Goal: Task Accomplishment & Management: Complete application form

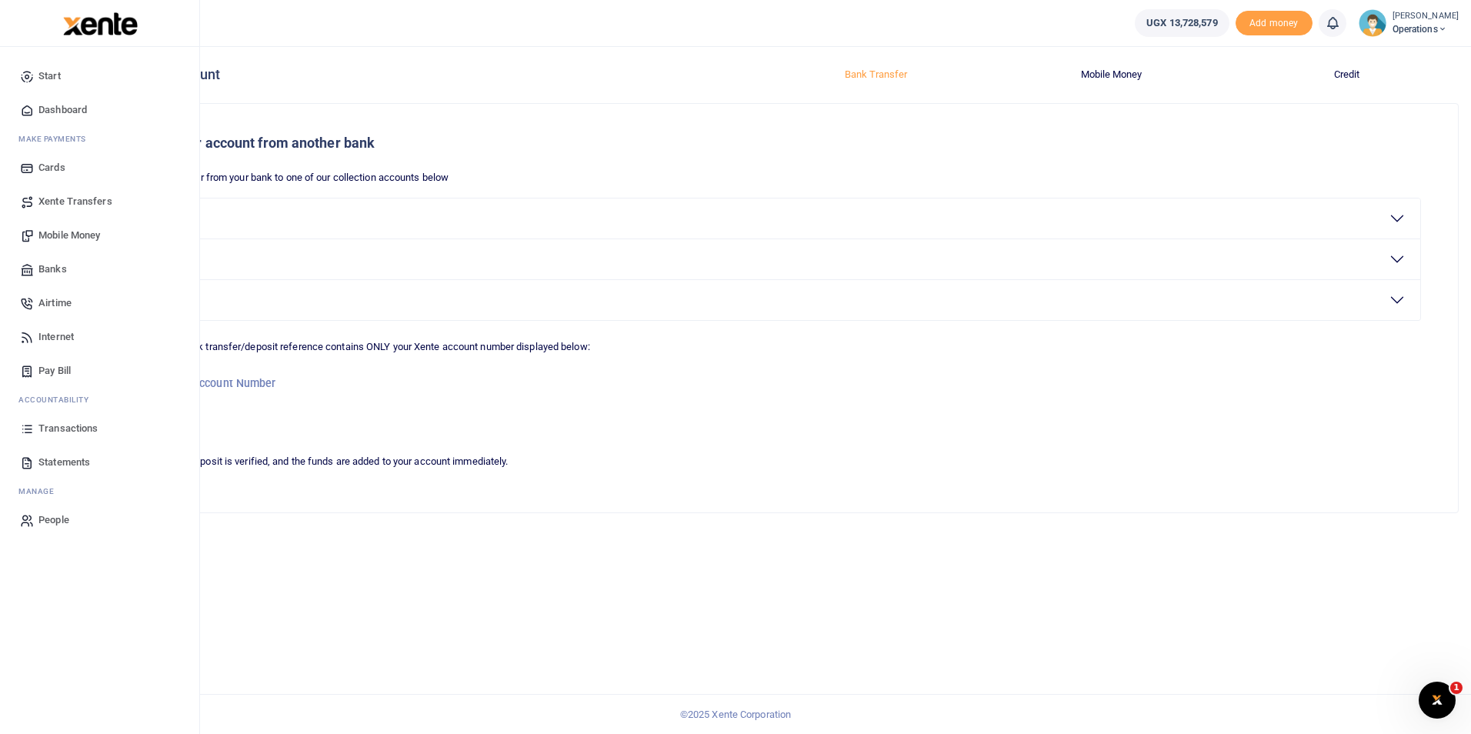
click at [66, 106] on span "Dashboard" at bounding box center [62, 109] width 48 height 15
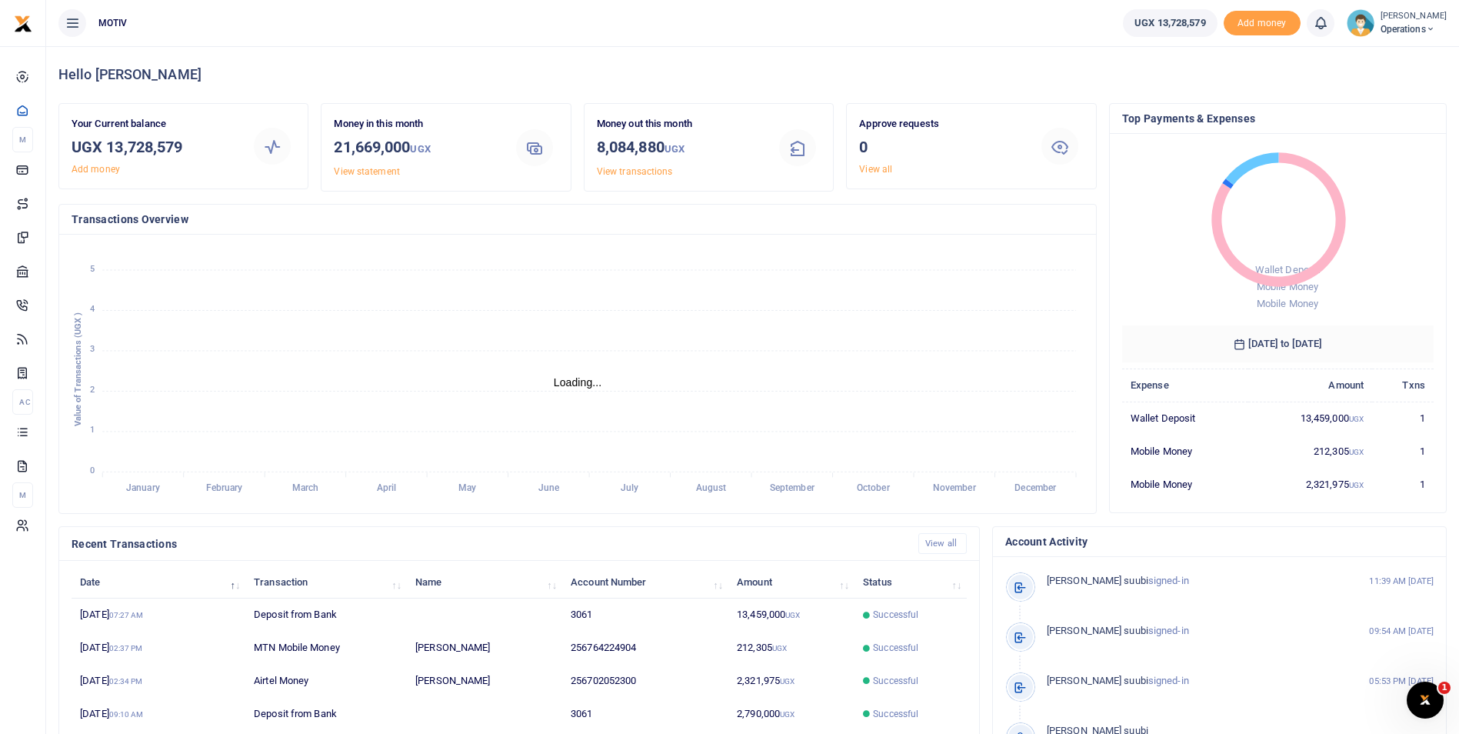
scroll to position [12, 12]
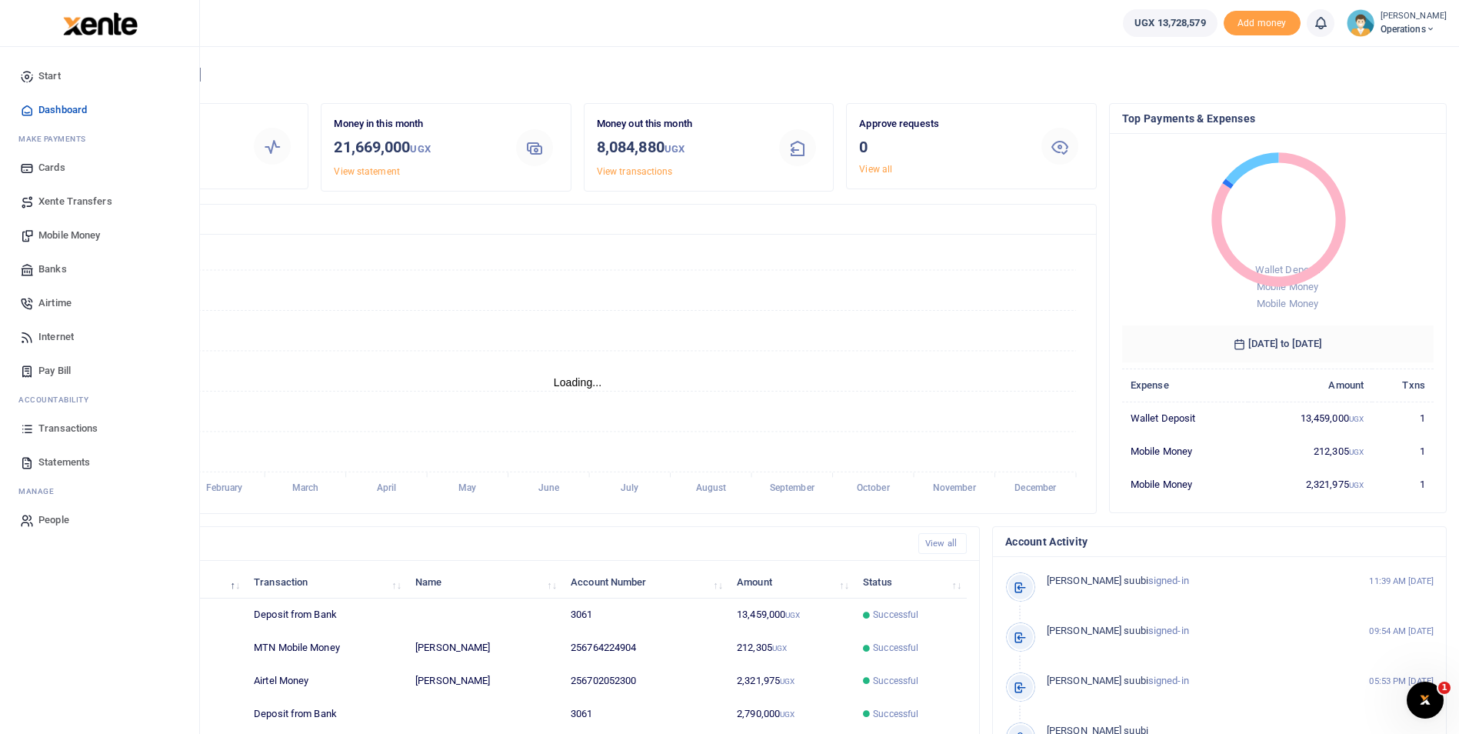
click at [64, 233] on span "Mobile Money" at bounding box center [69, 235] width 62 height 15
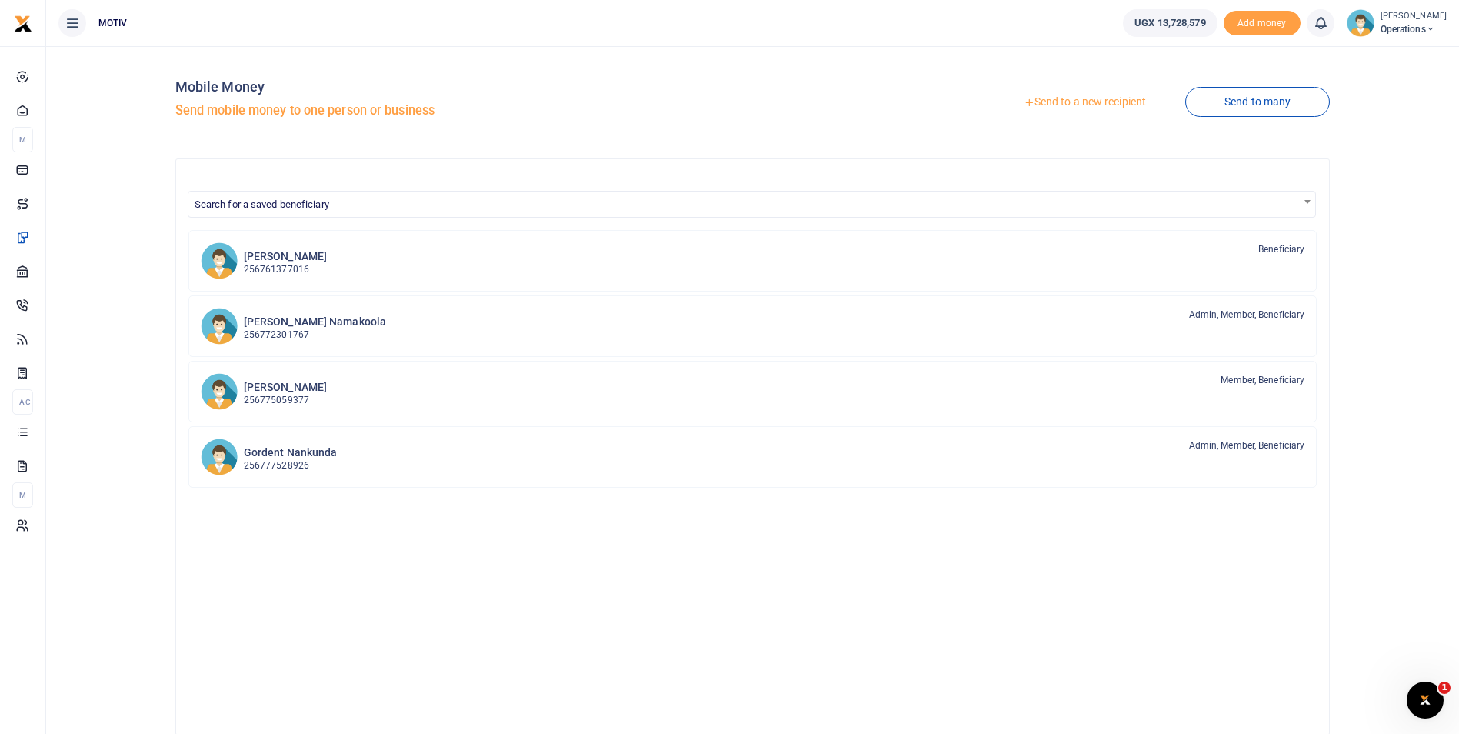
click at [1099, 102] on link "Send to a new recipient" at bounding box center [1085, 102] width 201 height 28
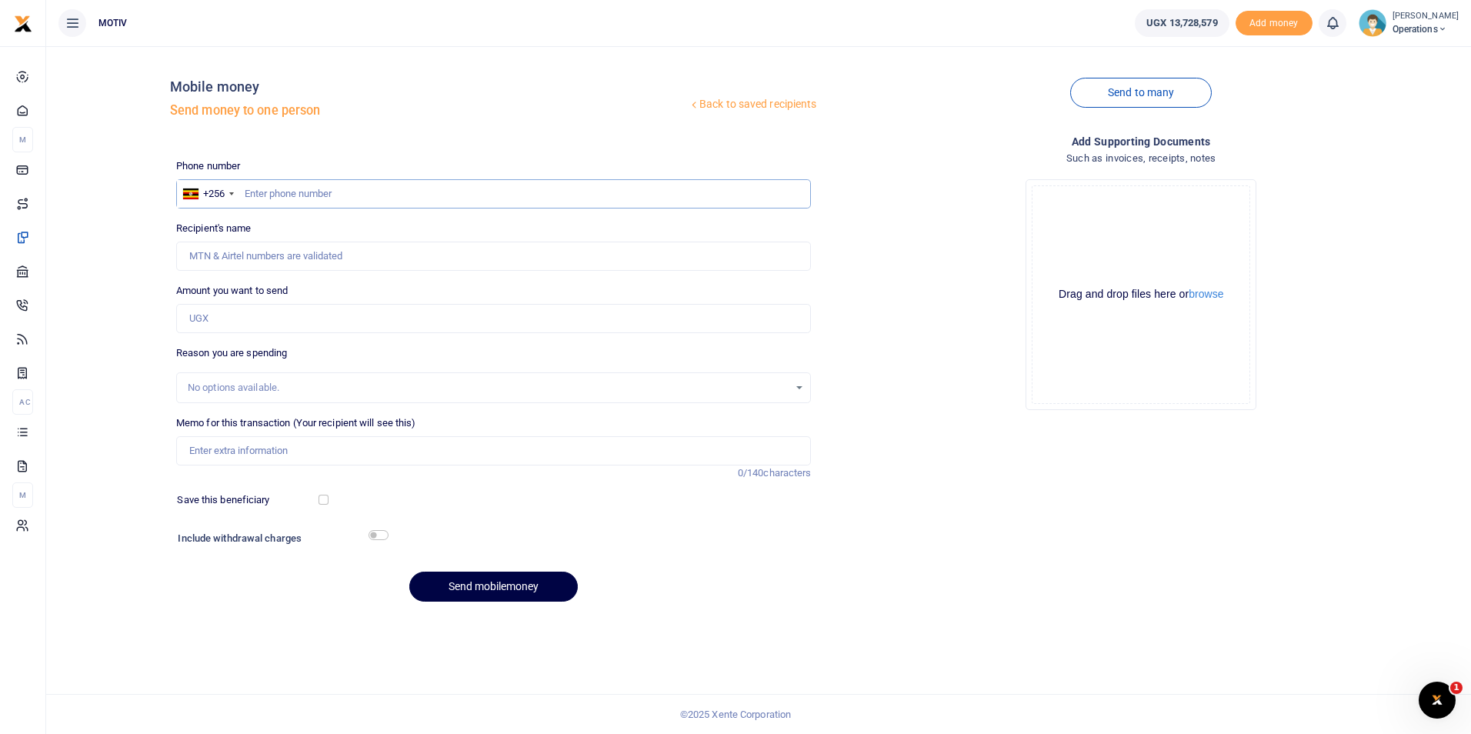
click at [294, 186] on input "text" at bounding box center [493, 193] width 635 height 29
paste input "779773356"
type input "0779773356"
type input "Careb Tugume"
type input "0779773356"
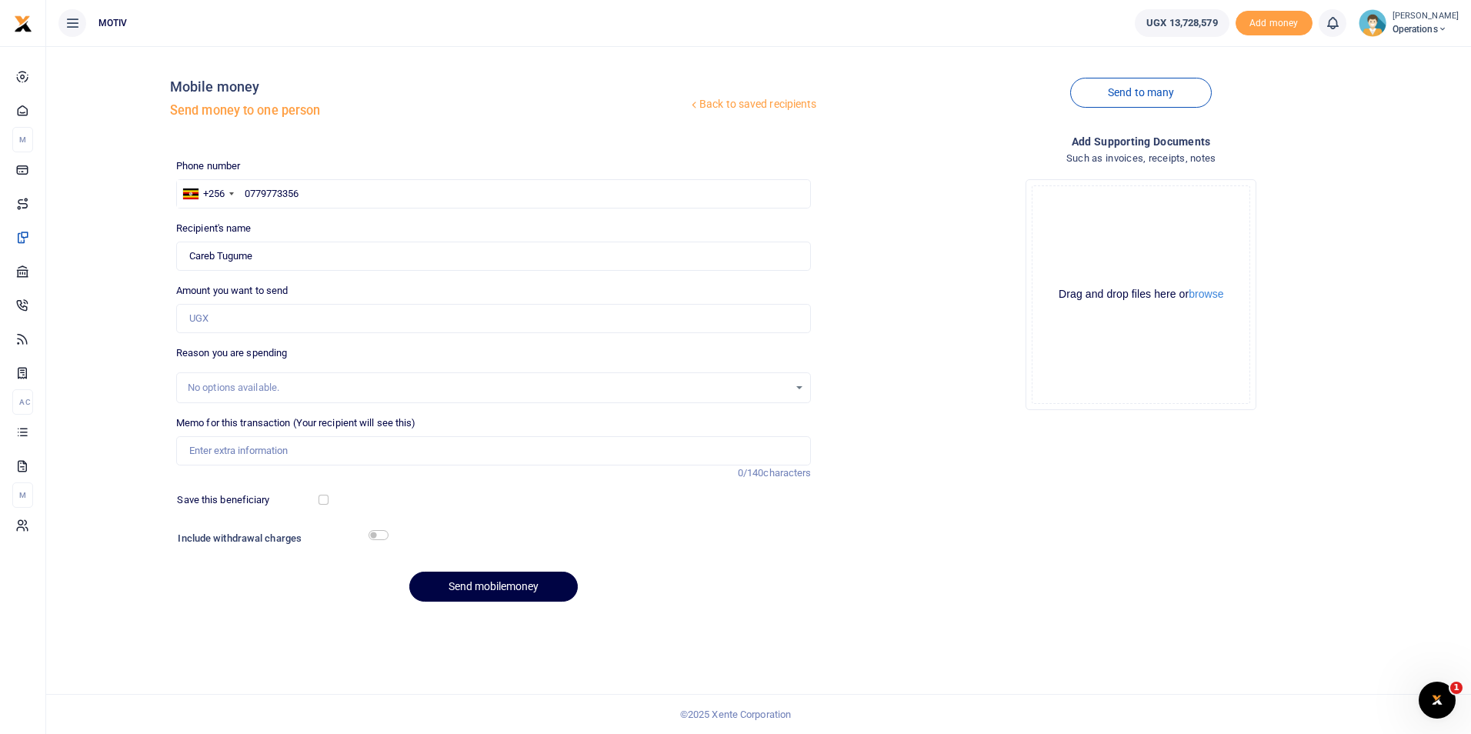
click at [120, 245] on div "Back to saved recipients Mobile money Send money to one person Send to many Pho…" at bounding box center [758, 335] width 1412 height 555
click at [225, 450] on input "Memo for this transaction (Your recipient will see this)" at bounding box center [493, 450] width 635 height 29
paste input "440000"
click at [480, 582] on button "Send mobilemoney" at bounding box center [493, 587] width 168 height 30
click at [259, 451] on input "440000" at bounding box center [493, 450] width 635 height 29
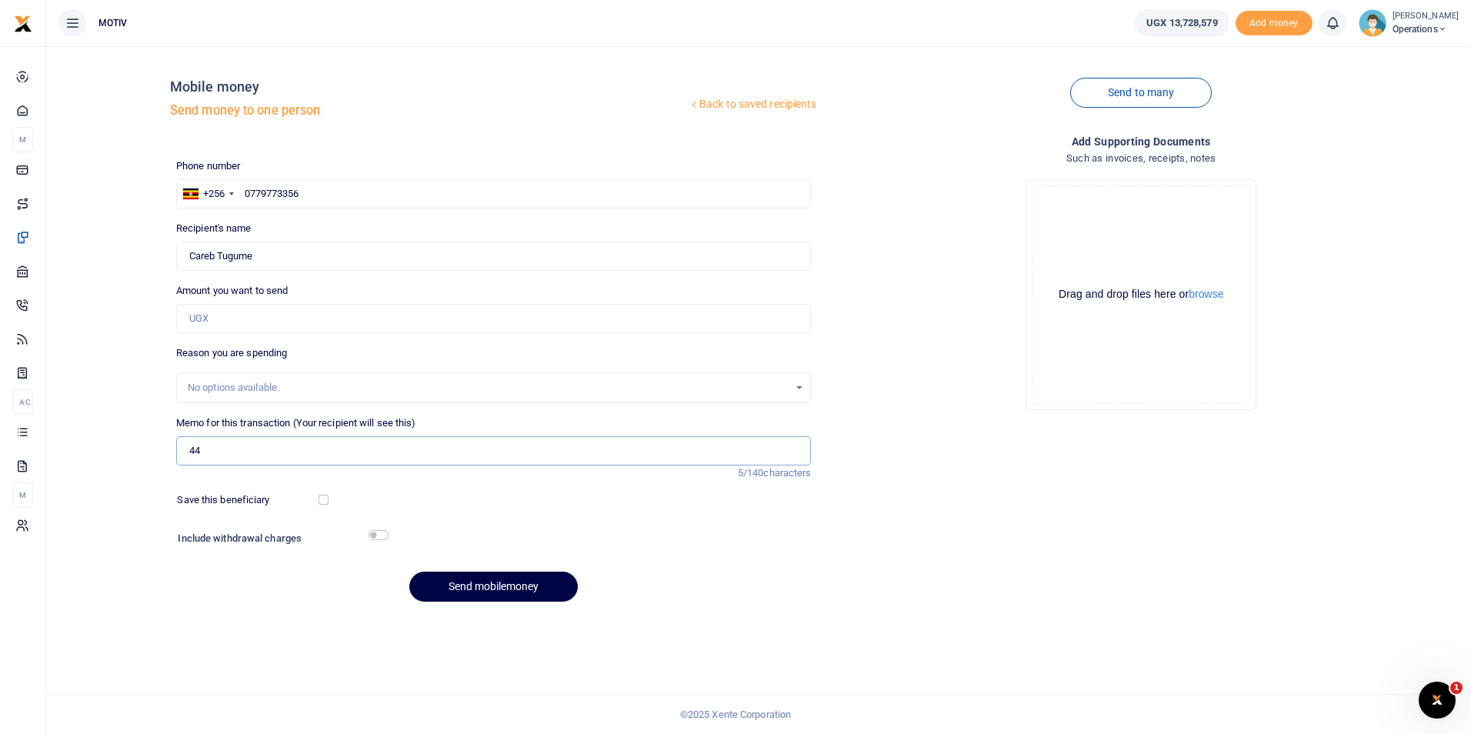
type input "4"
click at [234, 317] on input "Amount you want to send" at bounding box center [493, 318] width 635 height 29
paste input "440000"
type input "440,000"
click at [208, 446] on input "Memo for this transaction (Your recipient will see this)" at bounding box center [493, 450] width 635 height 29
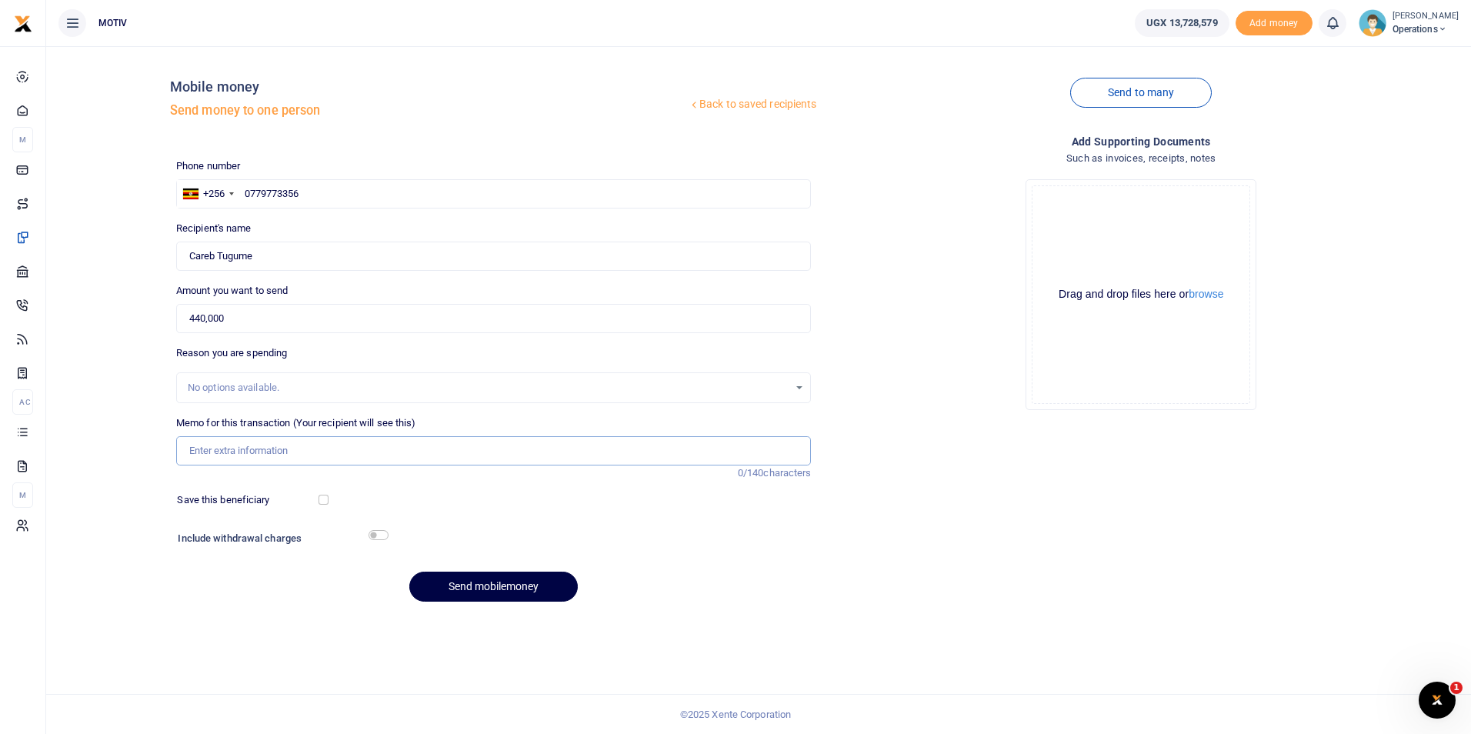
type input "Net salary for September 2025"
click at [470, 588] on button "Send mobilemoney" at bounding box center [493, 587] width 168 height 30
click at [258, 198] on input "text" at bounding box center [493, 193] width 635 height 29
paste input "772640495"
type input "0772640495"
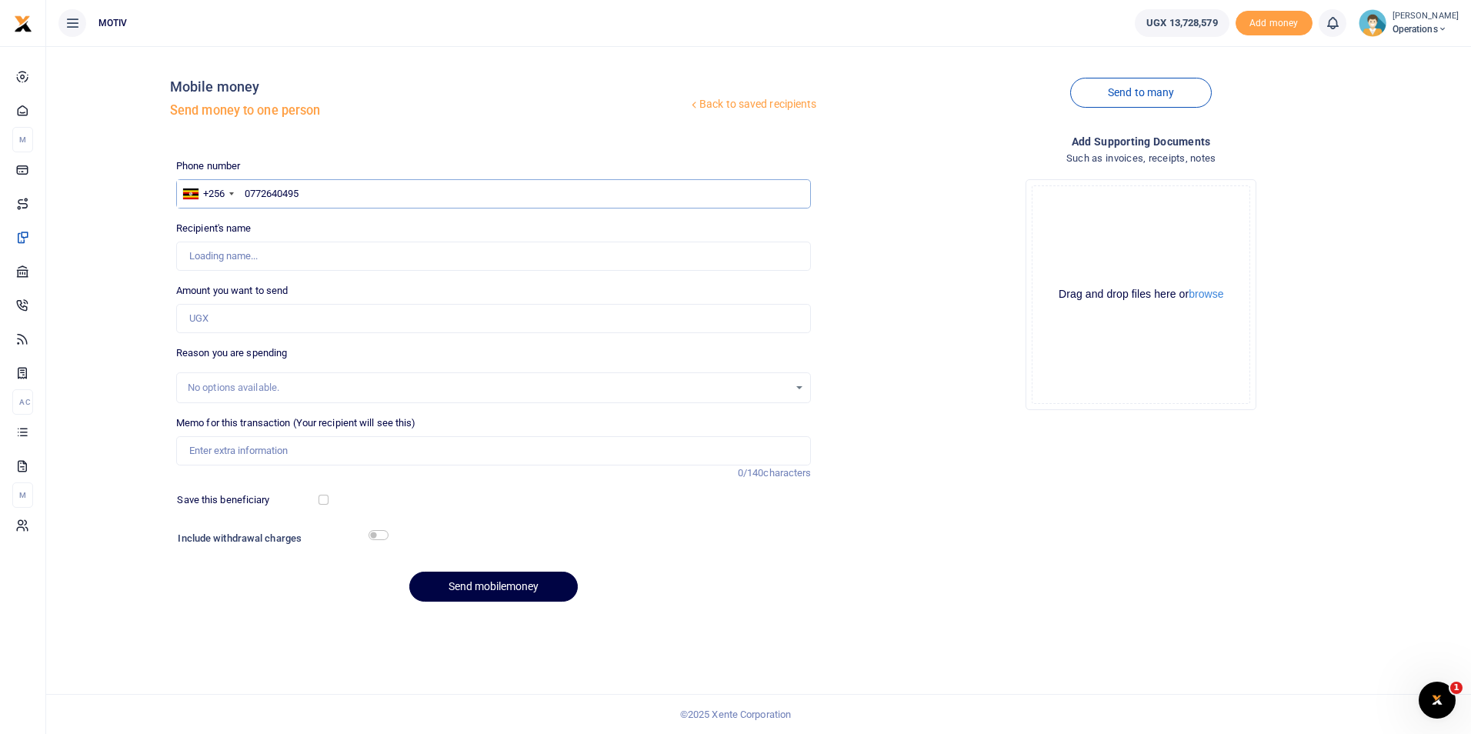
type input "Sindrella Aguti"
type input "0772640495"
click at [206, 318] on input "Amount you want to send" at bounding box center [493, 318] width 635 height 29
type input "440,000"
type input "Net salary for [DATE]"
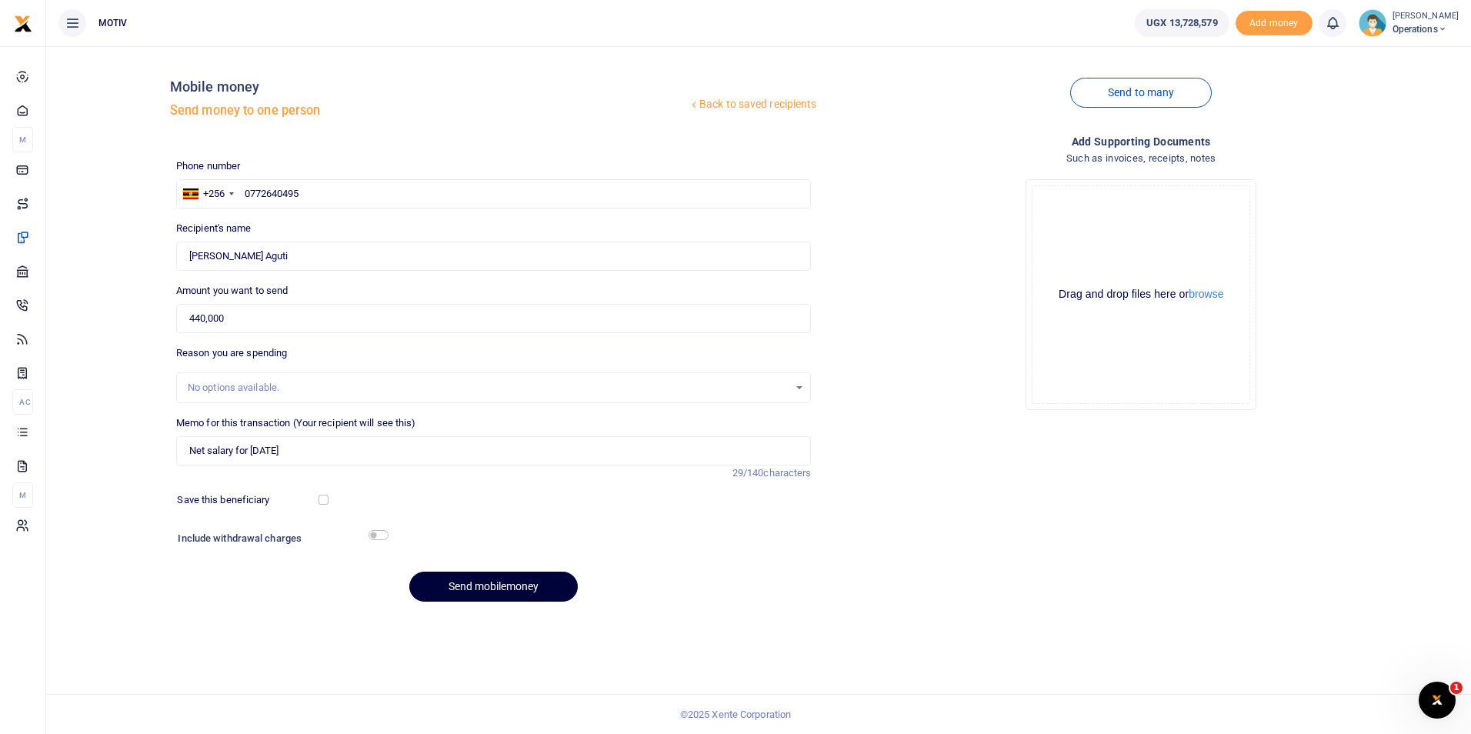
click at [454, 579] on button "Send mobilemoney" at bounding box center [493, 587] width 168 height 30
click at [307, 193] on input "text" at bounding box center [493, 193] width 635 height 29
paste input "780678285"
type input "0780678285"
type input "Sandra Yapsali"
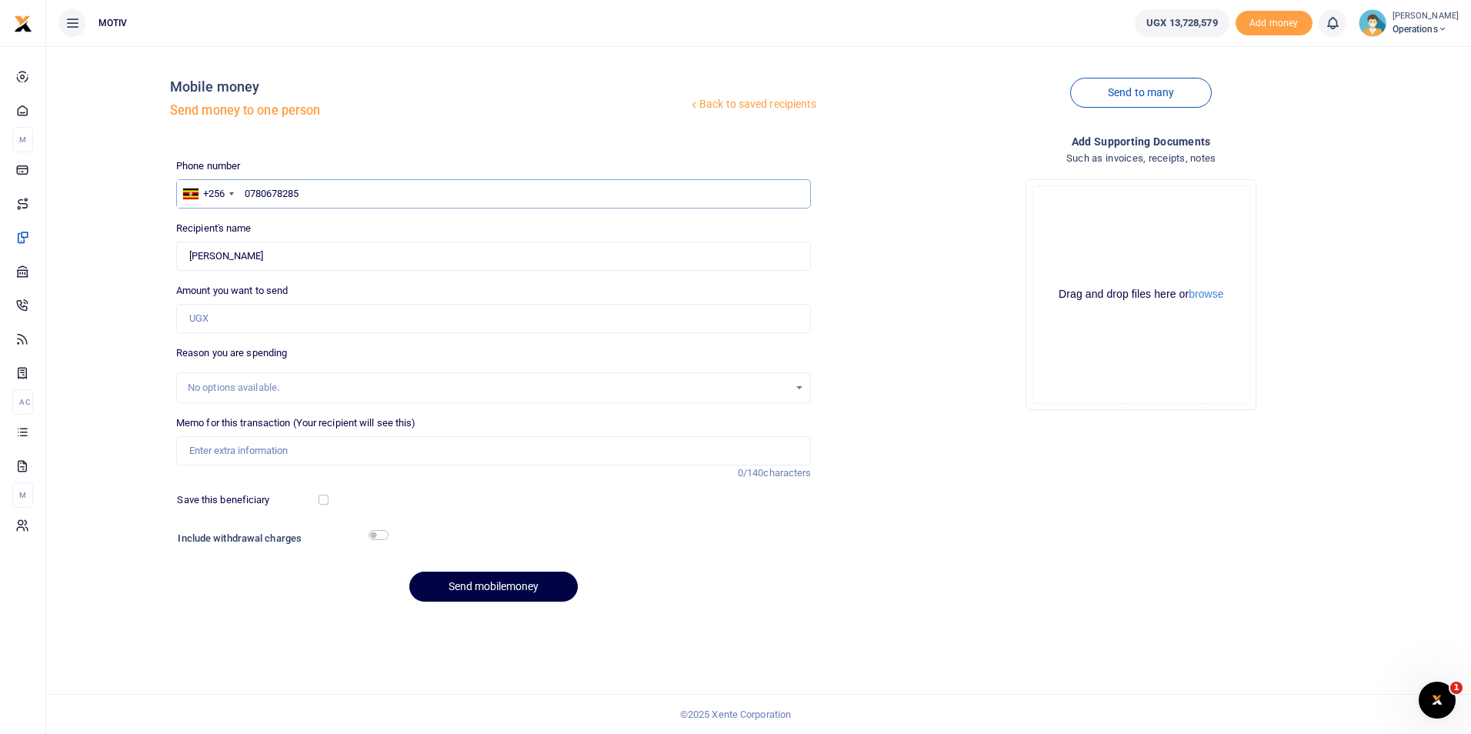
type input "0780678285"
click at [222, 320] on input "Amount you want to send" at bounding box center [493, 318] width 635 height 29
paste input "225000"
type input "225,000"
click at [242, 444] on input "Memo for this transaction (Your recipient will see this)" at bounding box center [493, 450] width 635 height 29
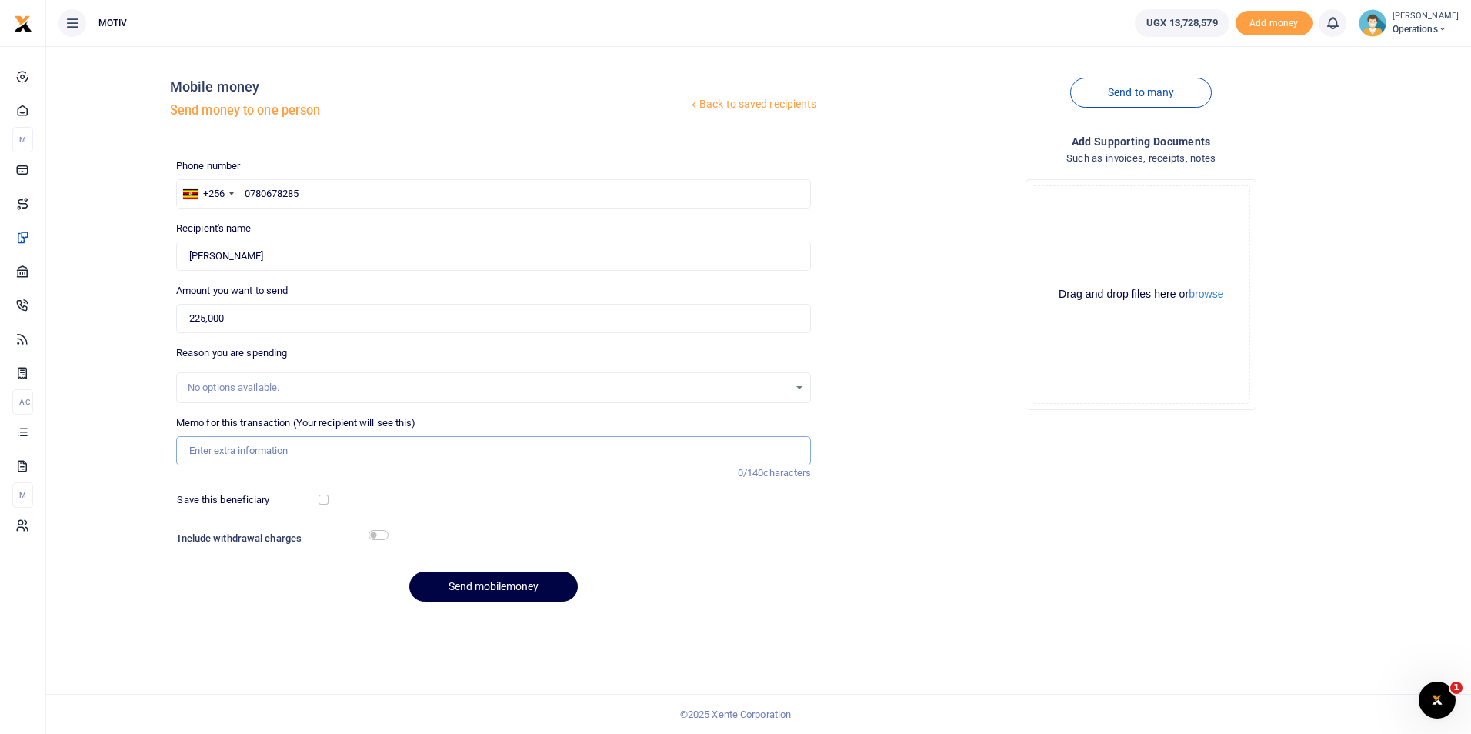
type input "Net salary for [DATE]"
click at [495, 586] on button "Send mobilemoney" at bounding box center [493, 587] width 168 height 30
click at [266, 191] on input "text" at bounding box center [493, 193] width 635 height 29
paste input "783396107"
type input "0783396107"
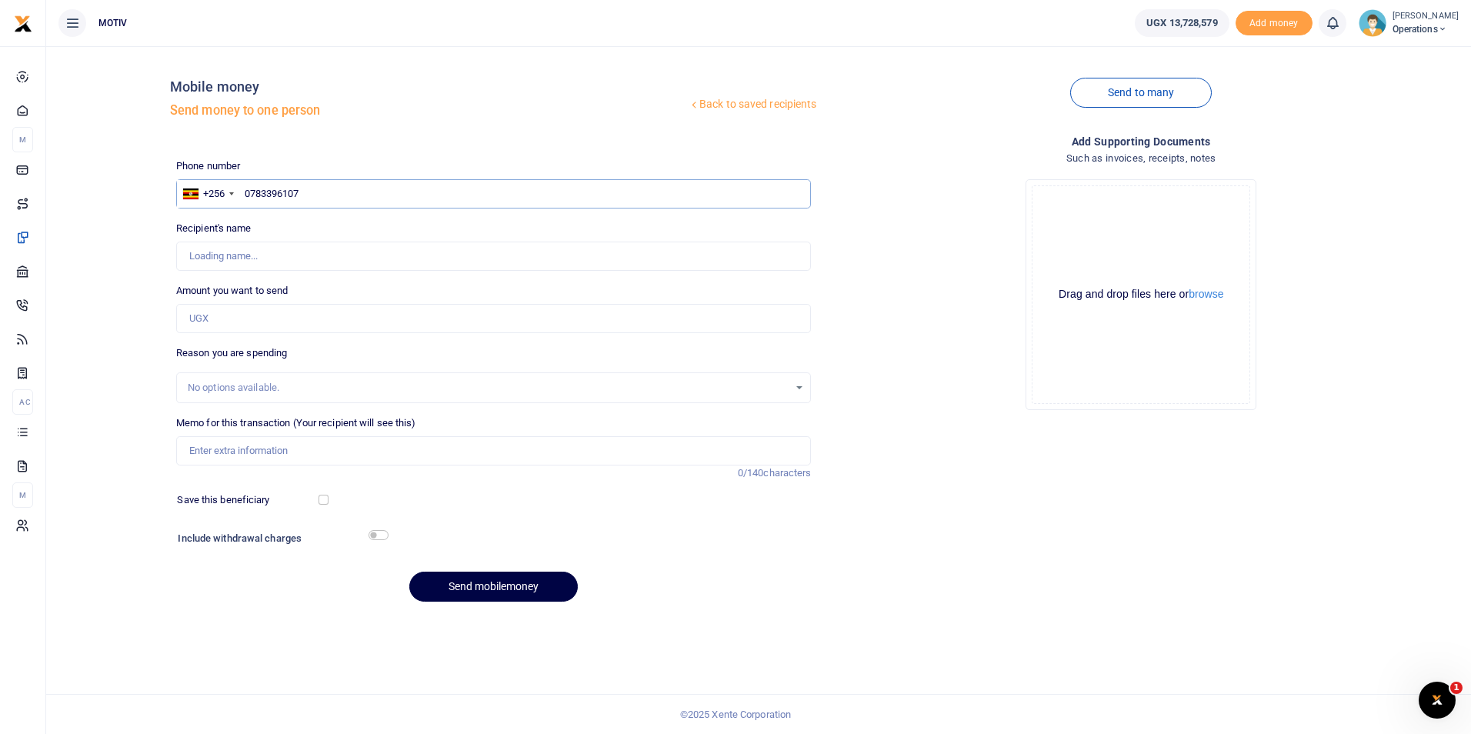
type input "[PERSON_NAME]"
type input "0783396107"
click at [228, 320] on input "Amount you want to send" at bounding box center [493, 318] width 635 height 29
paste input "225000"
type input "225,000"
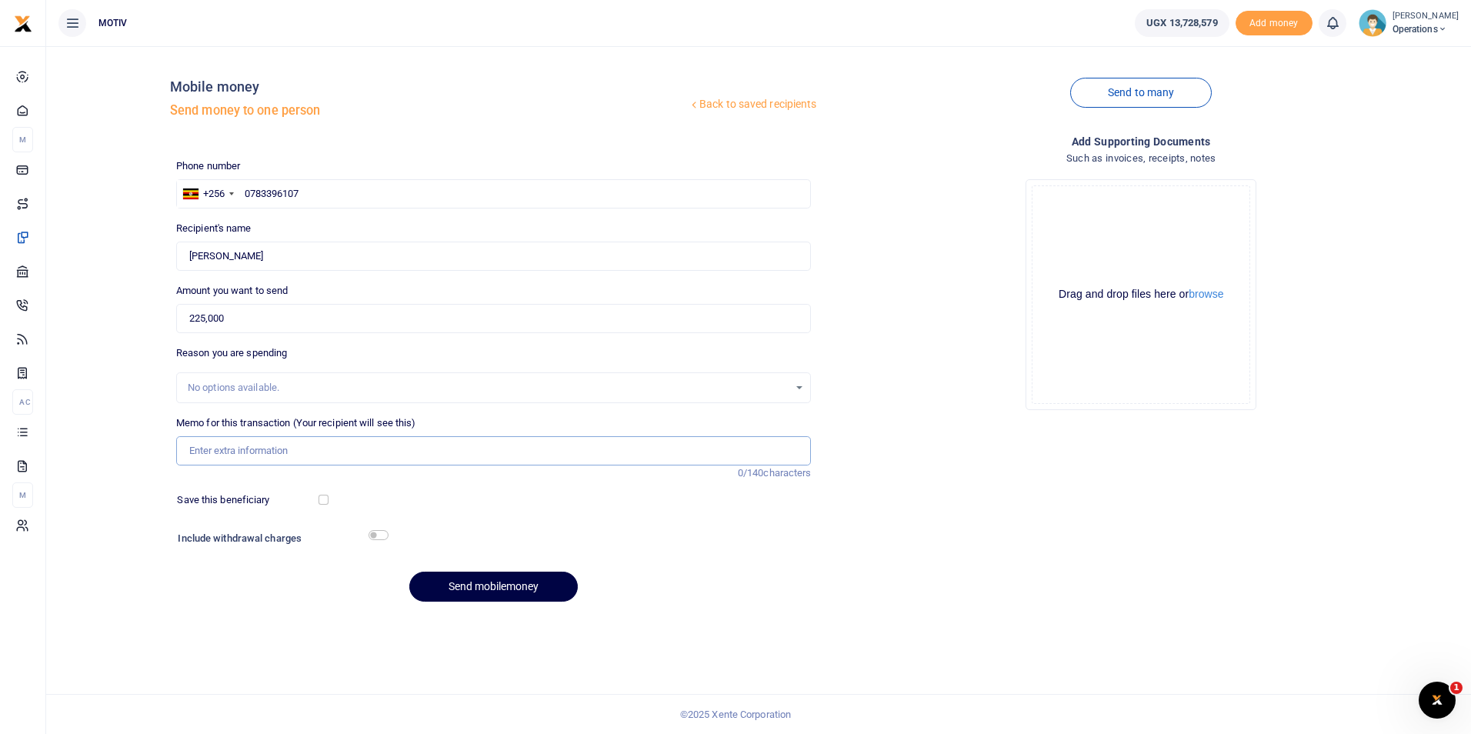
click at [233, 452] on input "Memo for this transaction (Your recipient will see this)" at bounding box center [493, 450] width 635 height 29
type input "Net salary for [DATE]"
click at [455, 578] on button "Send mobilemoney" at bounding box center [493, 587] width 168 height 30
click at [256, 184] on input "text" at bounding box center [493, 193] width 635 height 29
paste input "7726697447"
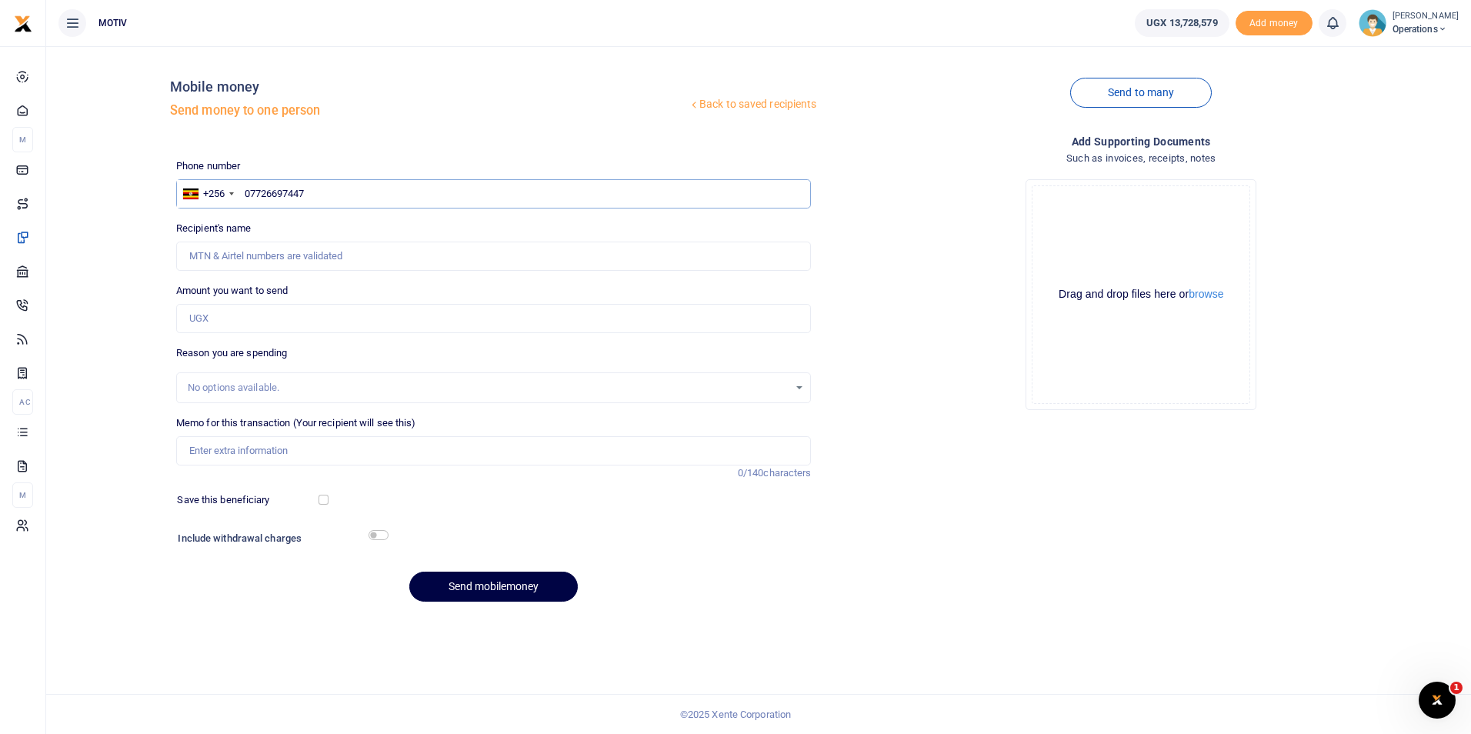
type input "07726697447"
click at [260, 315] on input "Amount you want to send" at bounding box center [493, 318] width 635 height 29
paste input "210000"
type input "210,000"
click at [239, 385] on div "No options available." at bounding box center [489, 387] width 602 height 15
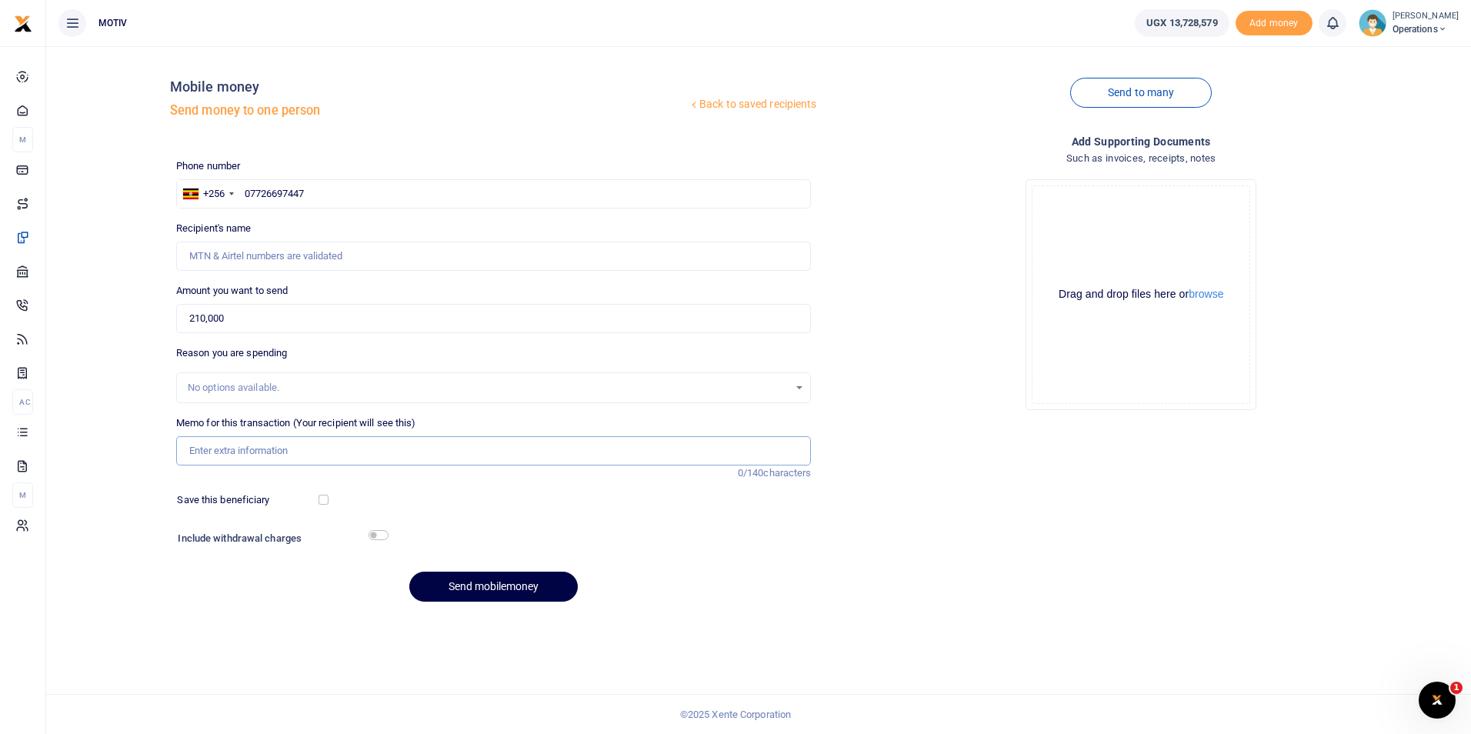
click at [232, 448] on input "Memo for this transaction (Your recipient will see this)" at bounding box center [493, 450] width 635 height 29
type input "Net salary for [DATE]"
type input "[PERSON_NAME]"
click at [509, 586] on button "Send mobilemoney" at bounding box center [493, 587] width 168 height 30
click at [315, 198] on input "07726697447" at bounding box center [493, 193] width 635 height 29
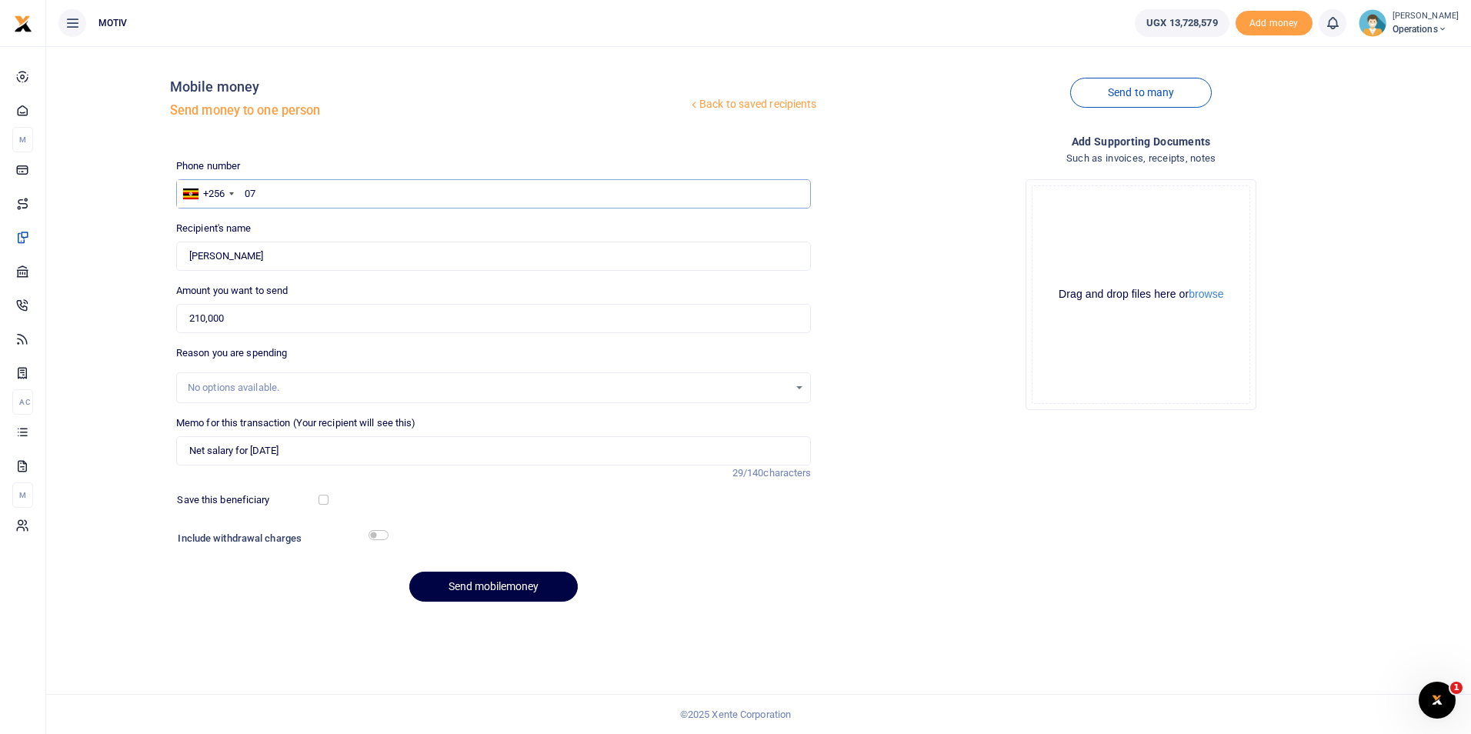
type input "0"
paste input "770702880"
type input "0770702880"
type input "Deborah Abeja"
type input "0770702880"
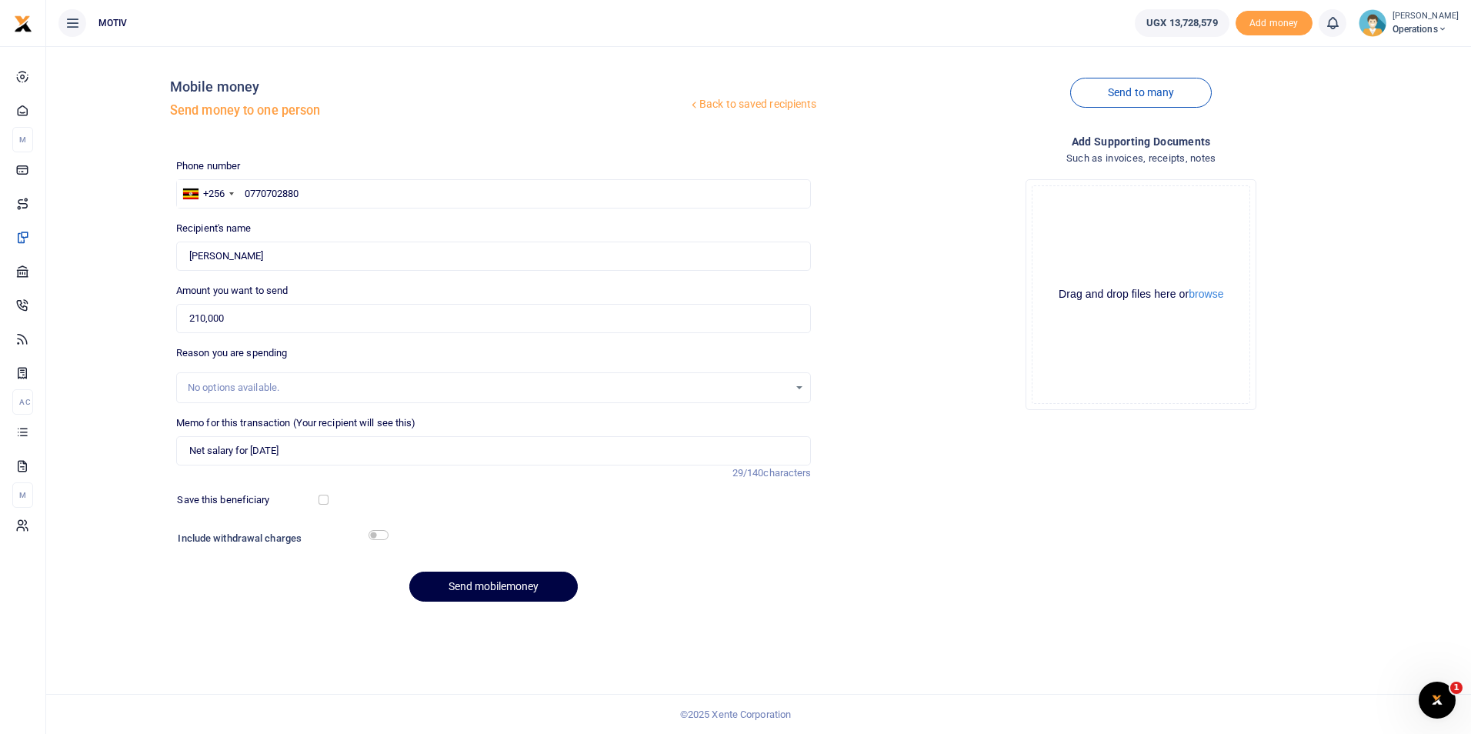
click at [108, 280] on div "Back to saved recipients Mobile money Send money to one person Send to many Pho…" at bounding box center [758, 335] width 1412 height 555
click at [232, 318] on input "210,000" at bounding box center [493, 318] width 635 height 29
type input "2"
paste input "195000"
type input "195,000"
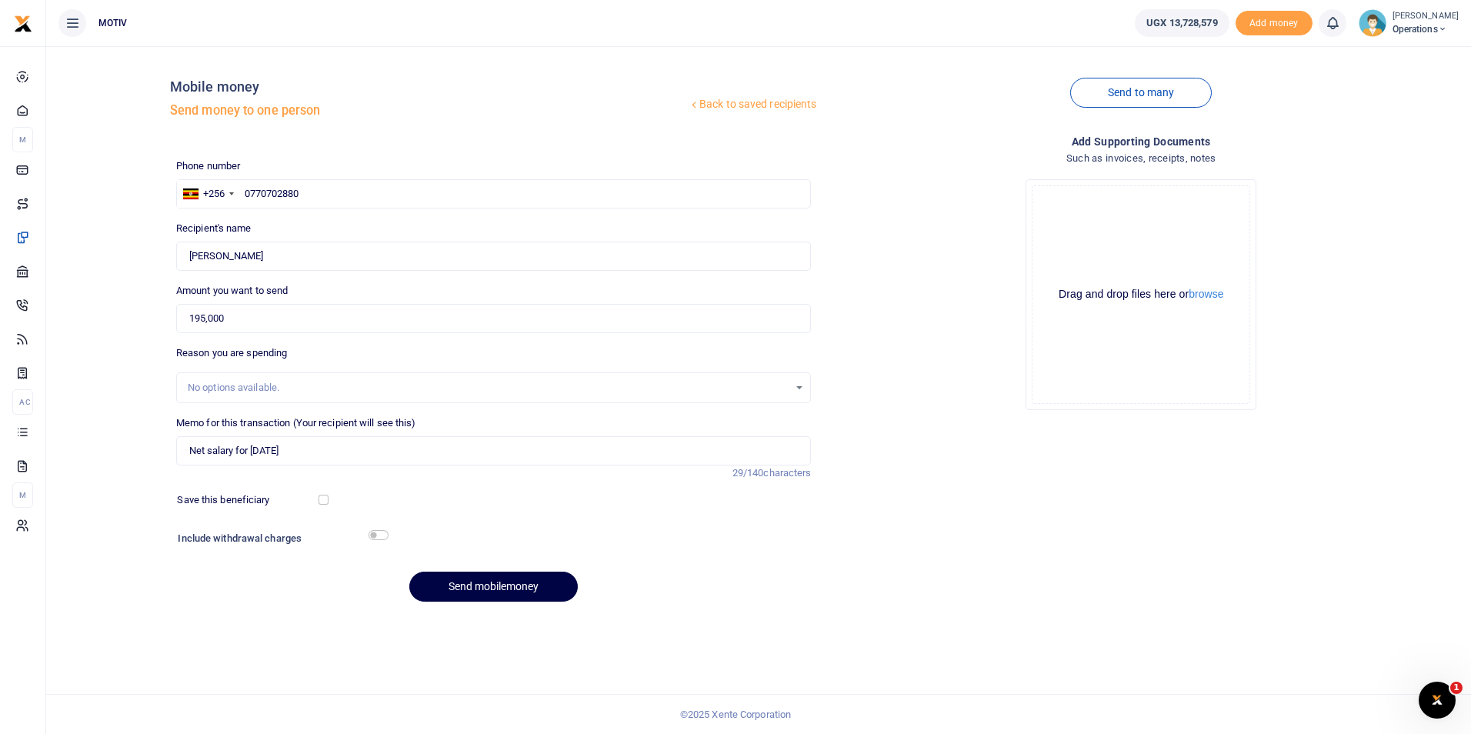
click at [127, 379] on div "Back to saved recipients Mobile money Send money to one person Send to many Pho…" at bounding box center [758, 335] width 1412 height 555
click at [465, 592] on button "Send mobilemoney" at bounding box center [493, 587] width 168 height 30
click at [288, 202] on input "text" at bounding box center [493, 193] width 635 height 29
paste input "703891060"
type input "0703891060"
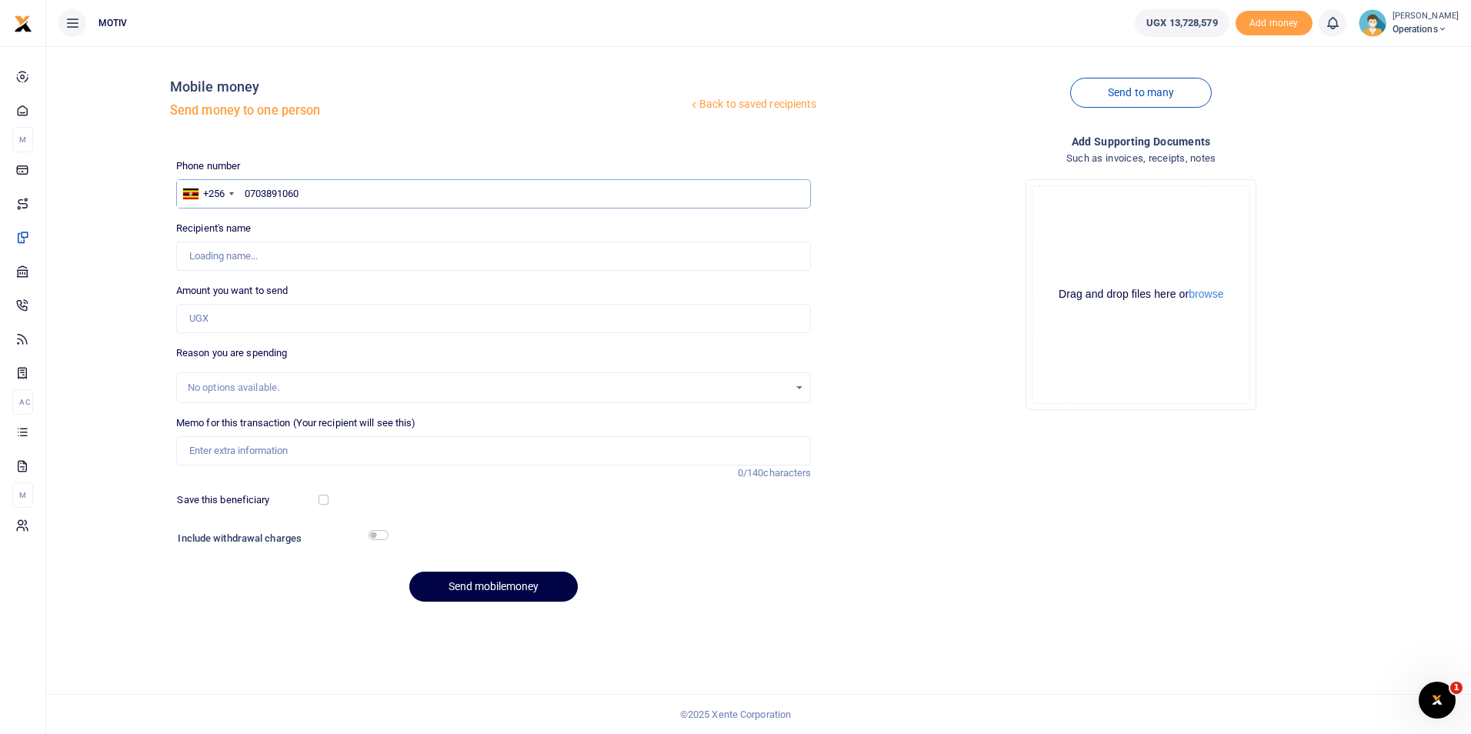
type input "Ritah Nagawa Birungi"
type input "0703891060"
click at [242, 315] on input "Amount you want to send" at bounding box center [493, 318] width 635 height 29
paste input "165000"
type input "165,000"
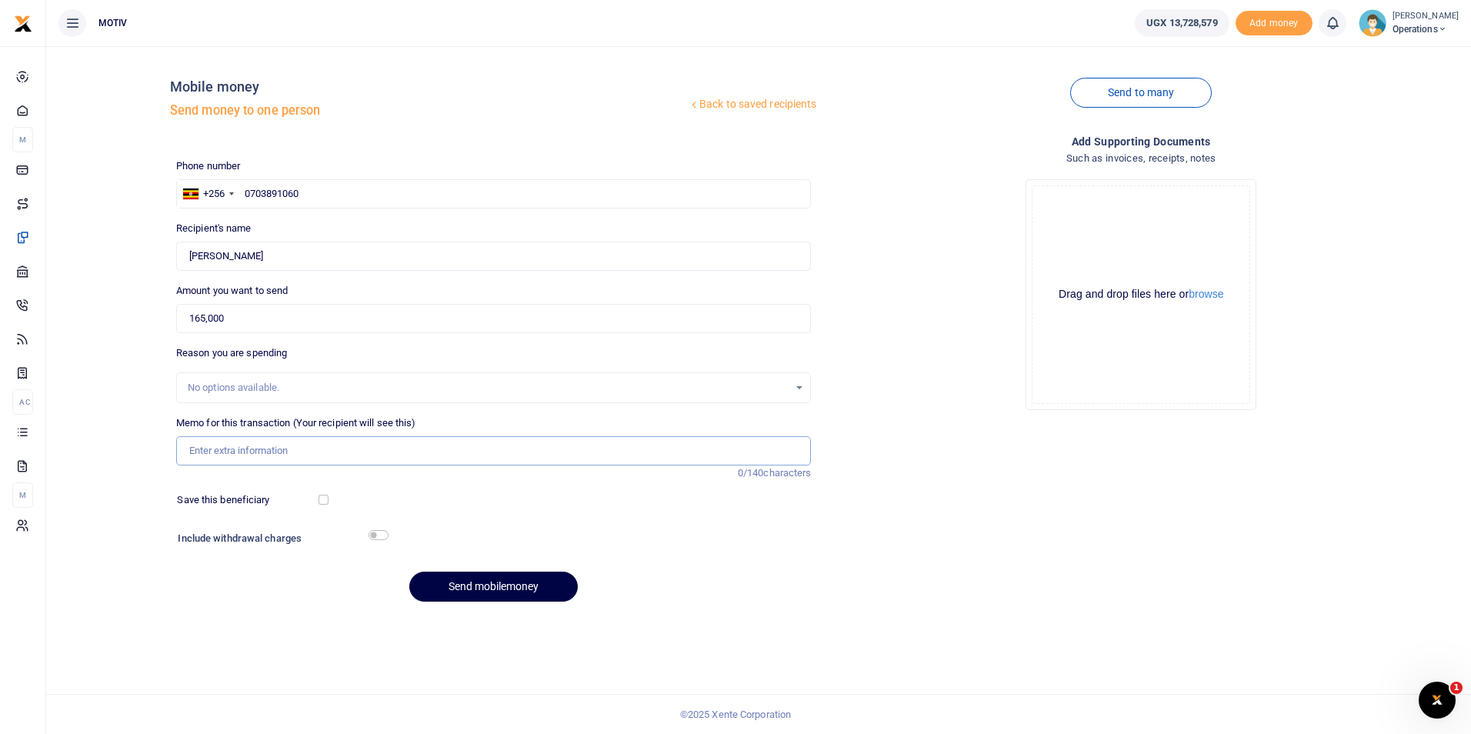
click at [222, 461] on input "Memo for this transaction (Your recipient will see this)" at bounding box center [493, 450] width 635 height 29
type input "Net salary for [DATE]"
click at [483, 585] on button "Send mobilemoney" at bounding box center [493, 587] width 168 height 30
click at [282, 200] on input "text" at bounding box center [493, 193] width 635 height 29
paste input "759258903"
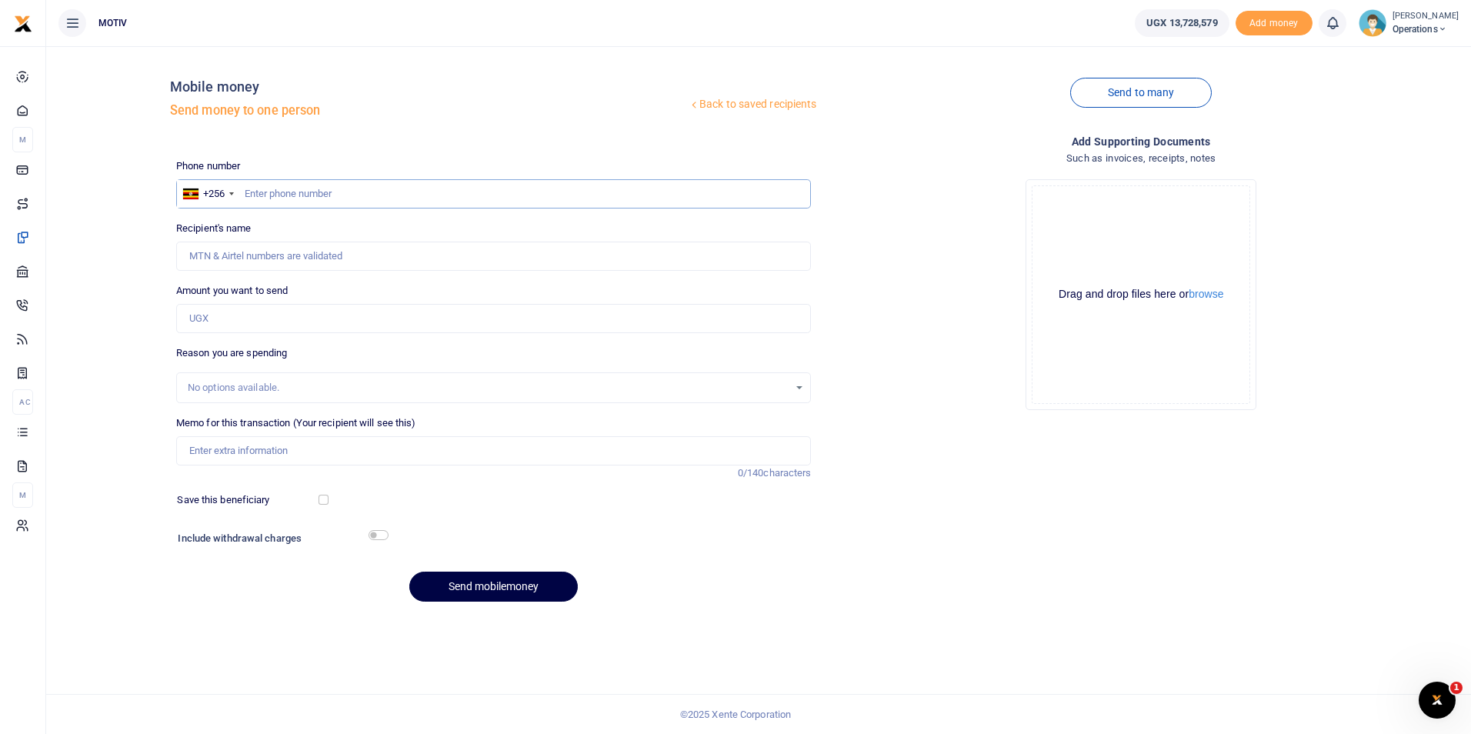
type input "759258903"
type input "Amiso Sarah"
type input "759258903"
click at [254, 329] on input "Amount you want to send" at bounding box center [493, 318] width 635 height 29
paste input "270000"
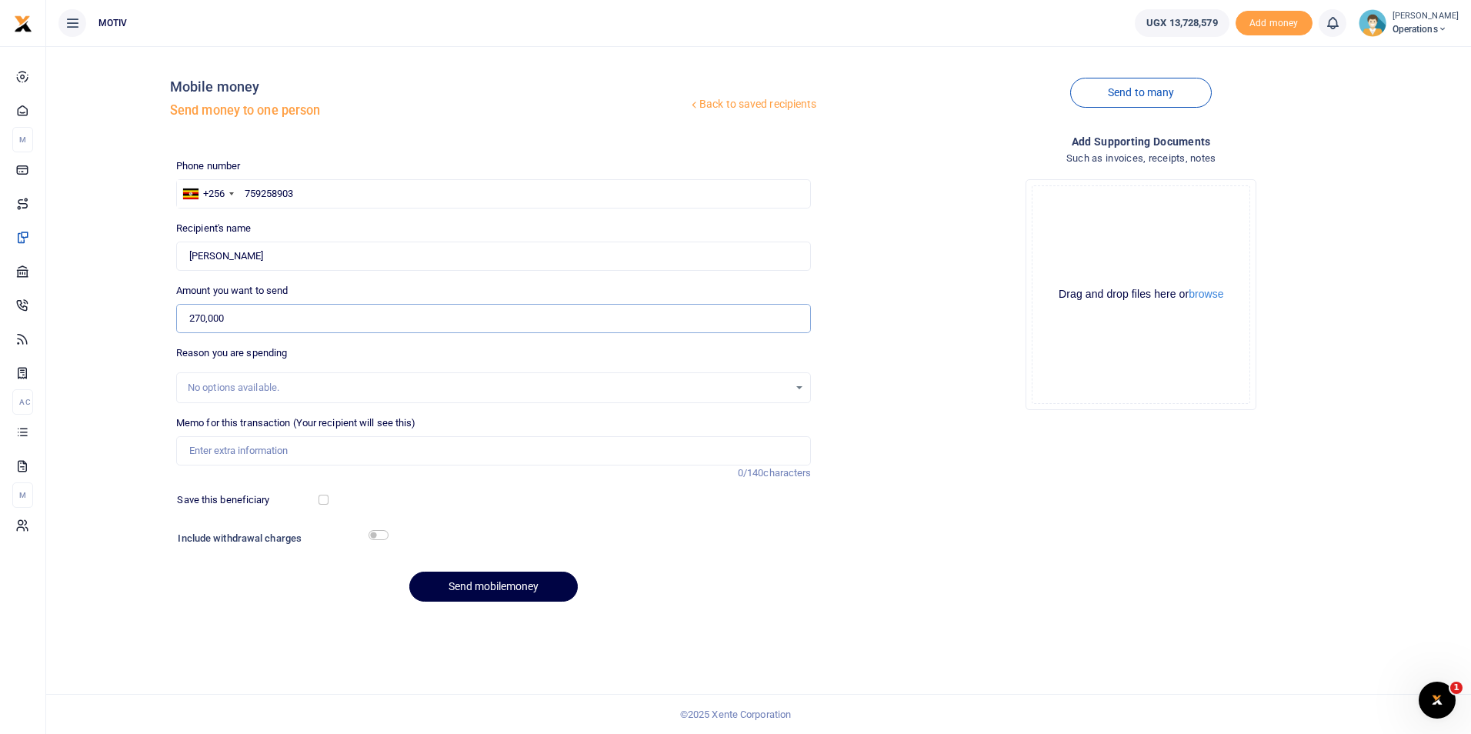
type input "270,000"
click at [230, 453] on input "Memo for this transaction (Your recipient will see this)" at bounding box center [493, 450] width 635 height 29
type input "Net salary for September 2025"
click at [462, 589] on button "Send mobilemoney" at bounding box center [493, 587] width 168 height 30
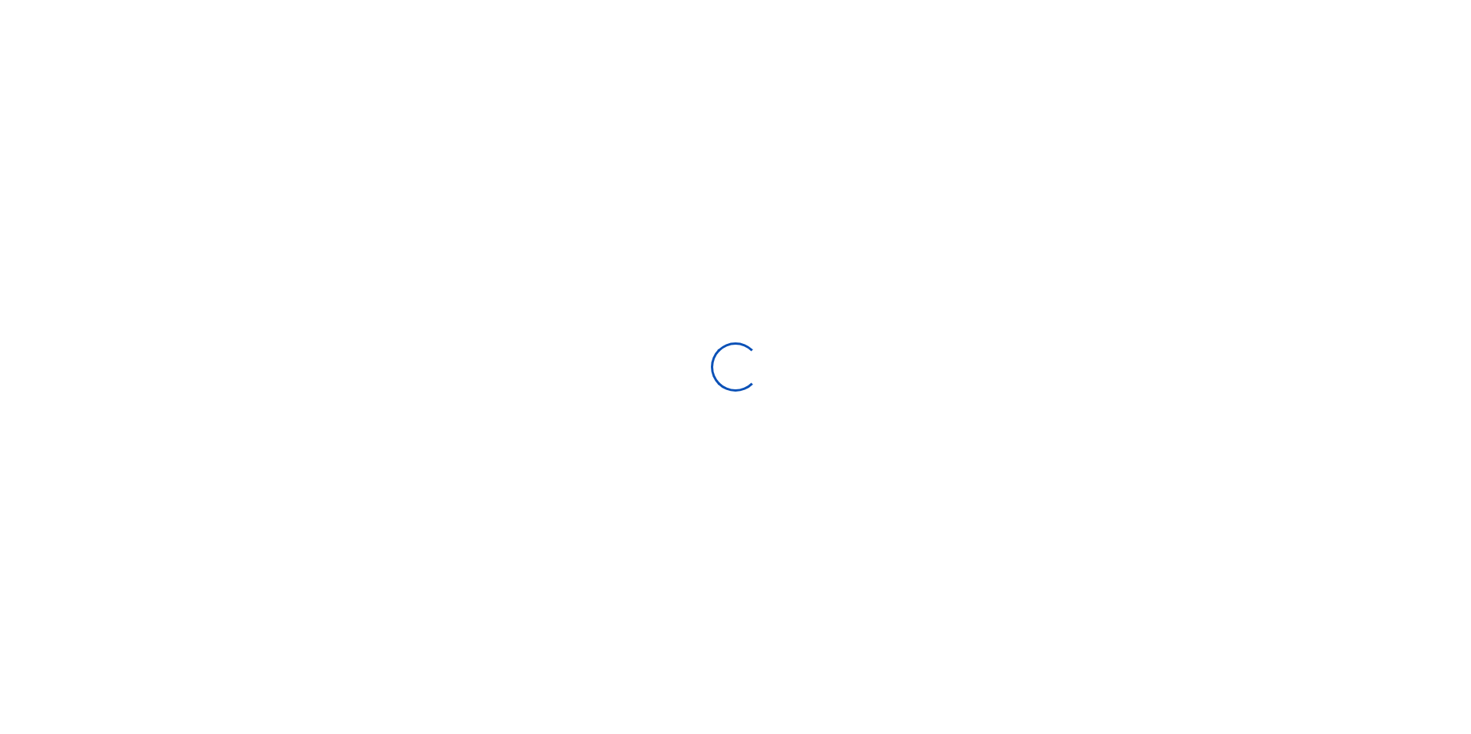
select select
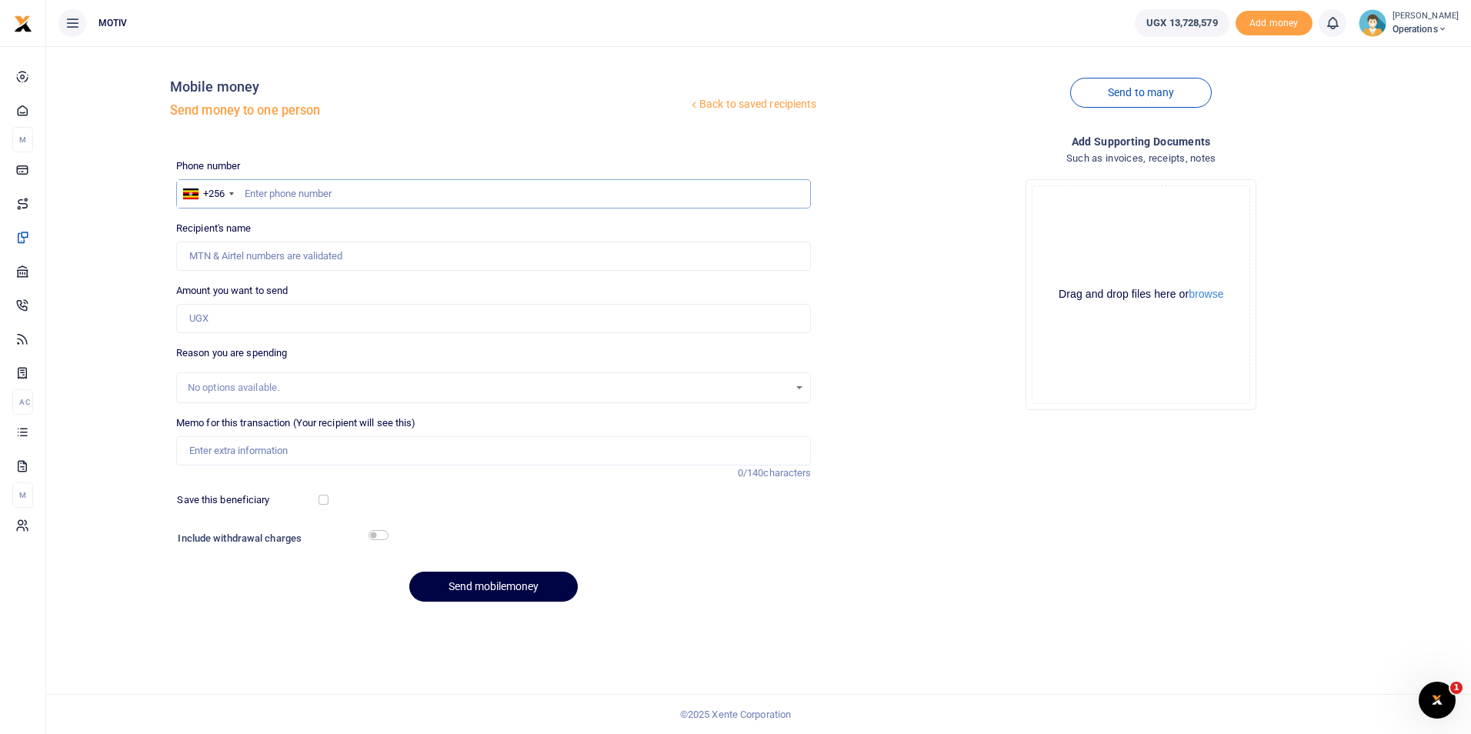
click at [309, 197] on input "text" at bounding box center [493, 193] width 635 height 29
paste input "7726697447"
click at [294, 195] on input "7726697447" at bounding box center [493, 193] width 635 height 29
type input "772669747"
type input "[PERSON_NAME]"
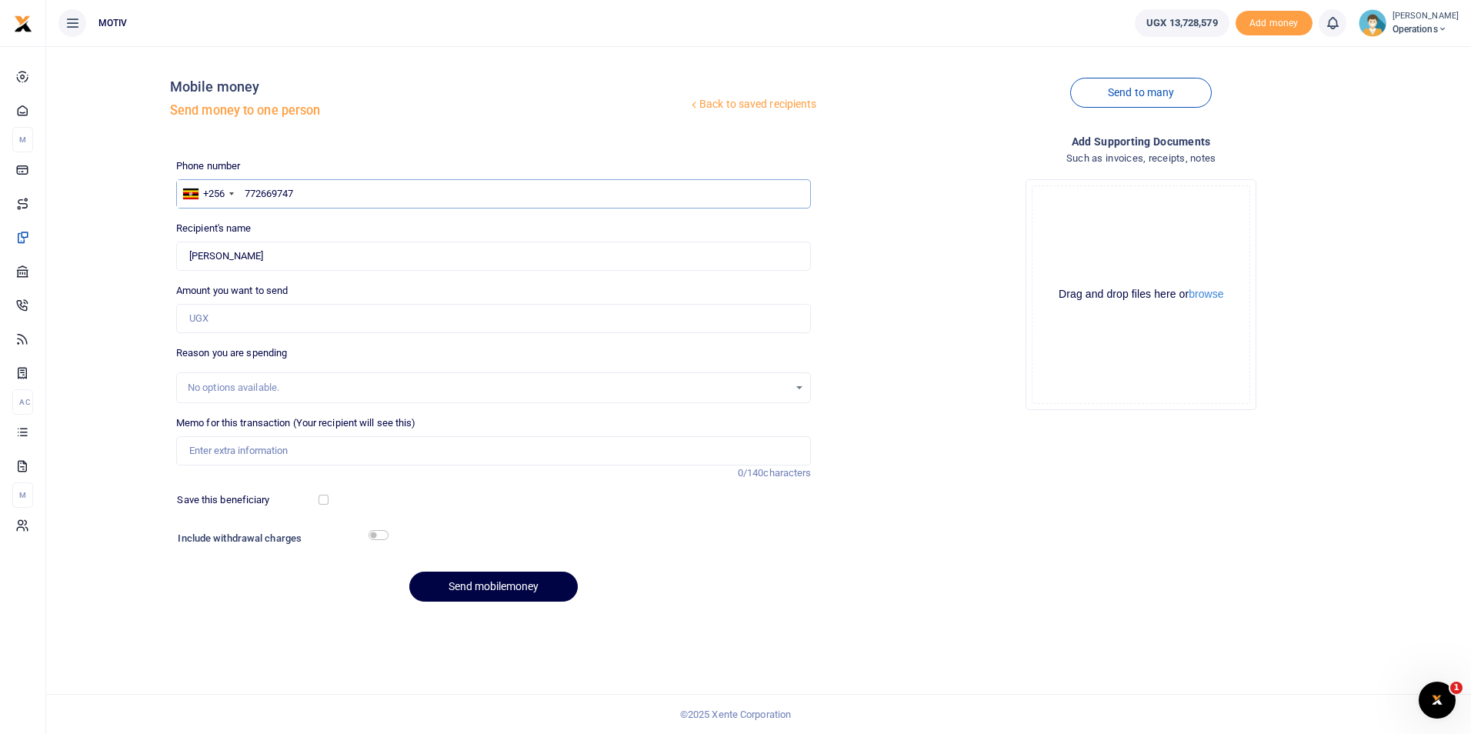
type input "7726697447"
click at [151, 250] on div "Back to saved recipients Mobile money Send money to one person Send to many Pho…" at bounding box center [758, 335] width 1412 height 555
click at [292, 196] on input "7726697447" at bounding box center [493, 193] width 635 height 29
type input "772669747"
type input "Arnold Ayebare"
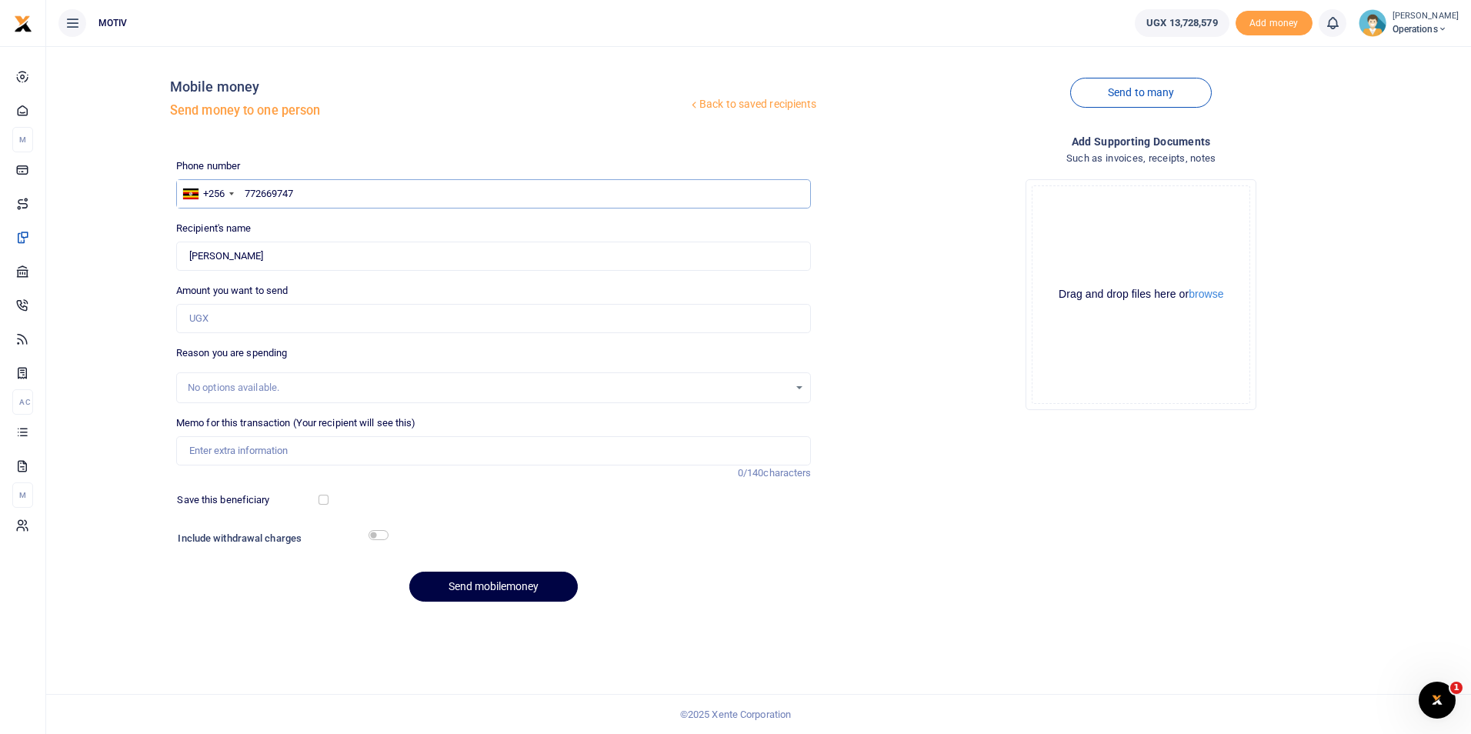
type input "772669747"
click at [221, 313] on input "Amount you want to send" at bounding box center [493, 318] width 635 height 29
paste input "210000"
type input "210,000"
click at [222, 462] on input "Memo for this transaction (Your recipient will see this)" at bounding box center [493, 450] width 635 height 29
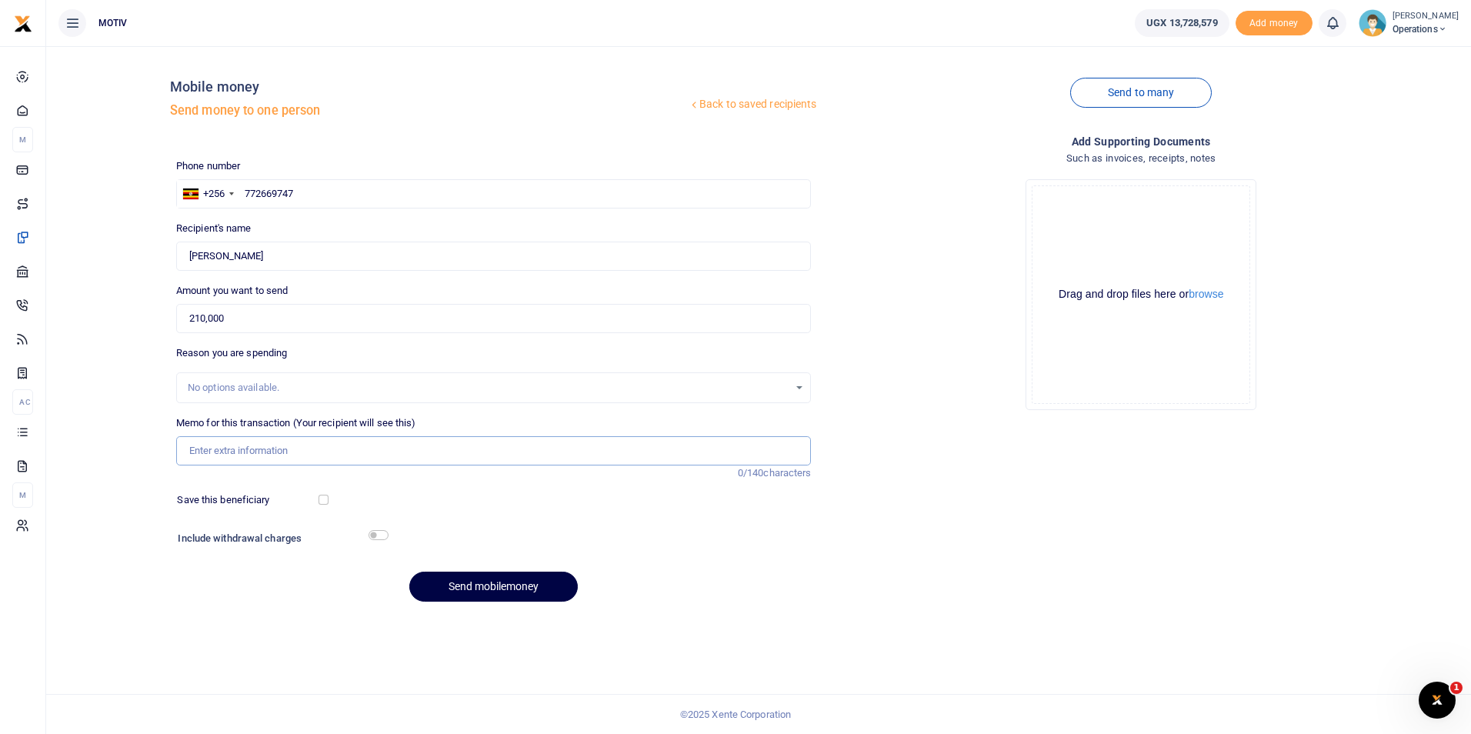
type input "Net salary for September 2025"
click at [467, 582] on button "Send mobilemoney" at bounding box center [493, 587] width 168 height 30
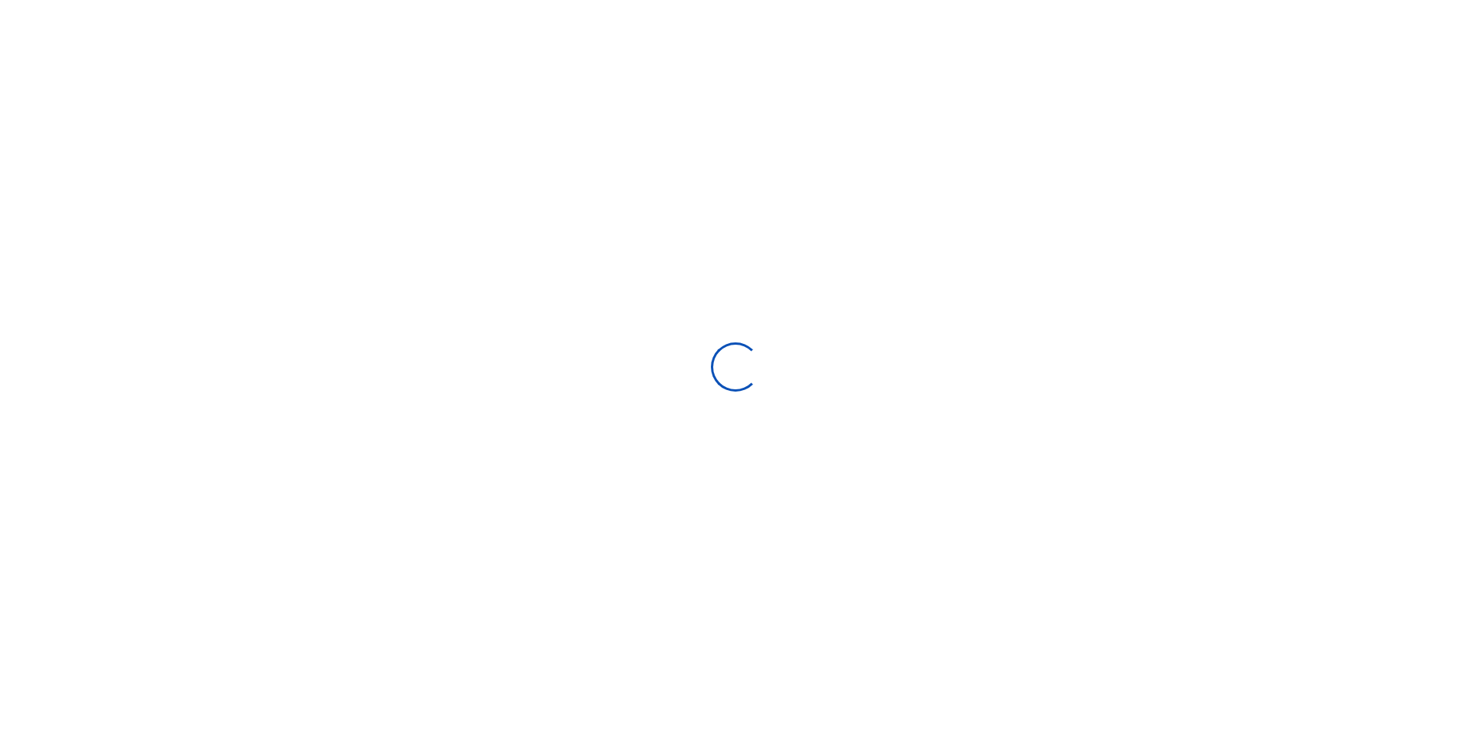
select select
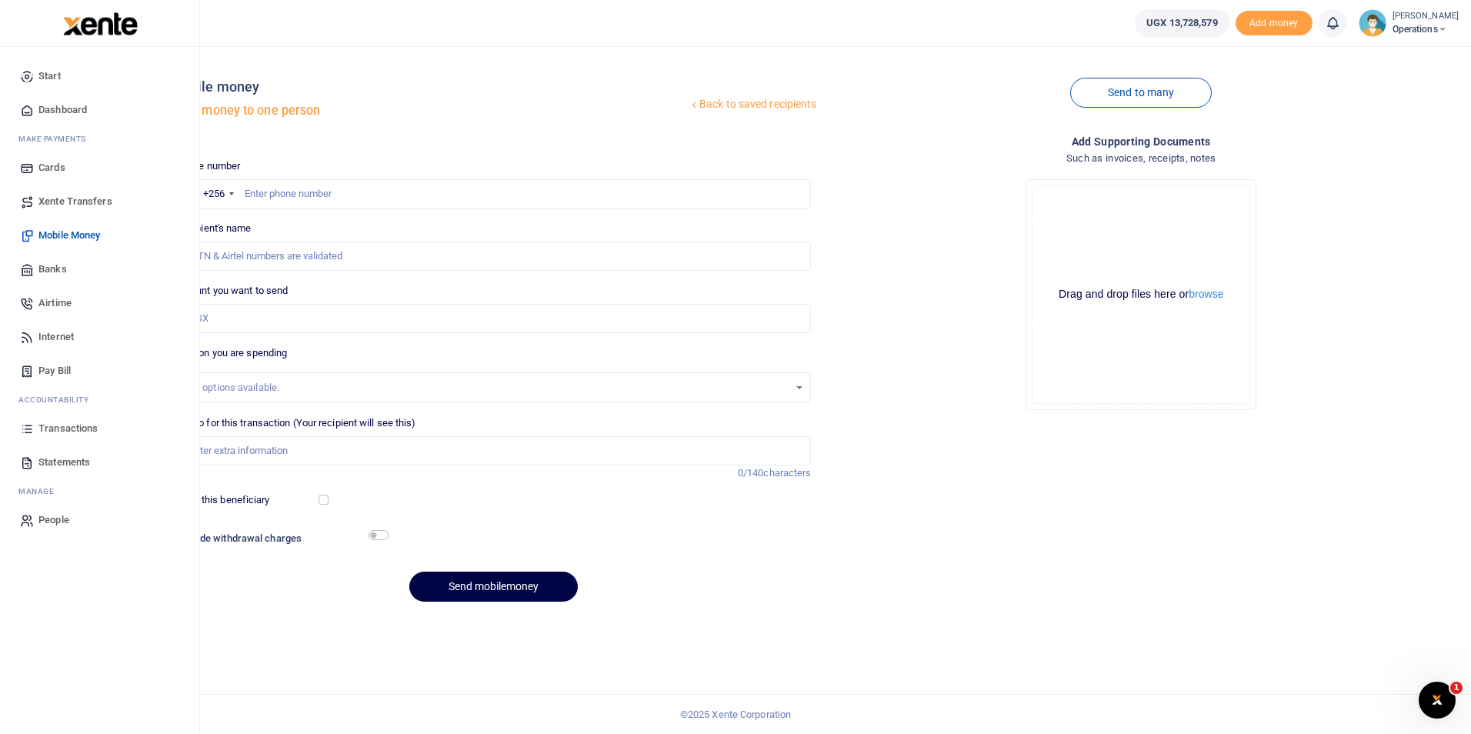
click at [68, 106] on span "Dashboard" at bounding box center [62, 109] width 48 height 15
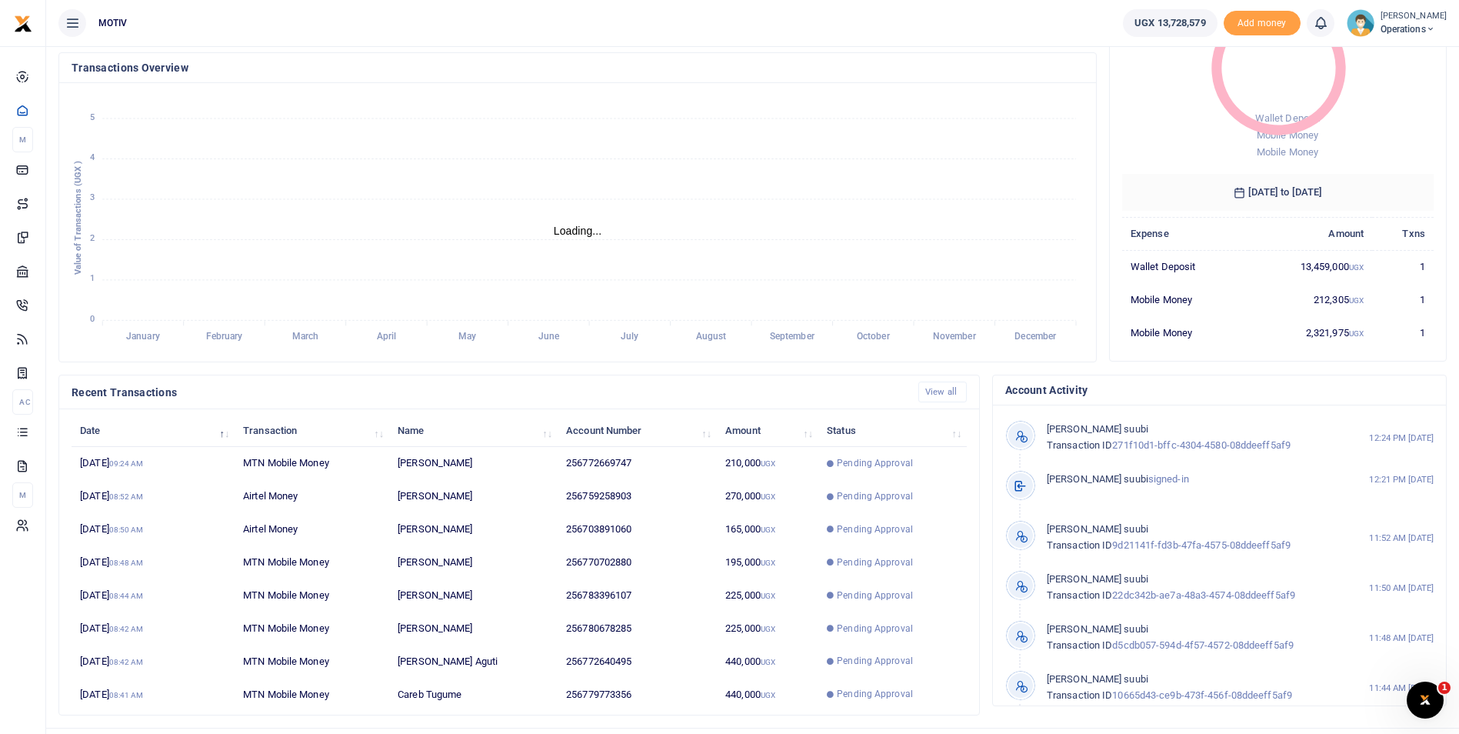
scroll to position [185, 0]
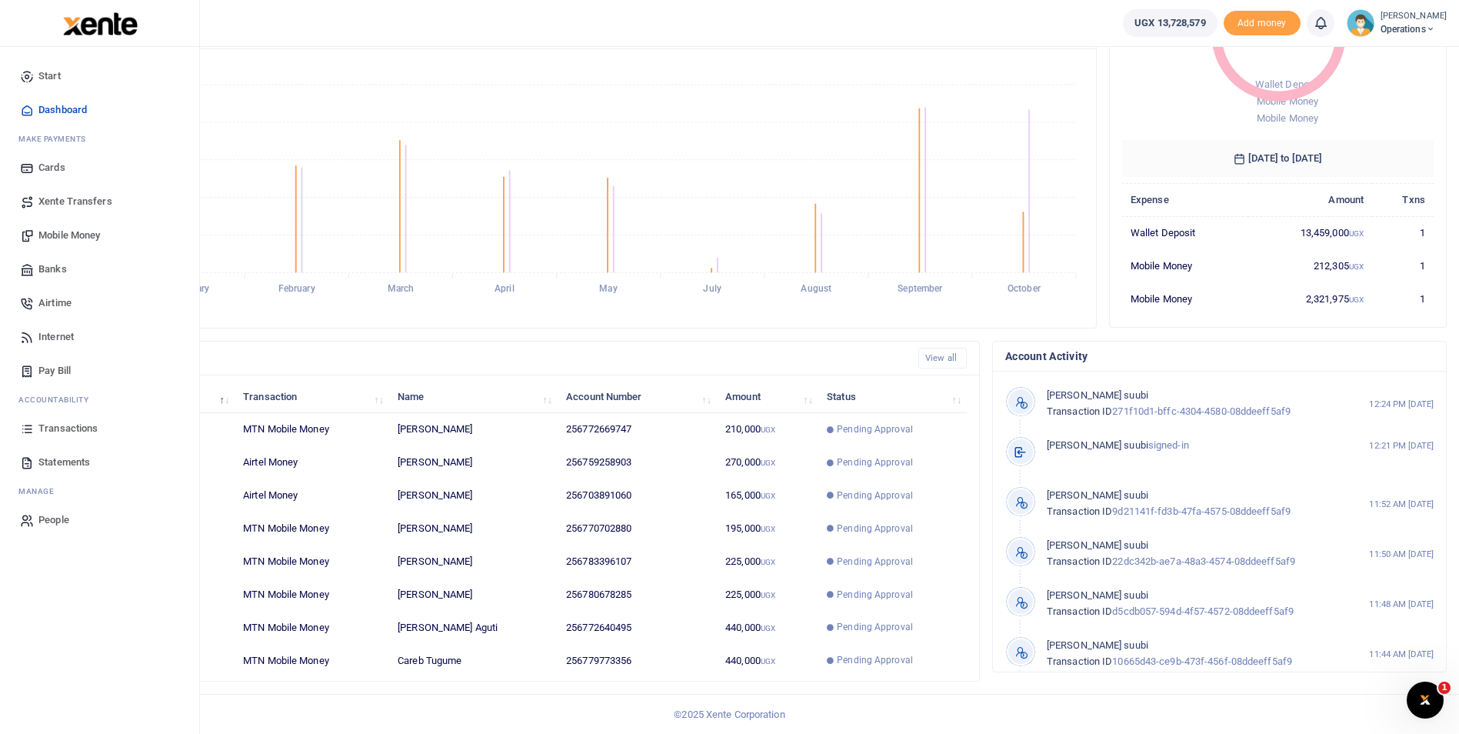
click at [81, 233] on span "Mobile Money" at bounding box center [69, 235] width 62 height 15
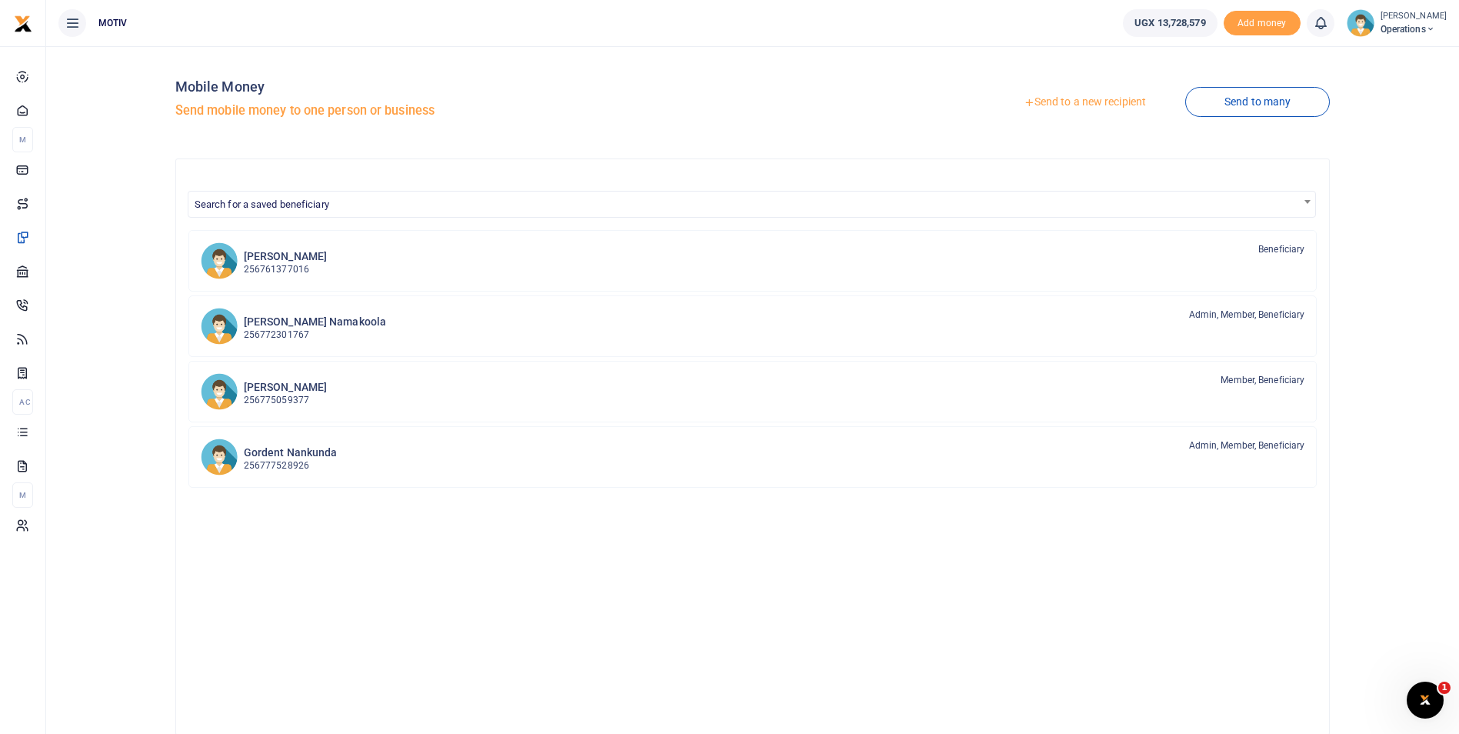
click at [1074, 98] on link "Send to a new recipient" at bounding box center [1085, 102] width 201 height 28
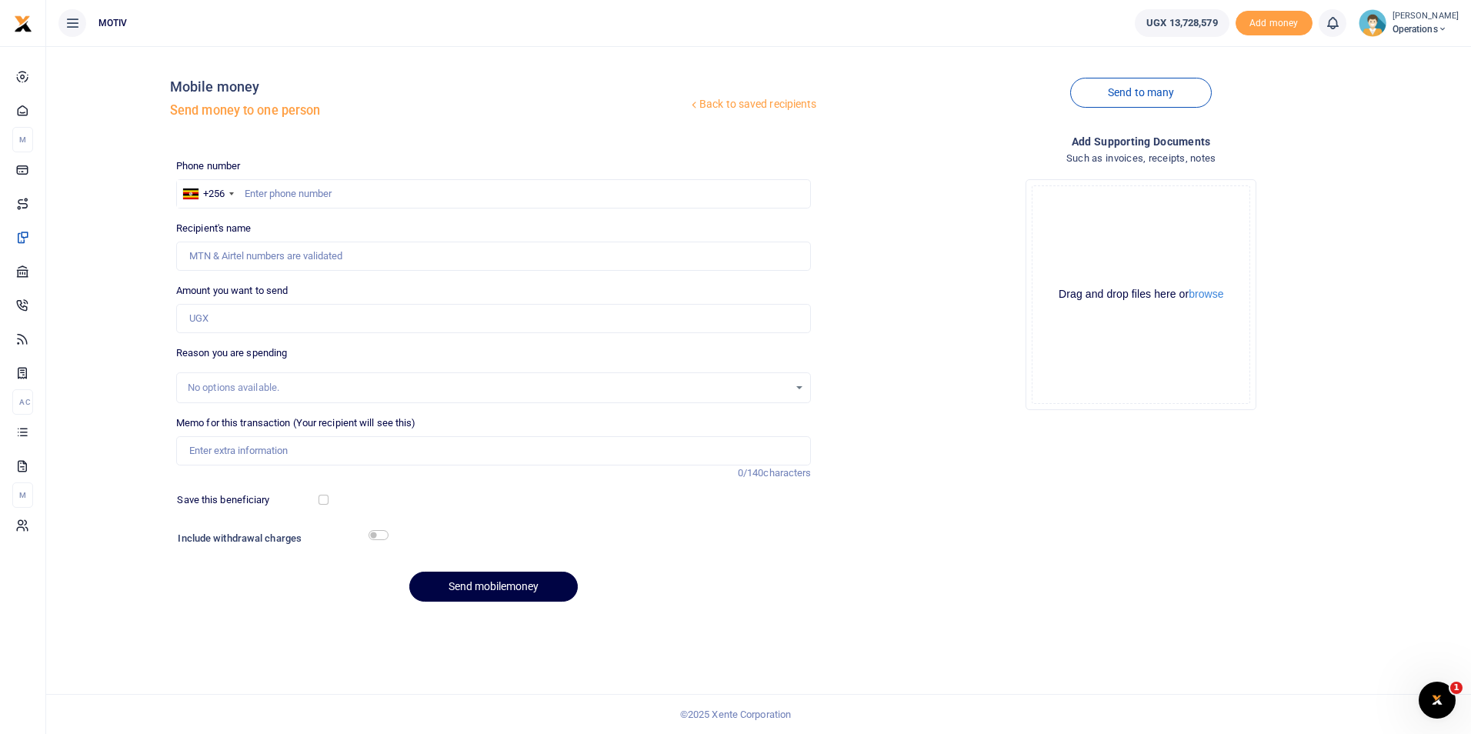
click at [305, 194] on div at bounding box center [735, 367] width 1471 height 734
click at [305, 194] on input "text" at bounding box center [493, 193] width 635 height 29
paste input "776516974"
type input "0776516974"
type input "Douglas Jakuma"
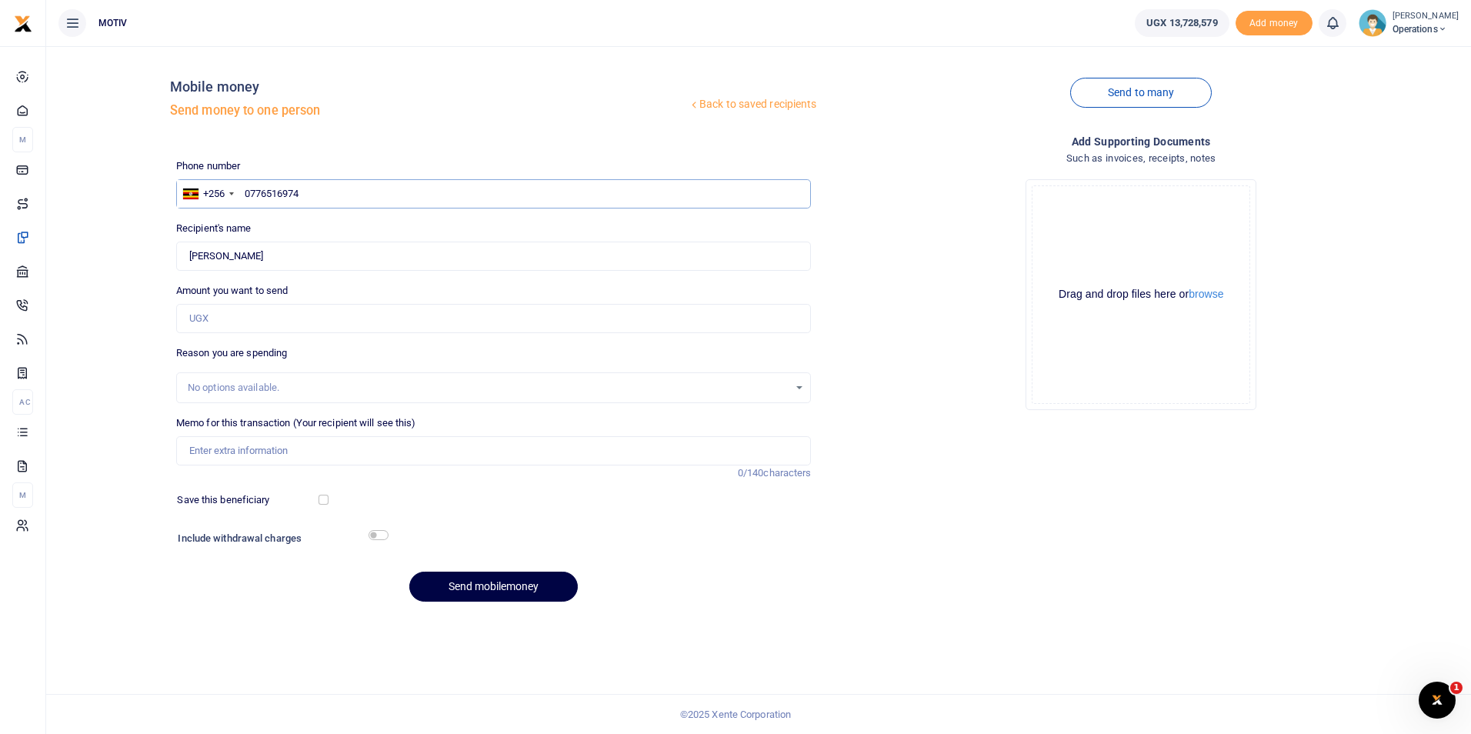
type input "0776516974"
click at [235, 319] on input "Amount you want to send" at bounding box center [493, 318] width 635 height 29
paste input "165000"
type input "165,000"
click at [237, 454] on input "Memo for this transaction (Your recipient will see this)" at bounding box center [493, 450] width 635 height 29
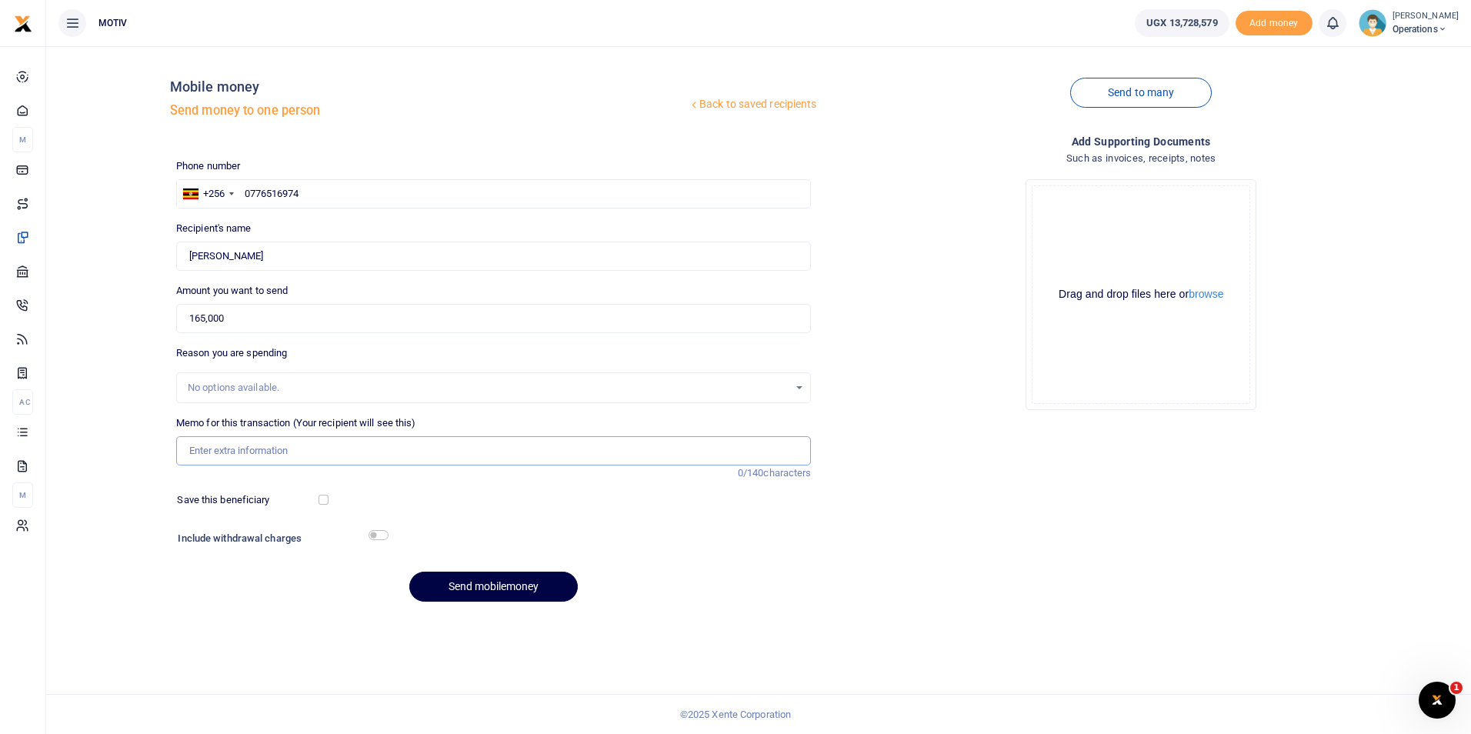
type input "Net salary for [DATE]"
click at [464, 576] on button "Send mobilemoney" at bounding box center [493, 587] width 168 height 30
click at [260, 200] on input "text" at bounding box center [493, 193] width 635 height 29
paste input "771359304"
click at [158, 257] on div "Back to saved recipients Mobile money Send money to one person Send to many Pho…" at bounding box center [758, 335] width 1412 height 555
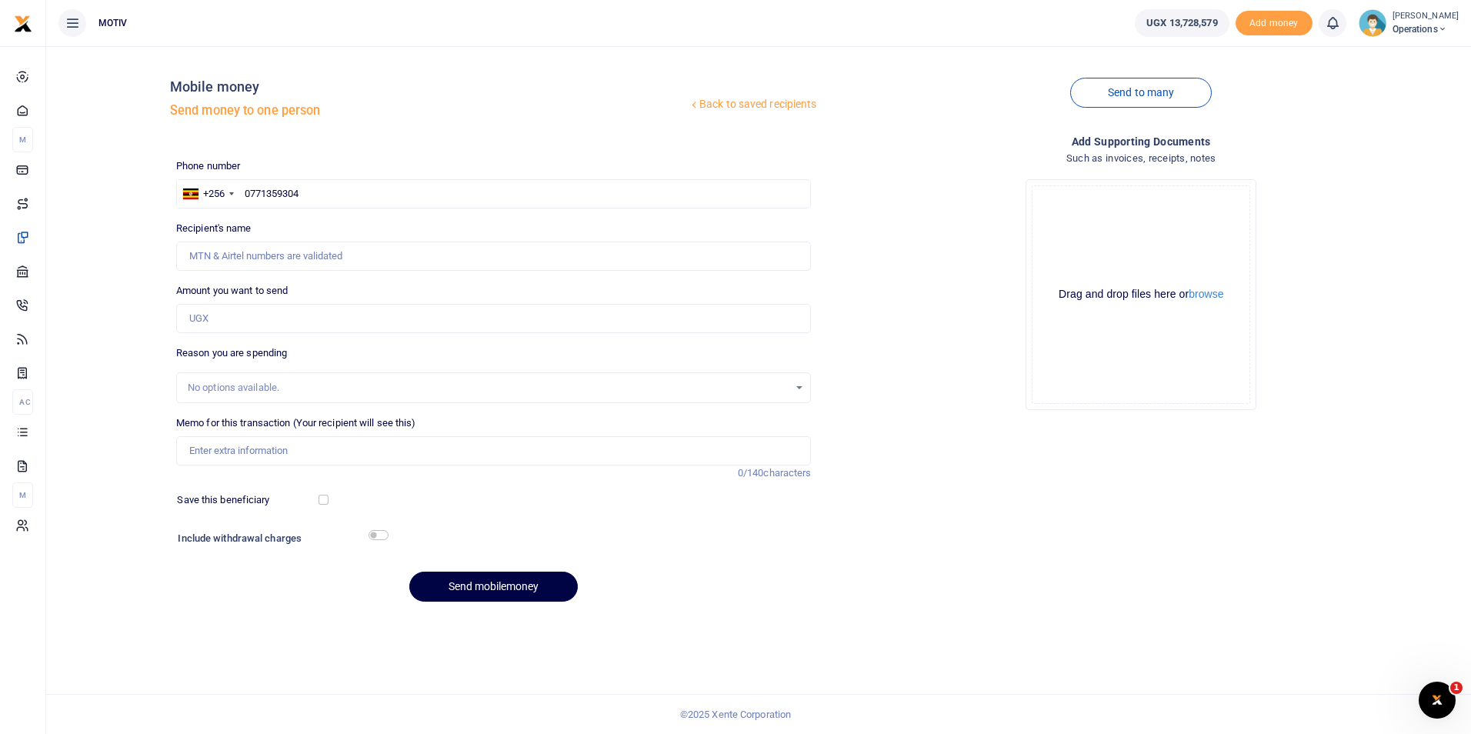
click at [158, 257] on div "Back to saved recipients Mobile money Send money to one person Send to many Pho…" at bounding box center [758, 335] width 1412 height 555
click at [122, 248] on div "Back to saved recipients Mobile money Send money to one person Send to many Pho…" at bounding box center [758, 335] width 1412 height 555
click at [332, 197] on input "0771359304" at bounding box center [493, 193] width 635 height 29
type input "0"
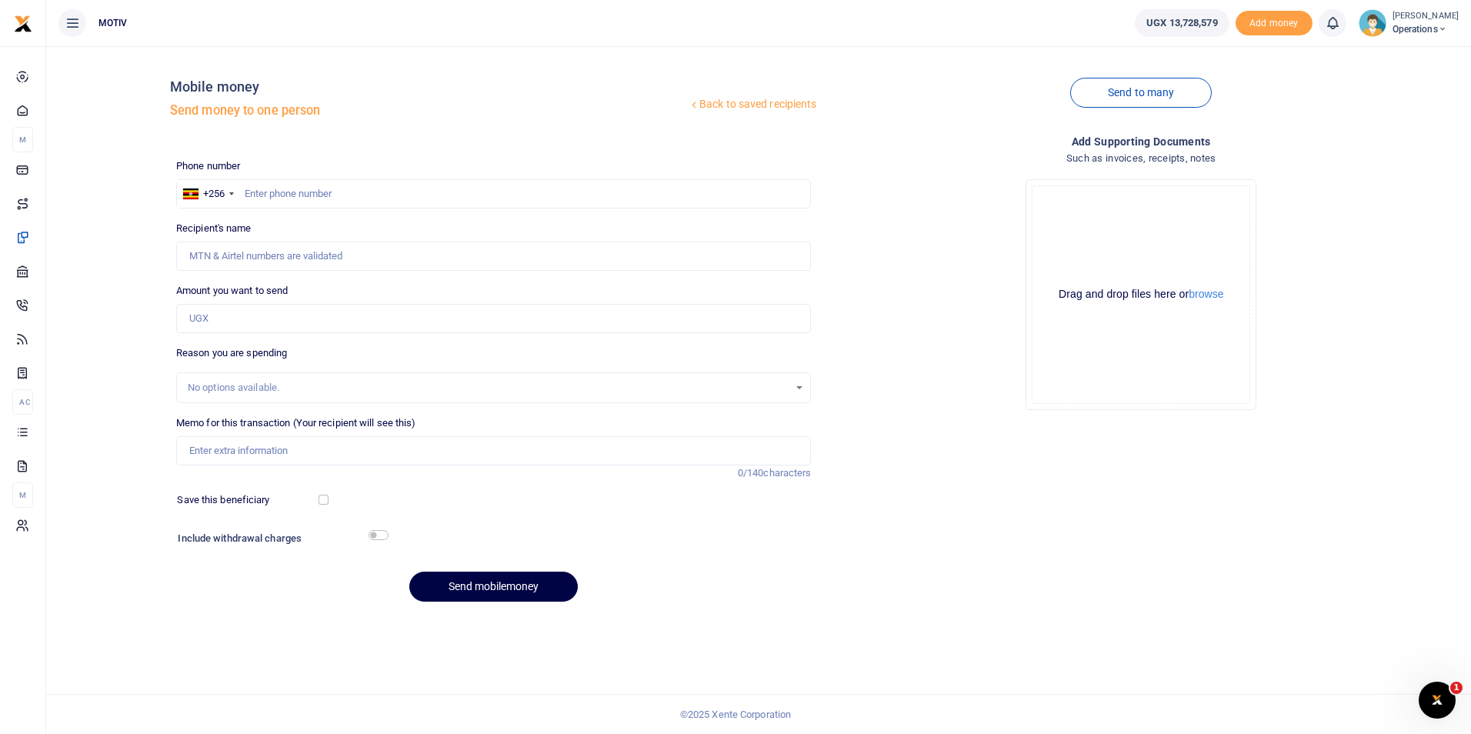
click at [146, 285] on div "Back to saved recipients Mobile money Send money to one person Send to many Pho…" at bounding box center [758, 335] width 1412 height 555
click at [301, 190] on input "text" at bounding box center [493, 193] width 635 height 29
paste input "771359304"
type input "771359304"
type input "Ajalo Scovia"
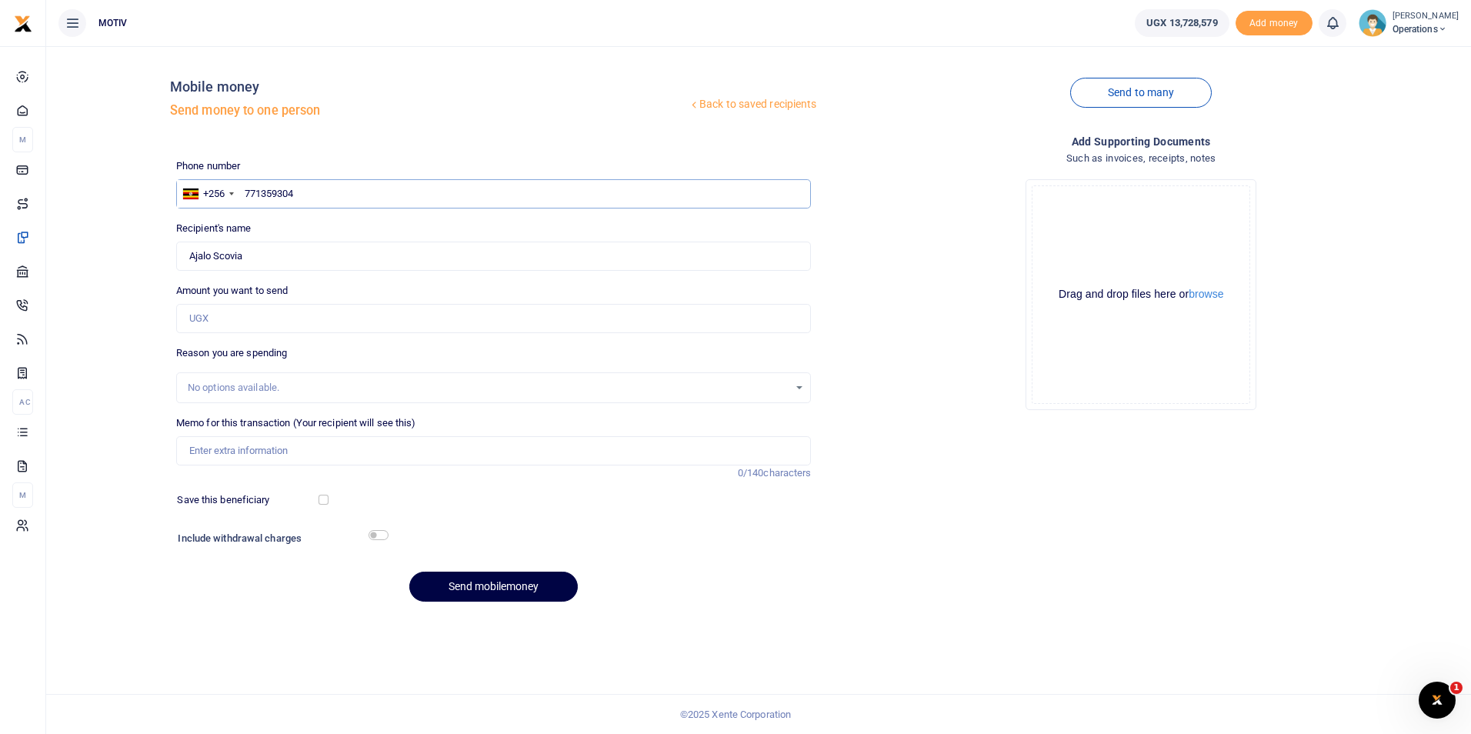
type input "771359304"
click at [212, 313] on input "Amount you want to send" at bounding box center [493, 318] width 635 height 29
paste input "285000"
type input "285,000"
click at [207, 450] on input "Memo for this transaction (Your recipient will see this)" at bounding box center [493, 450] width 635 height 29
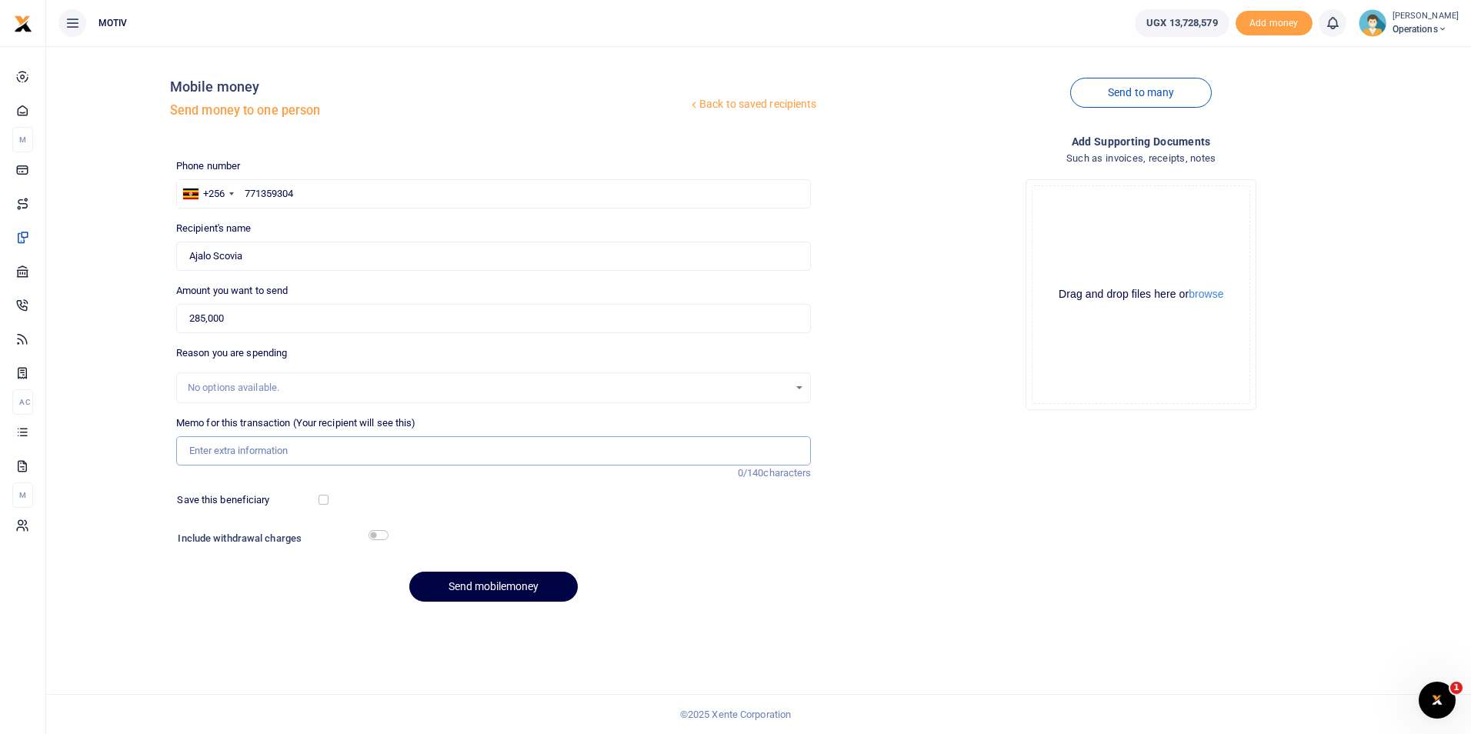
type input "Net salary for [DATE]"
click at [453, 580] on button "Send mobilemoney" at bounding box center [493, 587] width 168 height 30
click at [292, 197] on input "text" at bounding box center [493, 193] width 635 height 29
paste input "781920874"
type input "0781920874"
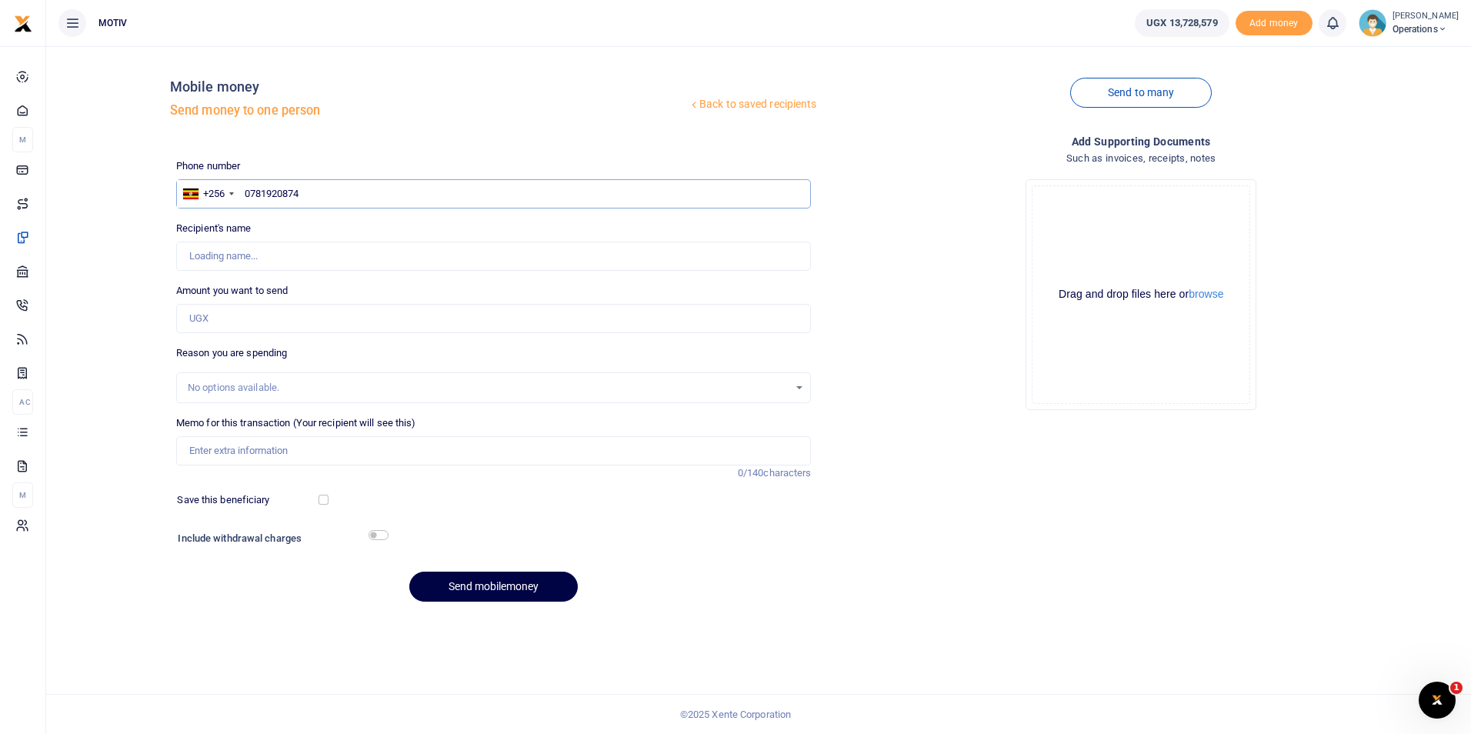
type input "Snob Biryomuriwe"
type input "0781920874"
click at [97, 297] on div "Back to saved recipients Mobile money Send money to one person Send to many Pho…" at bounding box center [758, 335] width 1412 height 555
click at [217, 322] on input "Amount you want to send" at bounding box center [493, 318] width 635 height 29
paste input "330000"
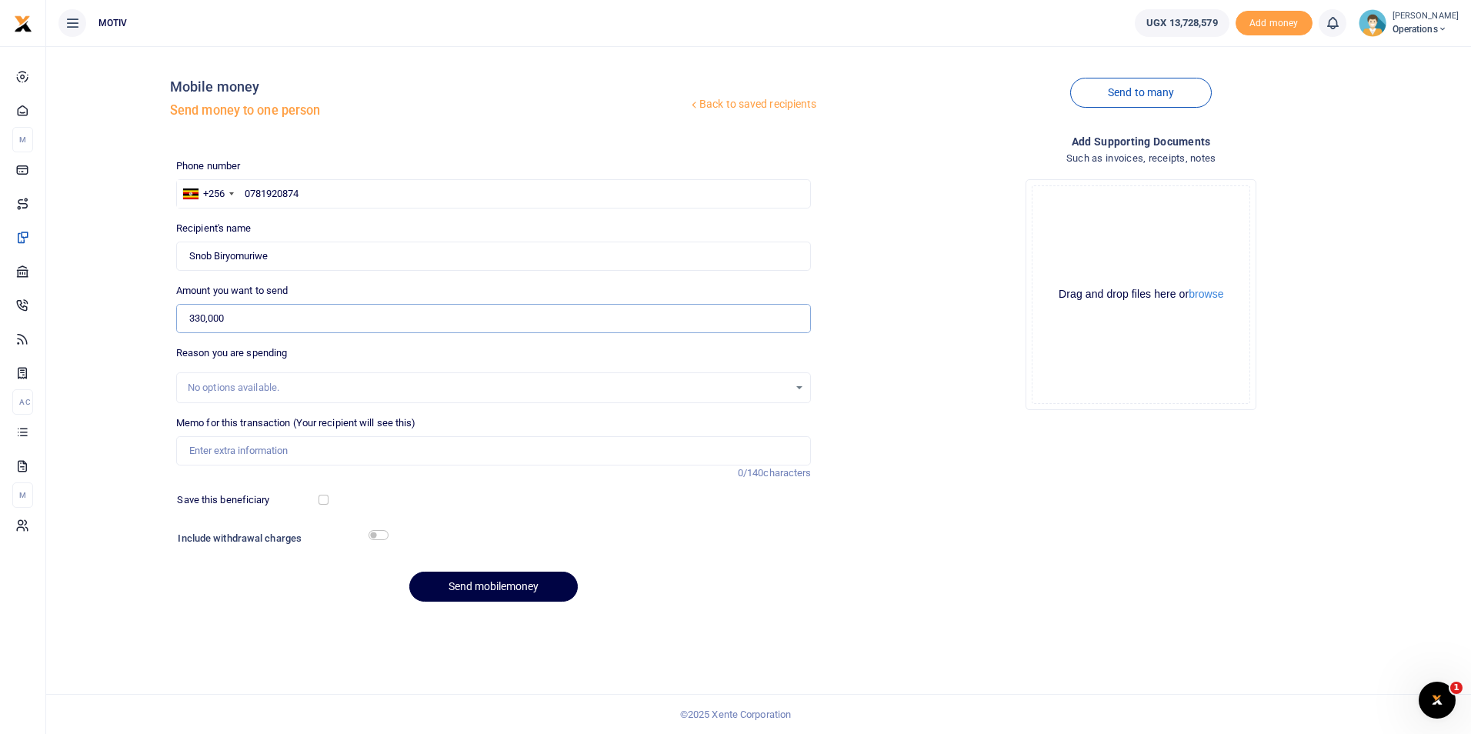
type input "330,000"
click at [201, 450] on input "Memo for this transaction (Your recipient will see this)" at bounding box center [493, 450] width 635 height 29
type input "Net salary for [DATE]"
click at [489, 578] on button "Send mobilemoney" at bounding box center [493, 587] width 168 height 30
click at [283, 187] on input "text" at bounding box center [493, 193] width 635 height 29
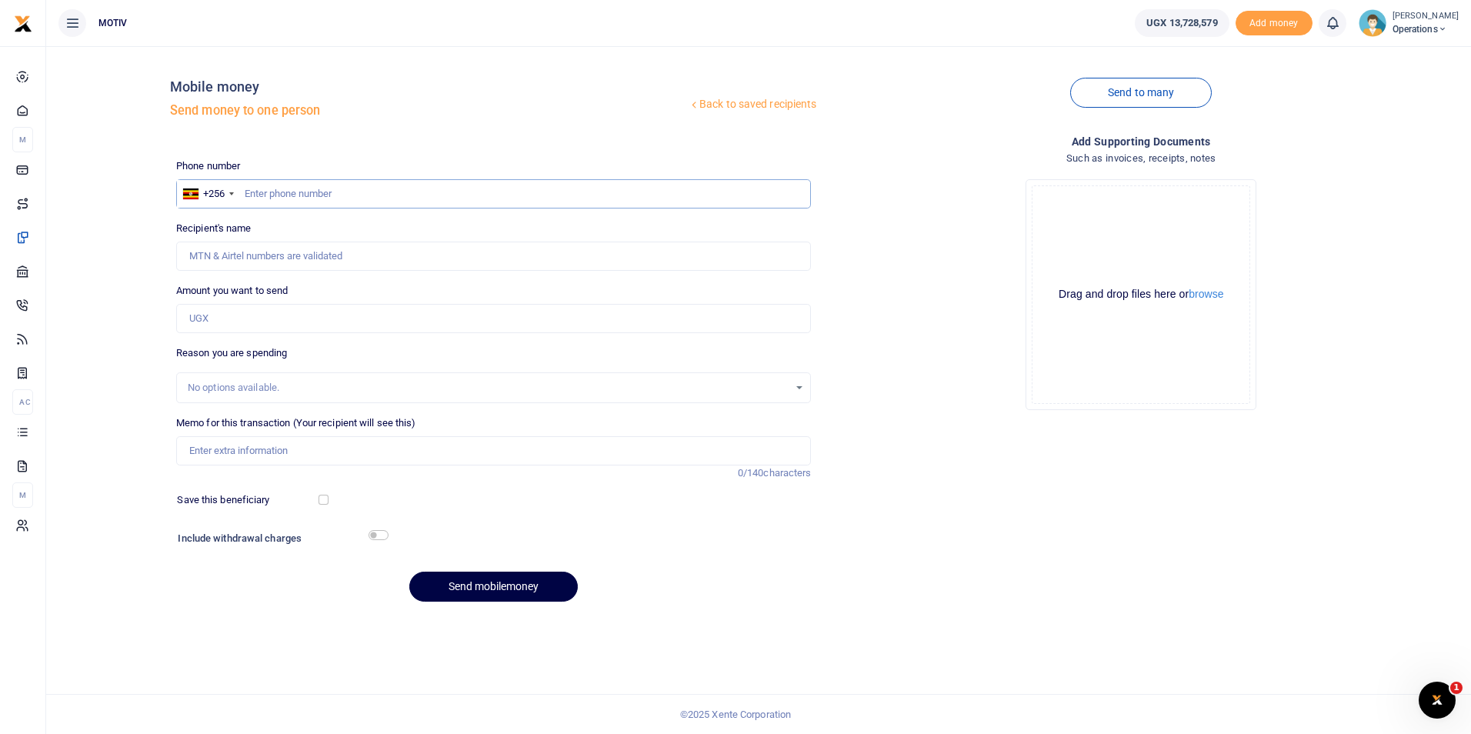
paste input "761668721"
type input "761668721"
type input "Chris Opolot"
type input "761668721"
click at [229, 315] on input "Amount you want to send" at bounding box center [493, 318] width 635 height 29
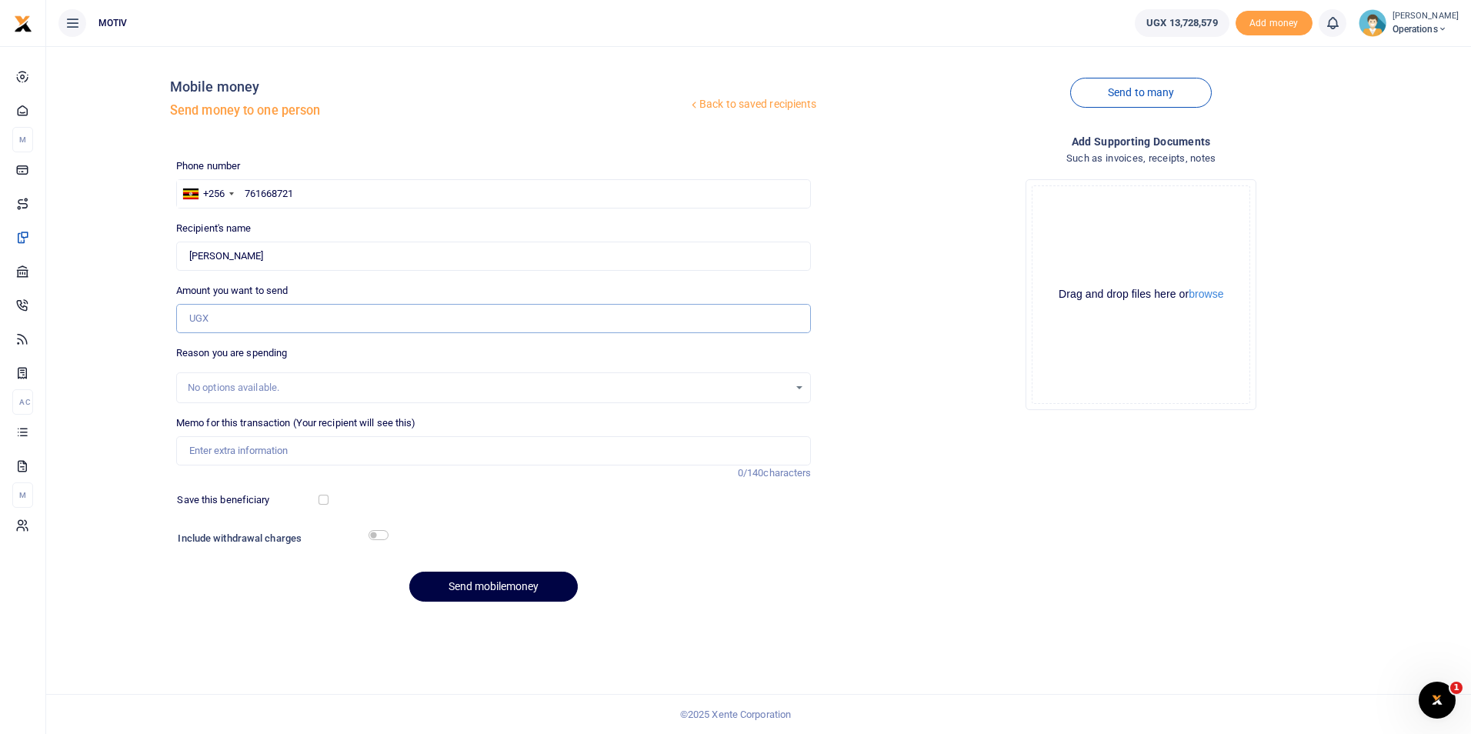
paste input "150000"
type input "150,000"
click at [150, 384] on div "Back to saved recipients Mobile money Send money to one person Send to many Pho…" at bounding box center [758, 335] width 1412 height 555
click at [191, 452] on input "Memo for this transaction (Your recipient will see this)" at bounding box center [493, 450] width 635 height 29
type input "Net salary for September 2025"
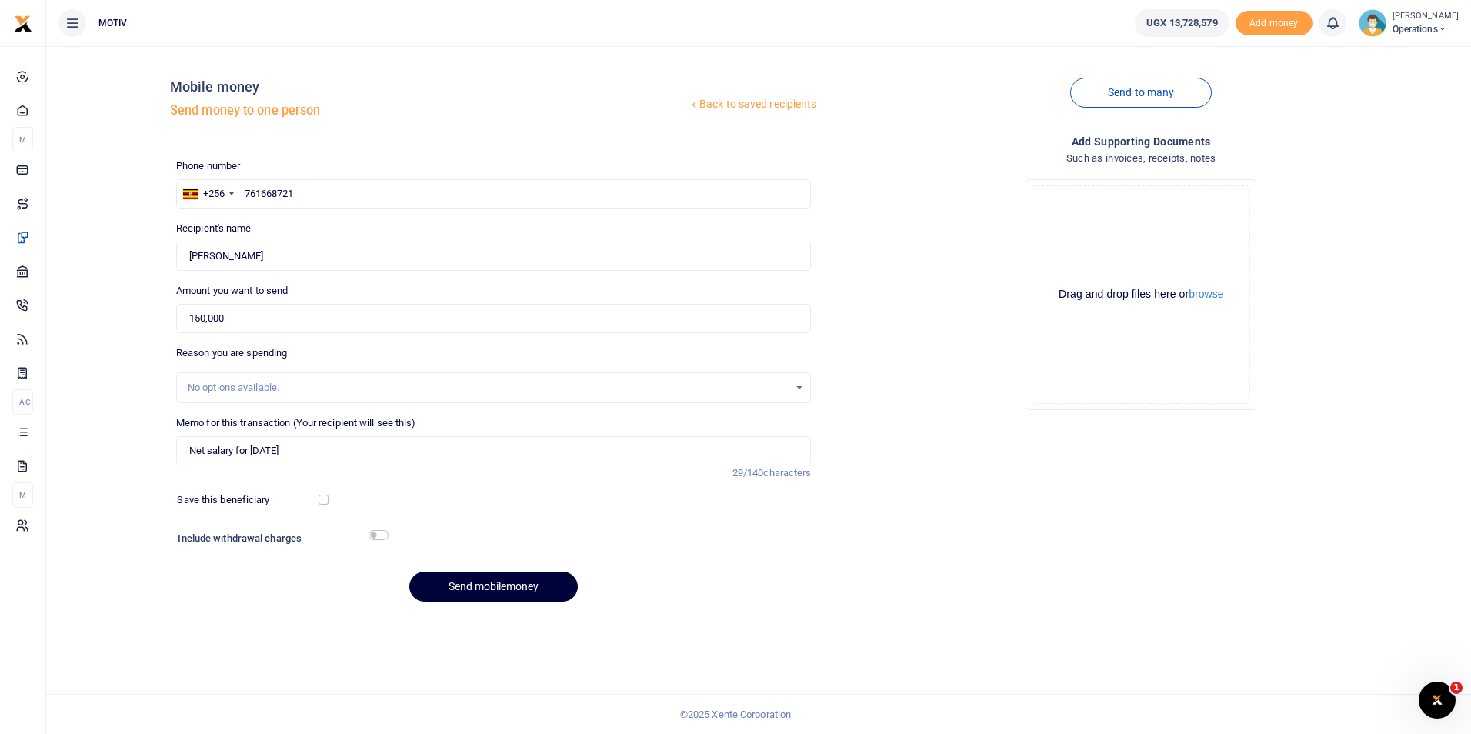
click at [465, 579] on button "Send mobilemoney" at bounding box center [493, 587] width 168 height 30
click at [255, 192] on input "text" at bounding box center [493, 193] width 635 height 29
paste input "703295245"
type input "0703295245"
click at [127, 285] on div "Back to saved recipients Mobile money Send money to one person Send to many Pho…" at bounding box center [758, 335] width 1412 height 555
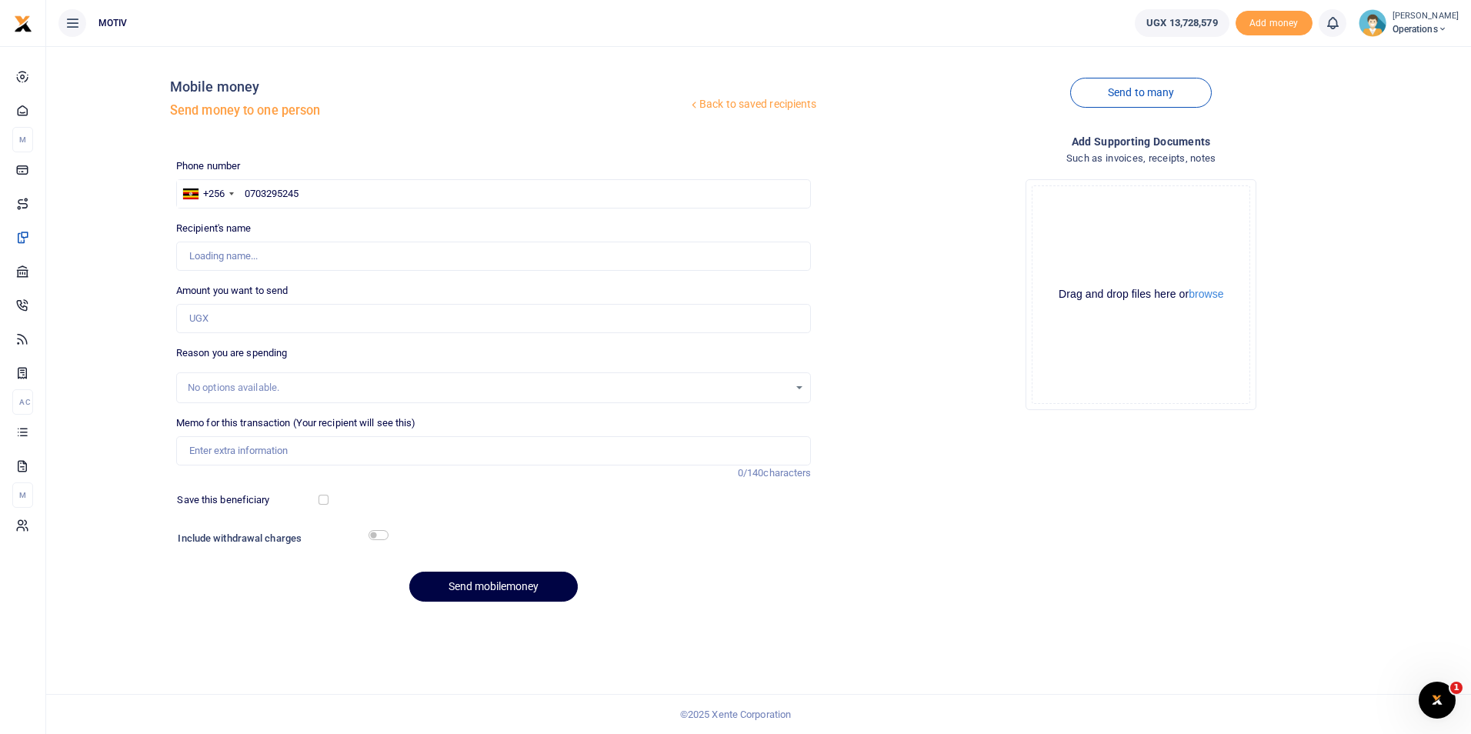
type input "Phionah Nakyazze"
click at [209, 316] on input "Amount you want to send" at bounding box center [493, 318] width 635 height 29
paste input "105000"
type input "105,000"
click at [206, 444] on input "Memo for this transaction (Your recipient will see this)" at bounding box center [493, 450] width 635 height 29
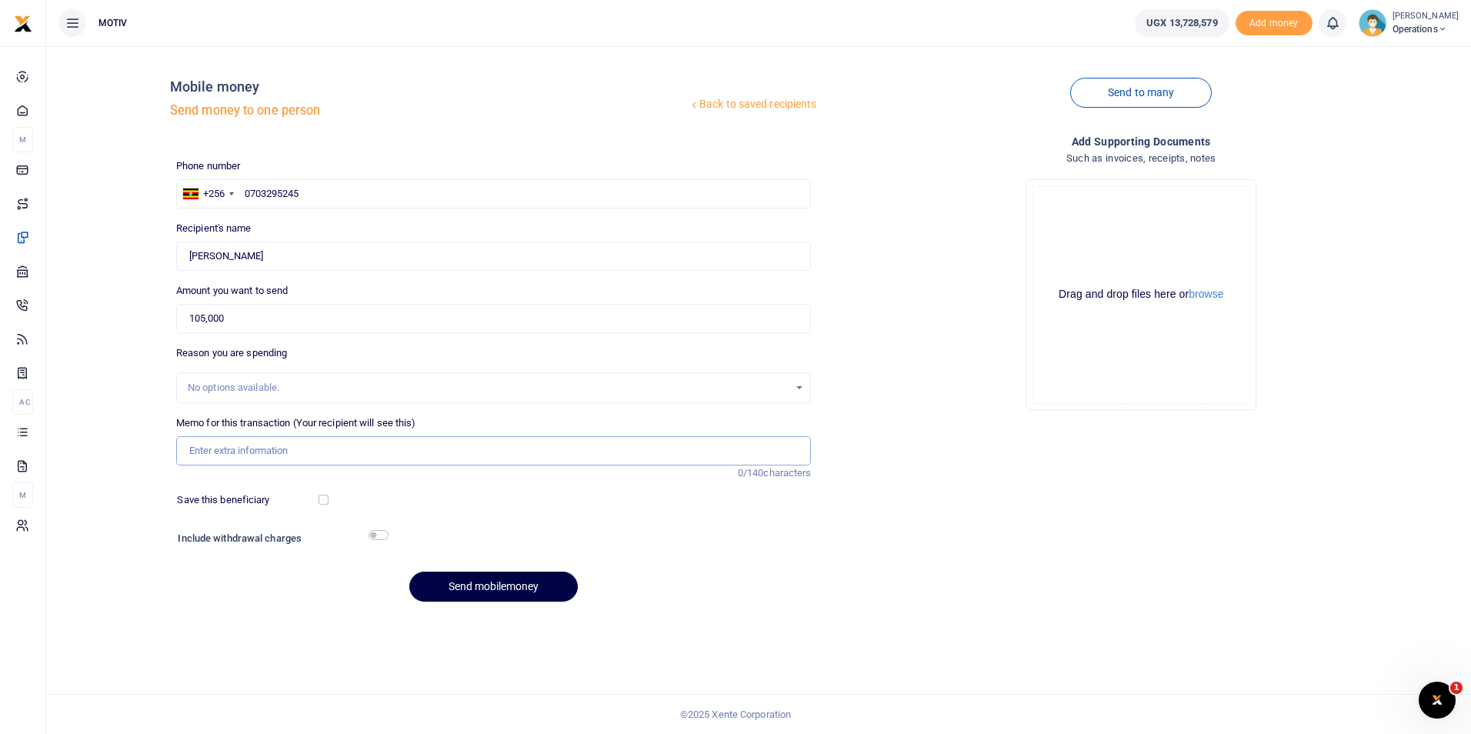
type input "Net salary for [DATE]"
click at [470, 595] on button "Send mobilemoney" at bounding box center [493, 587] width 168 height 30
click at [307, 198] on input "text" at bounding box center [493, 193] width 635 height 29
paste input "777795181"
type input "777795181"
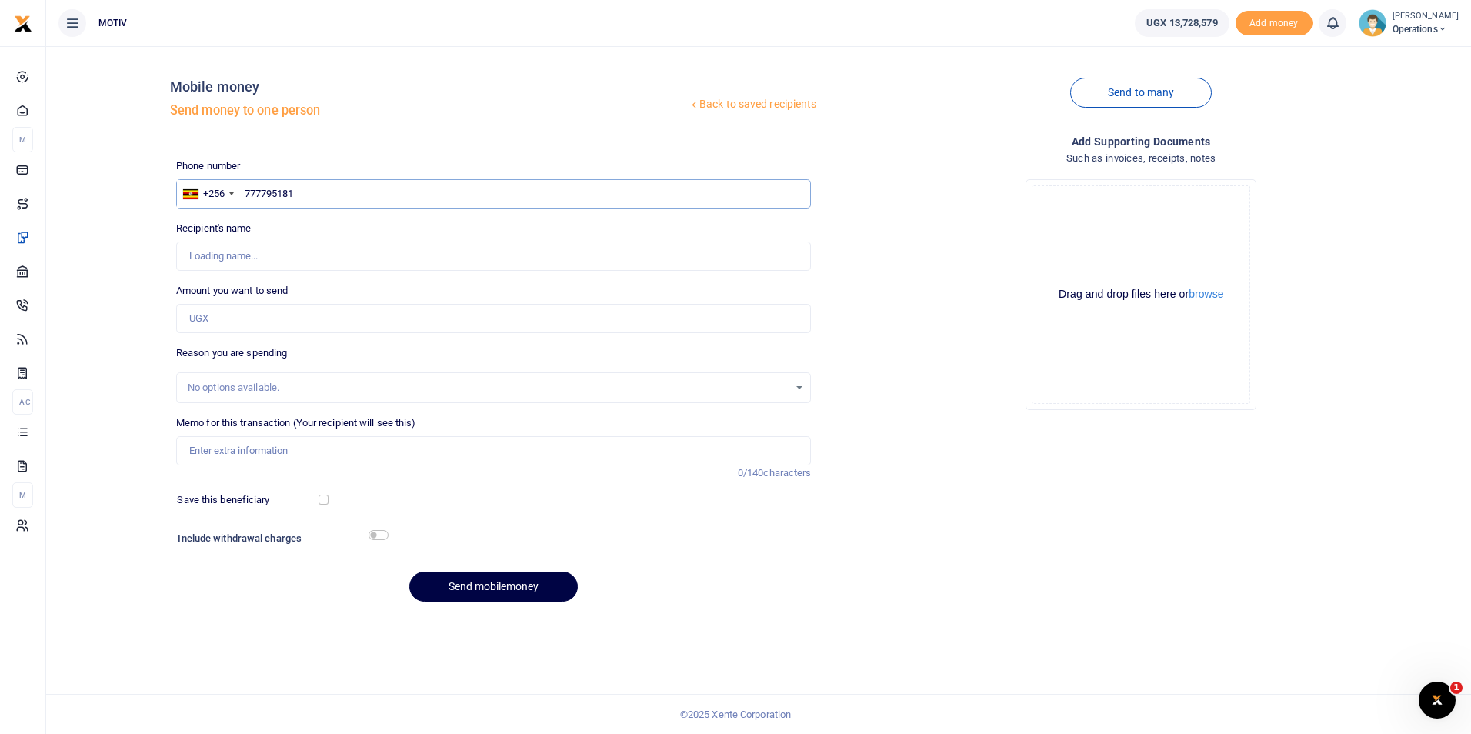
type input "[PERSON_NAME]"
type input "777795181"
click at [98, 260] on div "Back to saved recipients Mobile money Send money to one person Send to many Pho…" at bounding box center [758, 335] width 1412 height 555
click at [219, 310] on input "Amount you want to send" at bounding box center [493, 318] width 635 height 29
paste input "300000"
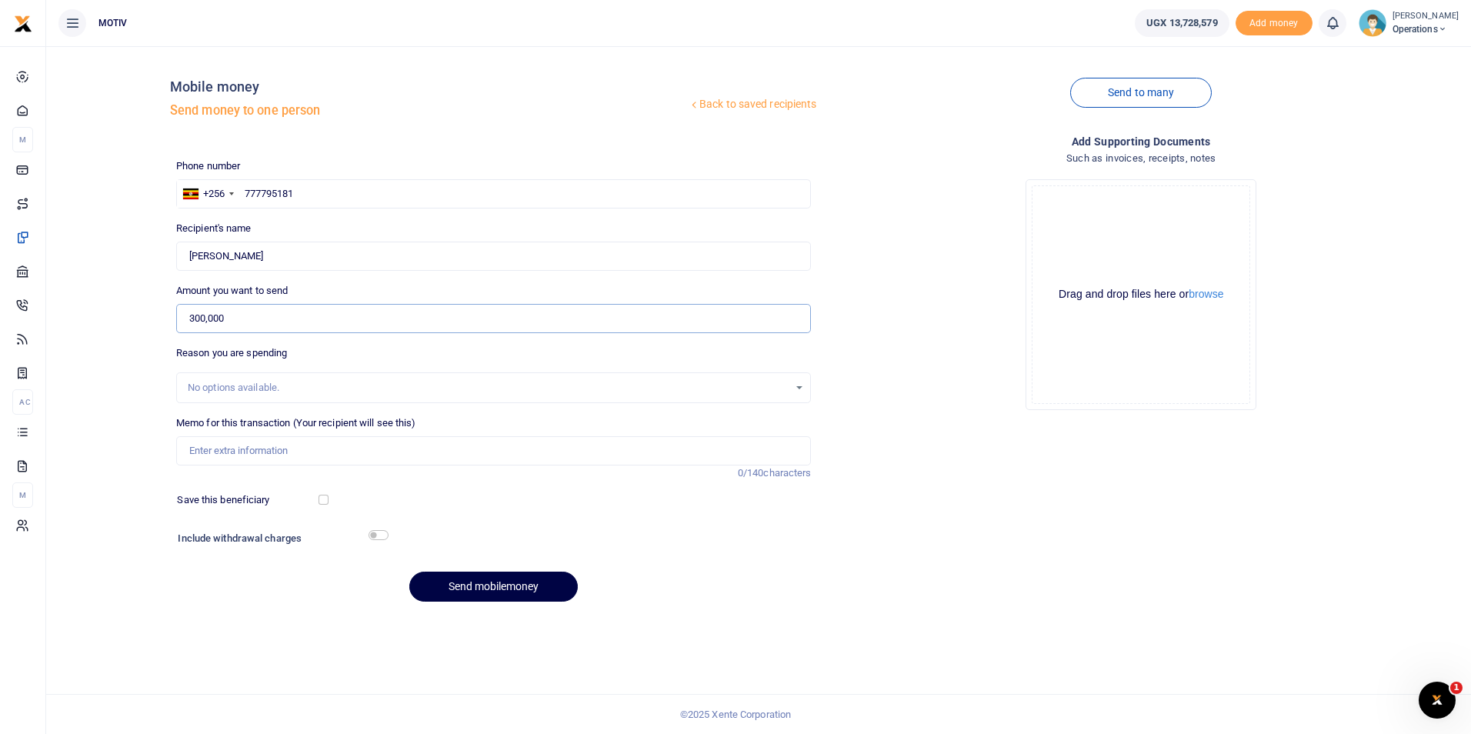
type input "300,000"
click at [222, 453] on input "Memo for this transaction (Your recipient will see this)" at bounding box center [493, 450] width 635 height 29
type input "Net salary for September 2025"
click at [461, 584] on button "Send mobilemoney" at bounding box center [493, 587] width 168 height 30
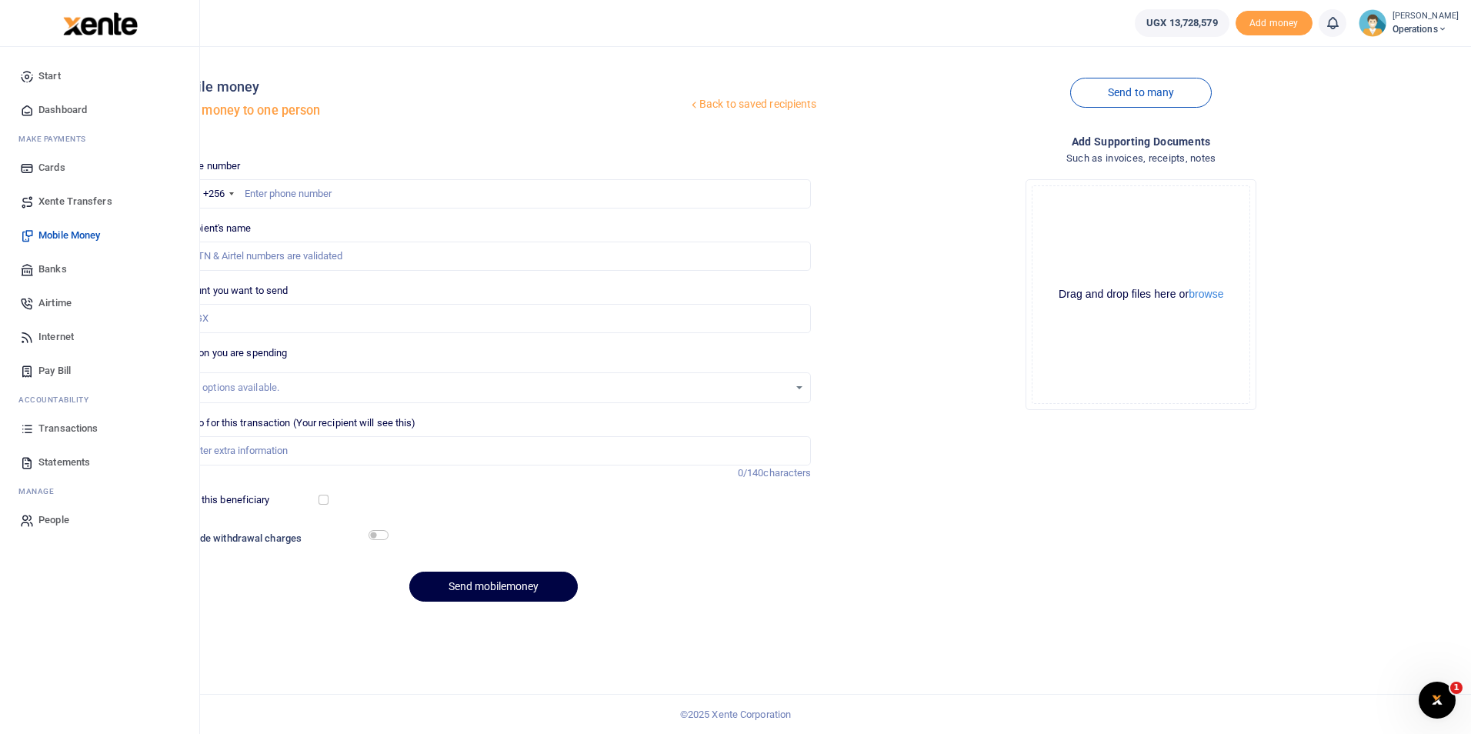
click at [61, 102] on link "Dashboard" at bounding box center [99, 110] width 175 height 34
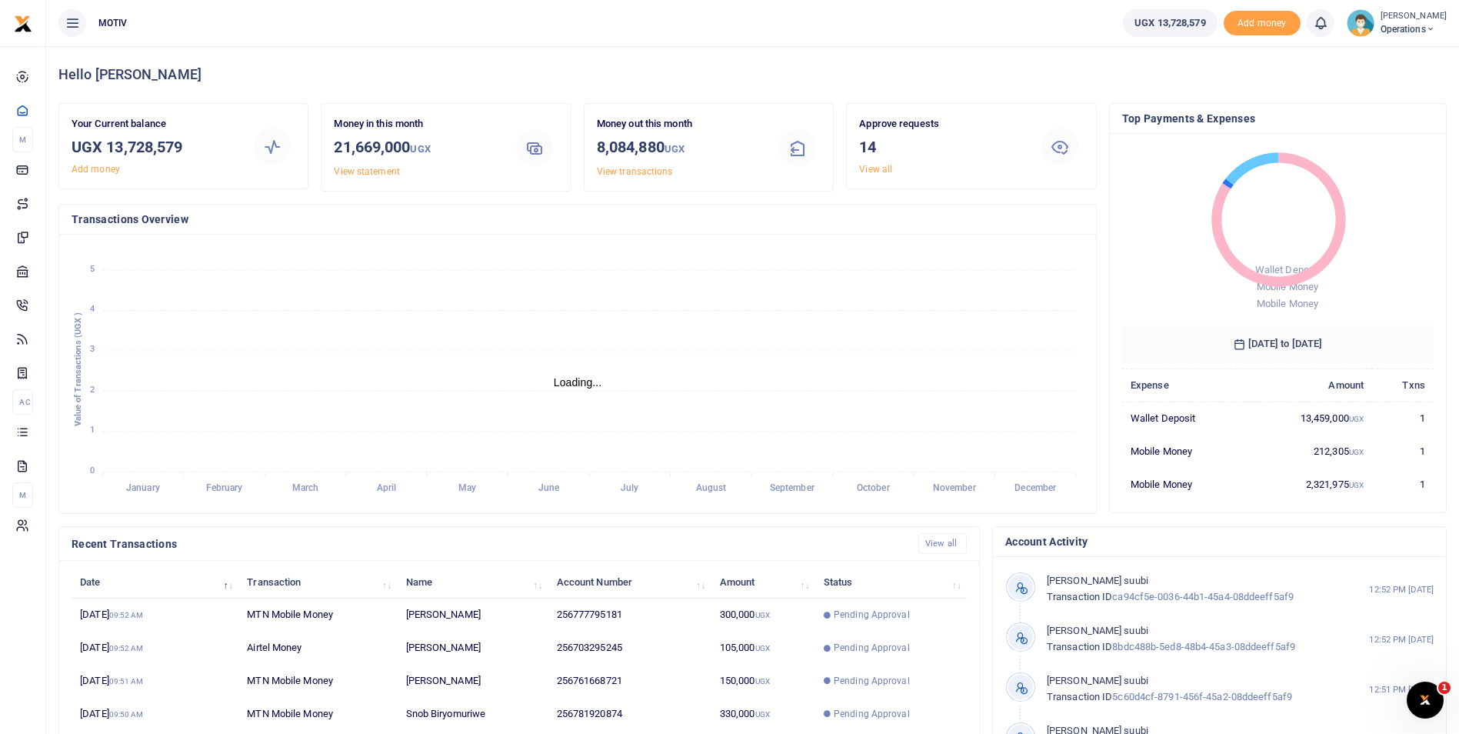
scroll to position [12, 12]
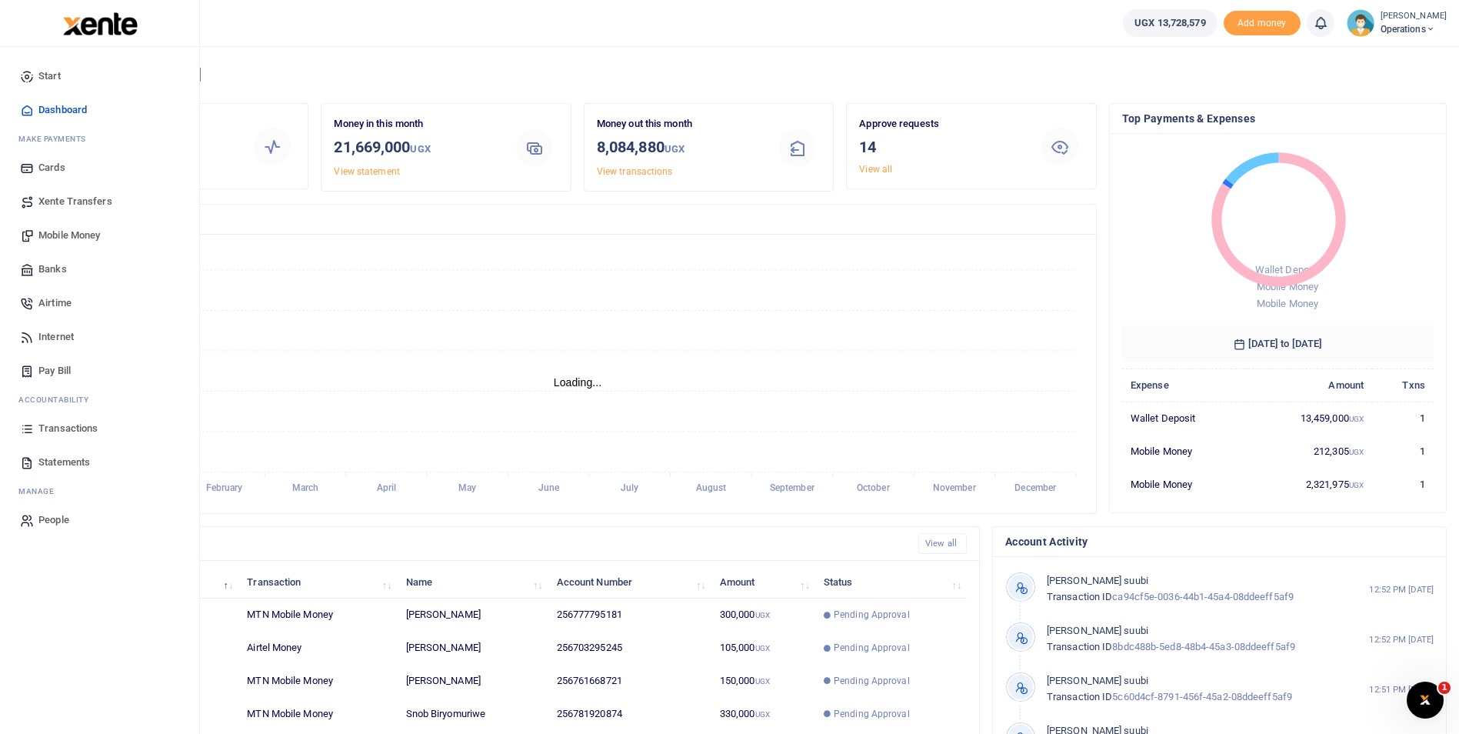
click at [48, 233] on span "Mobile Money" at bounding box center [69, 235] width 62 height 15
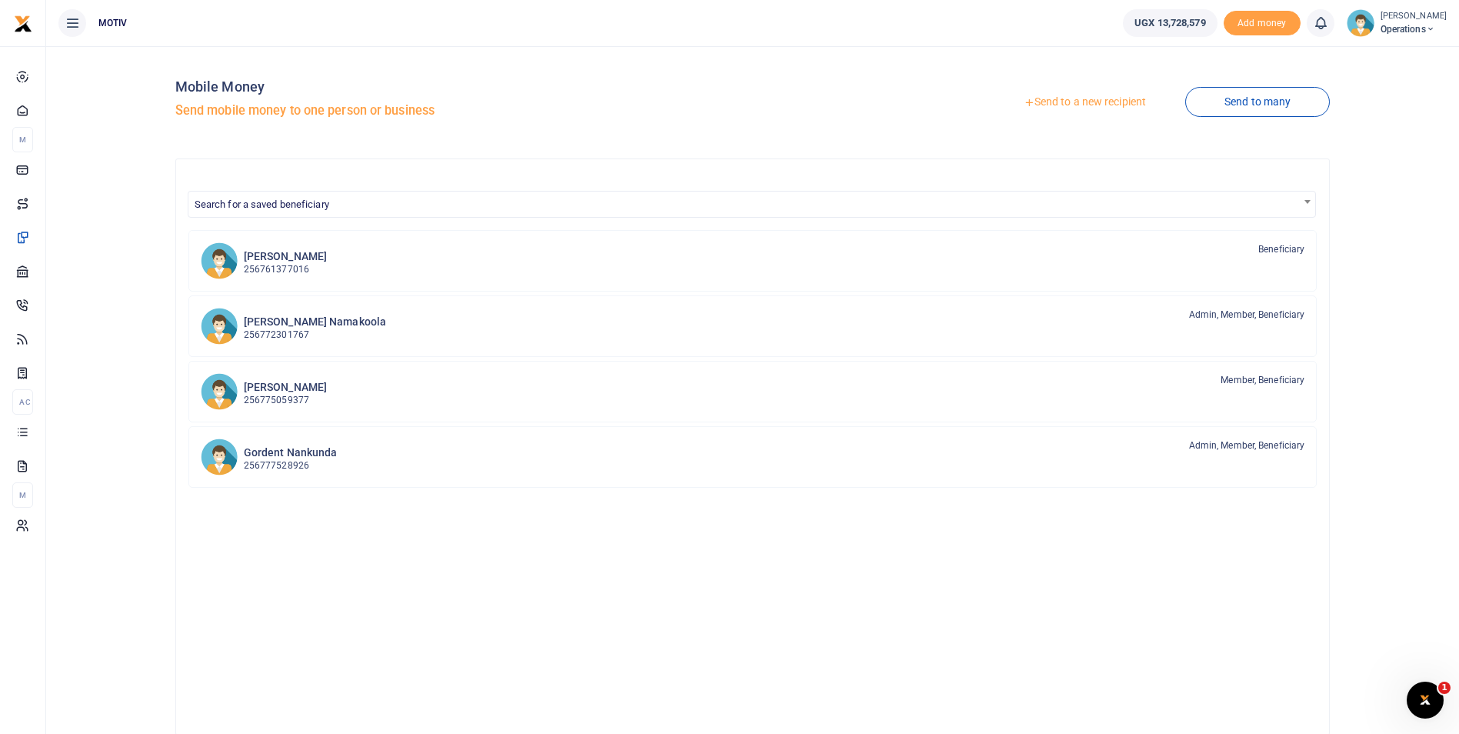
click at [1079, 105] on link "Send to a new recipient" at bounding box center [1085, 102] width 201 height 28
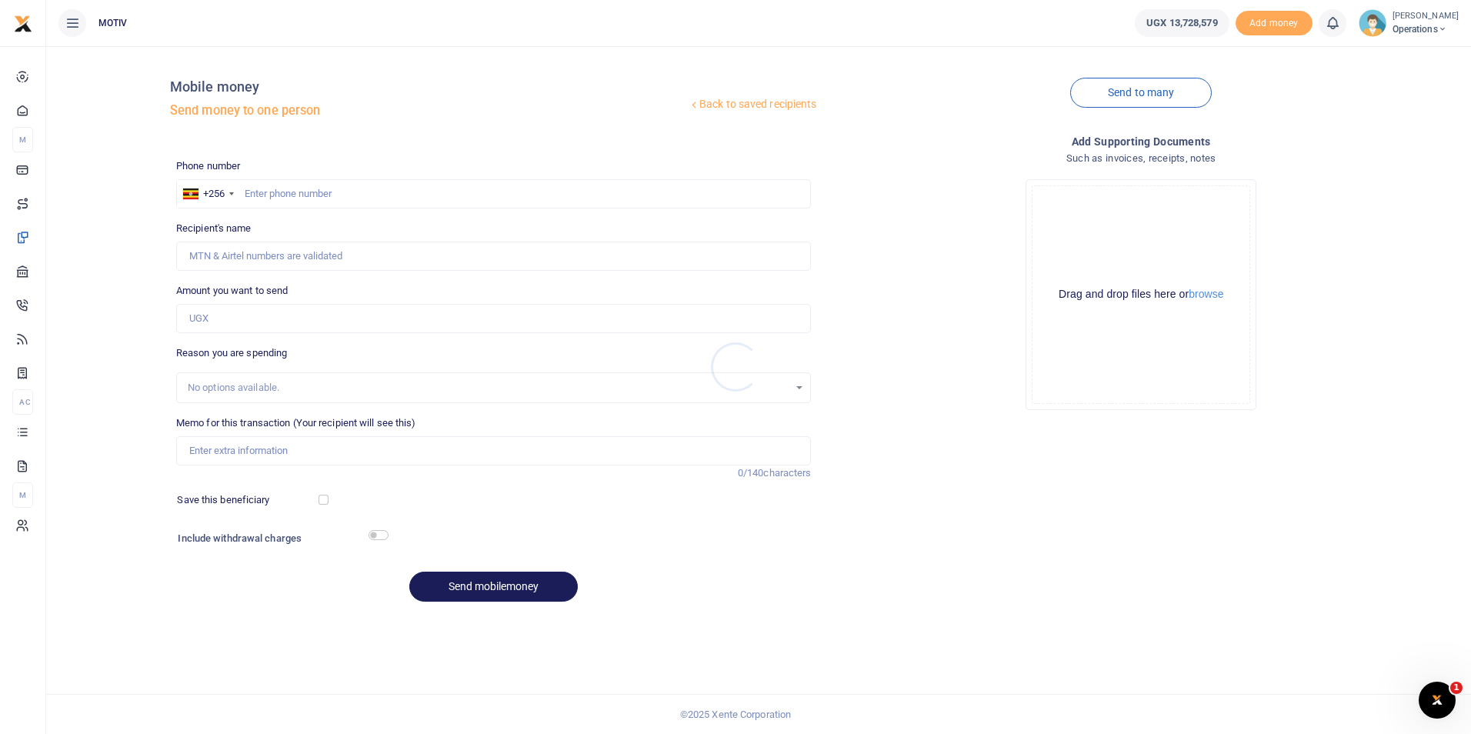
click at [315, 193] on div at bounding box center [735, 367] width 1471 height 734
click at [312, 192] on input "text" at bounding box center [493, 193] width 635 height 29
paste input "772264272"
type input "772264272"
click at [245, 196] on input "772264272" at bounding box center [493, 193] width 635 height 29
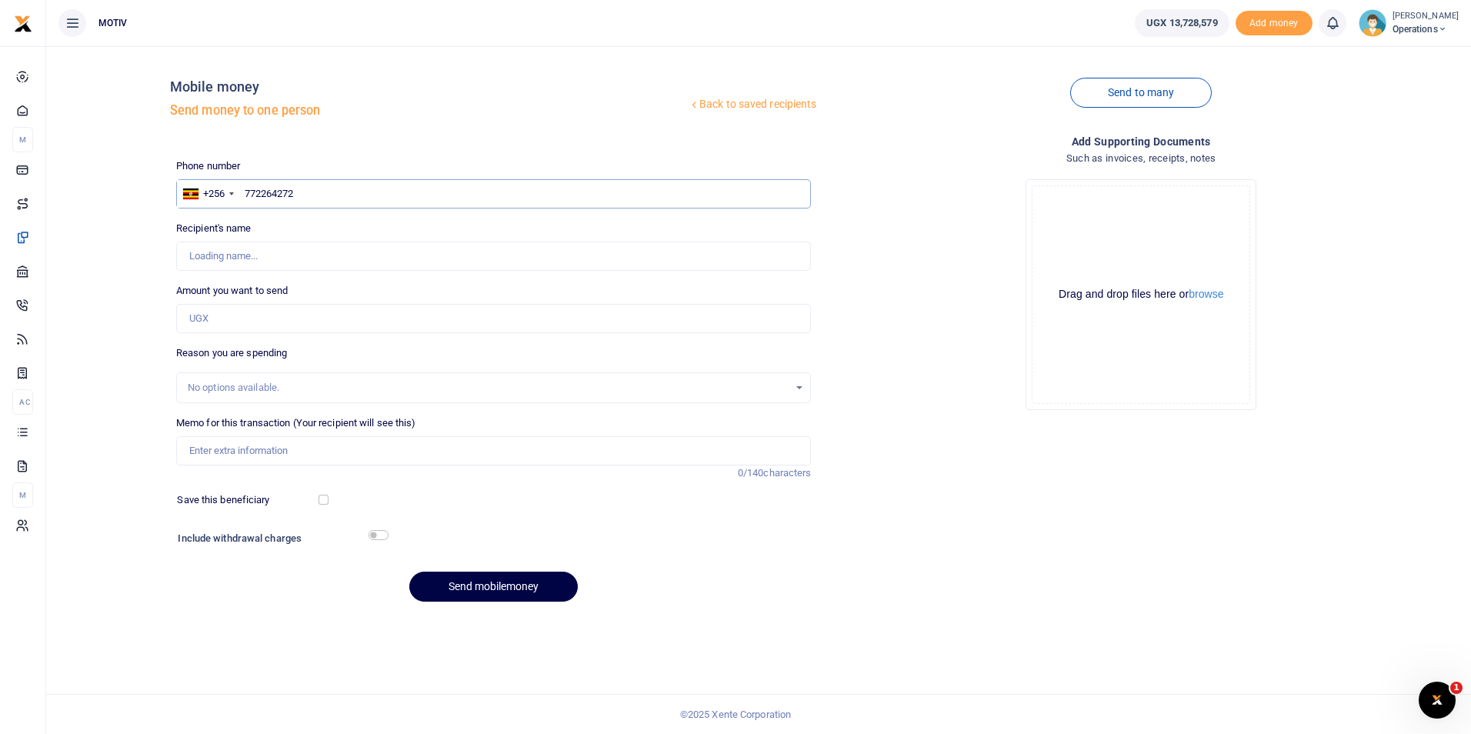
type input "[PERSON_NAME]"
type input "0772264272"
click at [314, 192] on input "text" at bounding box center [493, 193] width 635 height 29
paste input "767454457"
type input "0767454457"
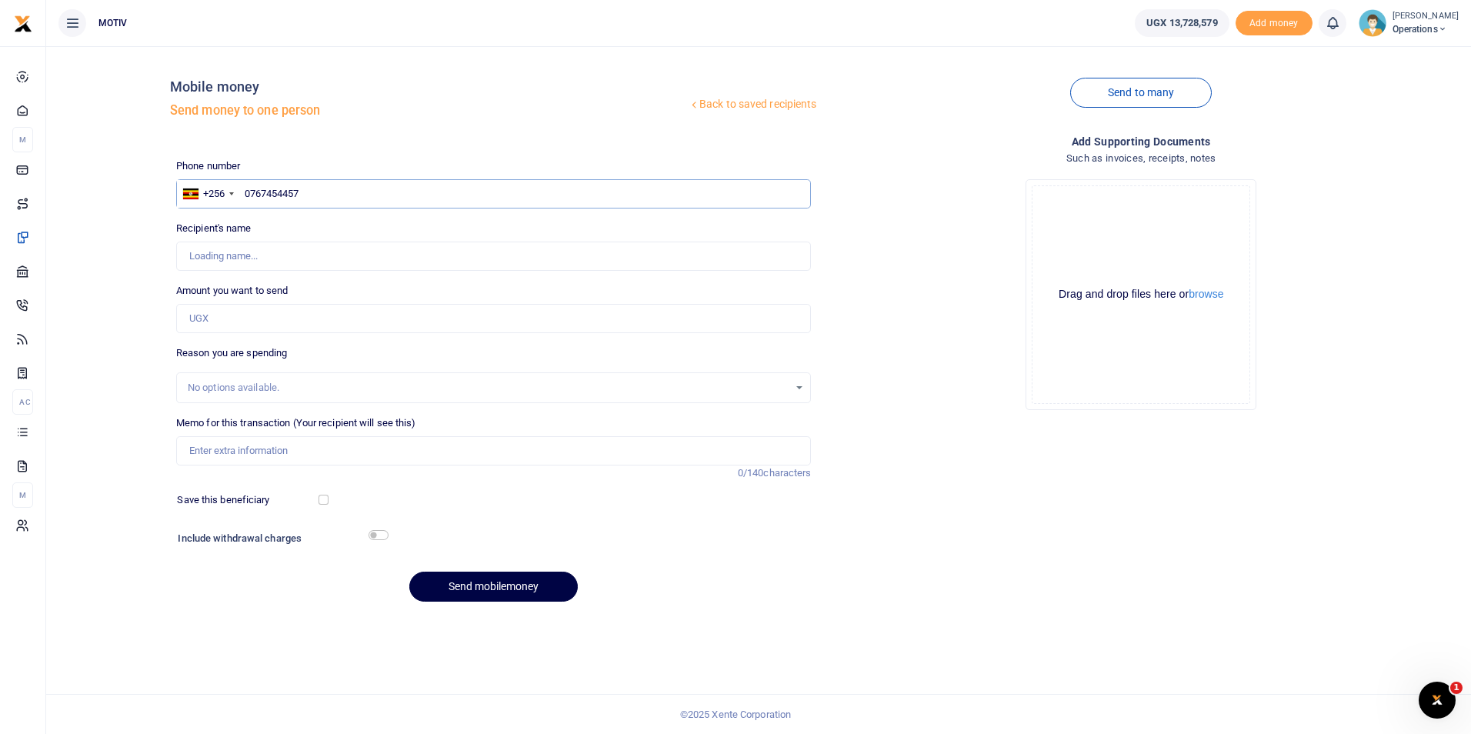
type input "[PERSON_NAME]"
type input "0767454457"
click at [245, 321] on input "Amount you want to send" at bounding box center [493, 318] width 635 height 29
paste input "330000"
type input "330,000"
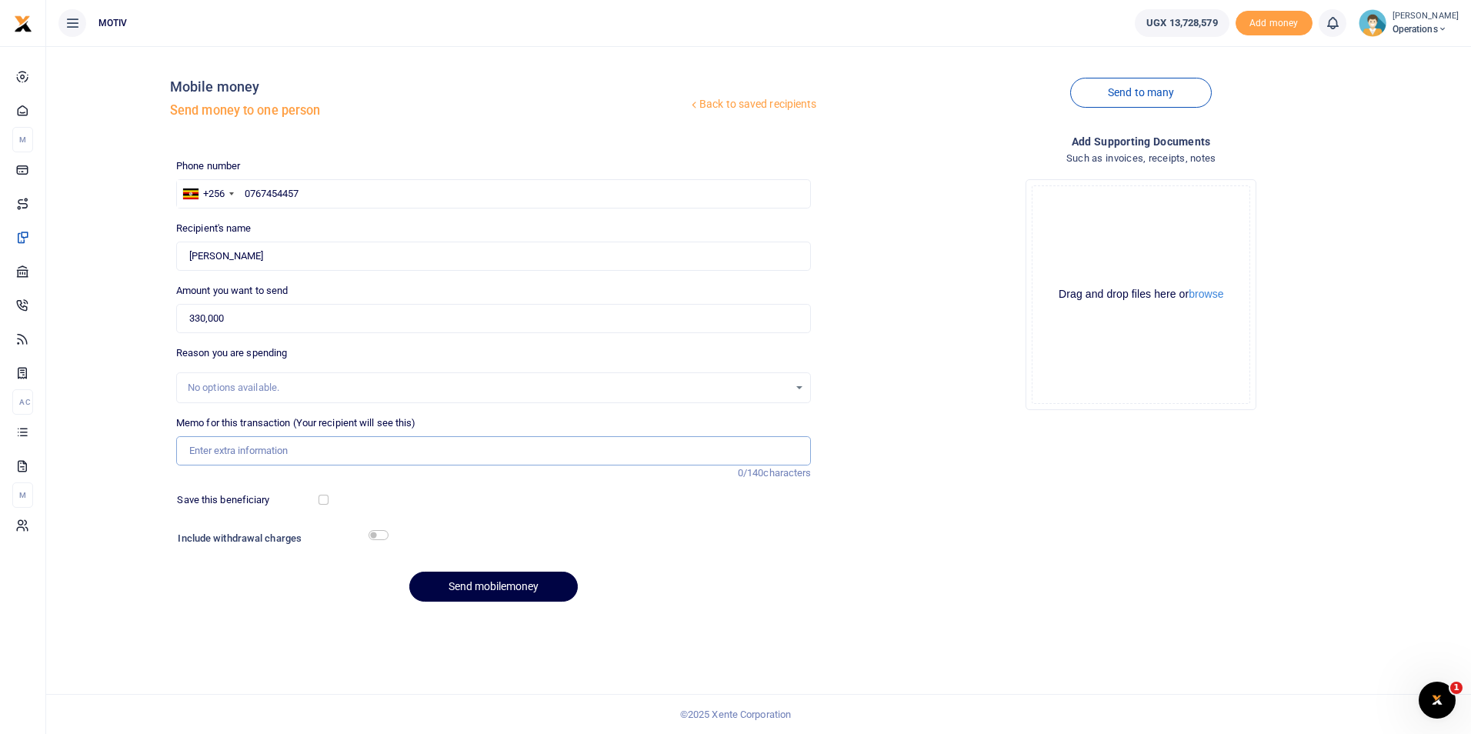
click at [235, 442] on input "Memo for this transaction (Your recipient will see this)" at bounding box center [493, 450] width 635 height 29
type input "Net salary for [DATE]"
click at [491, 582] on button "Send mobilemoney" at bounding box center [493, 587] width 168 height 30
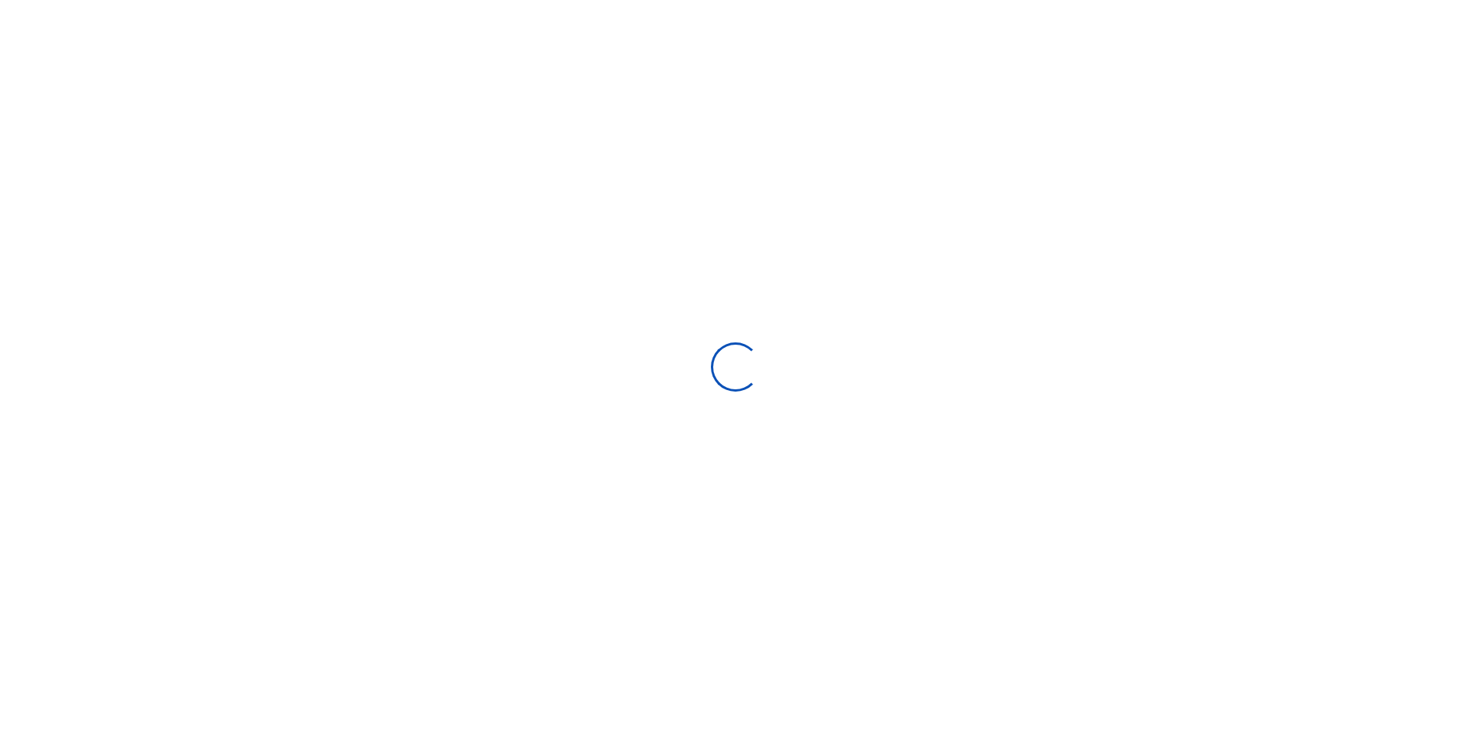
select select
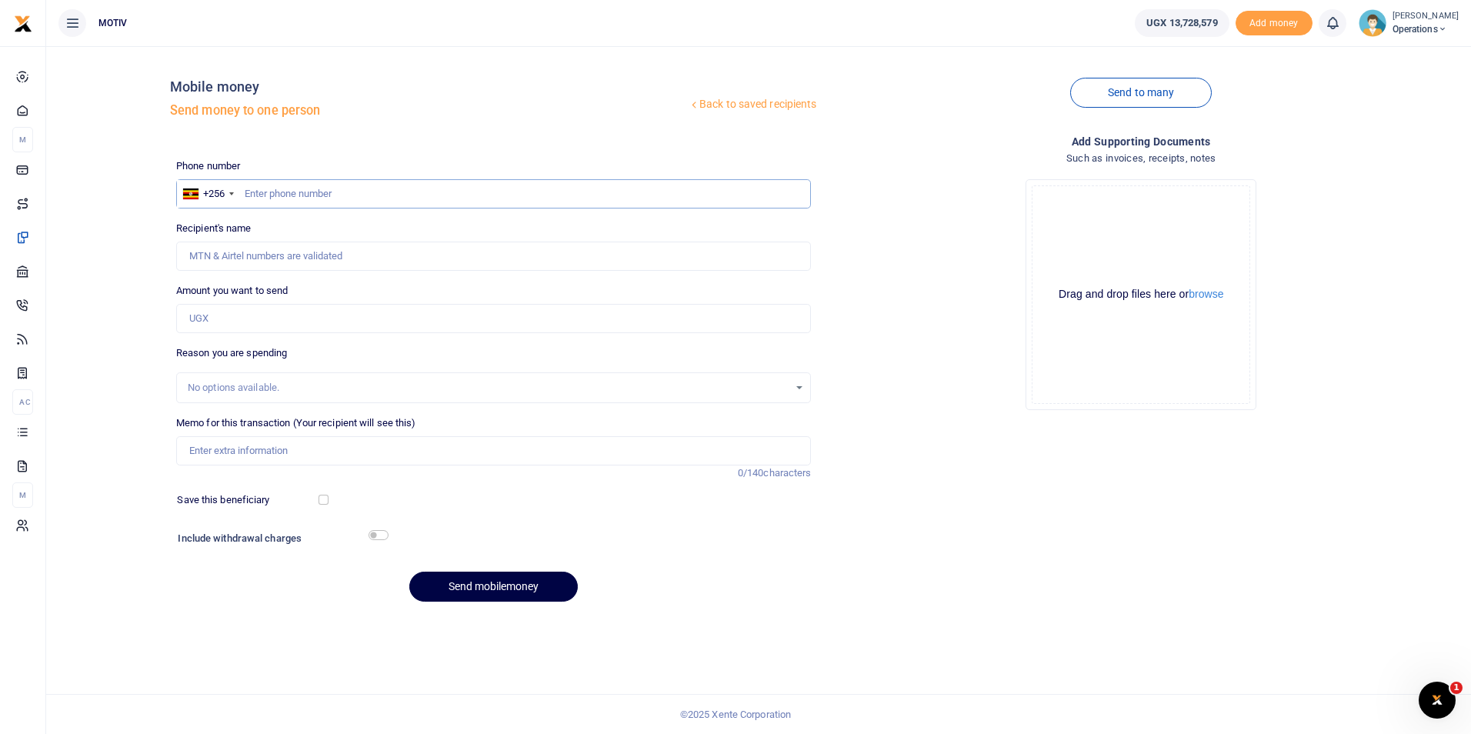
click at [306, 195] on input "text" at bounding box center [493, 193] width 635 height 29
paste input "775257753"
type input "0775257753"
type input "[PERSON_NAME] Asienzo"
type input "0775257753"
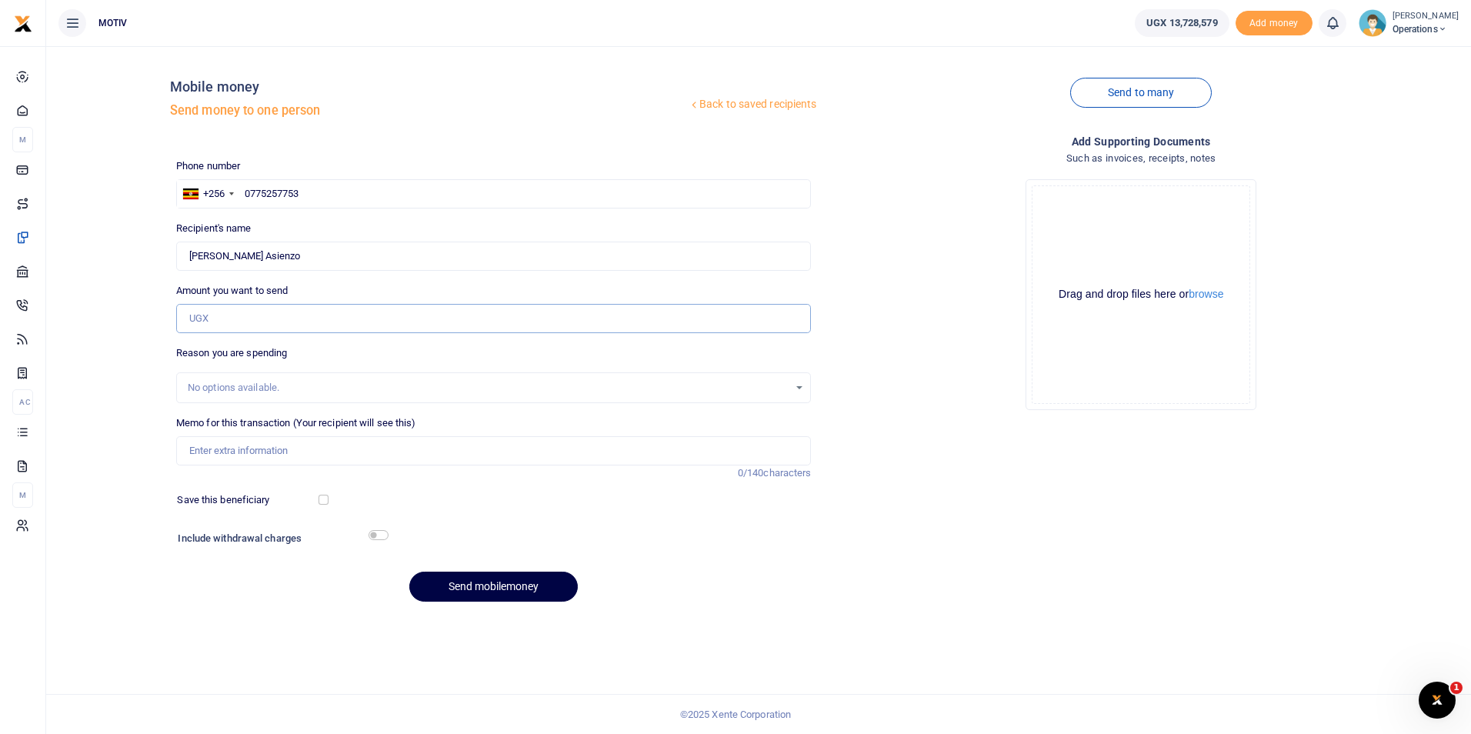
click at [215, 314] on input "Amount you want to send" at bounding box center [493, 318] width 635 height 29
paste input "75000"
type input "75,000"
click at [225, 444] on input "Memo for this transaction (Your recipient will see this)" at bounding box center [493, 450] width 635 height 29
type input "Net salary for [DATE]"
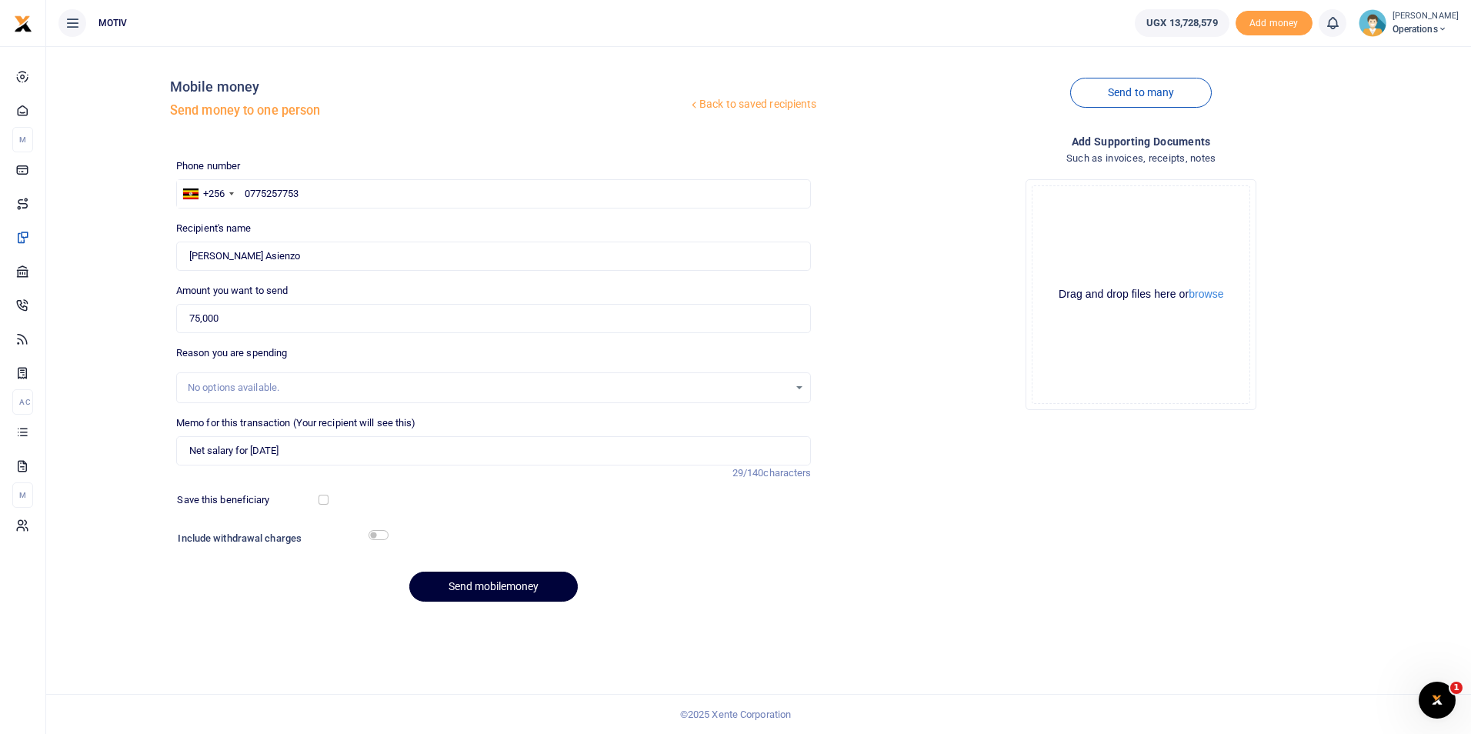
click at [456, 582] on button "Send mobilemoney" at bounding box center [493, 587] width 168 height 30
click at [275, 192] on input "text" at bounding box center [493, 193] width 635 height 29
paste input "758502543"
type input "0758502543"
click at [156, 255] on div "Back to saved recipients Mobile money Send money to one person Send to many Pho…" at bounding box center [758, 335] width 1412 height 555
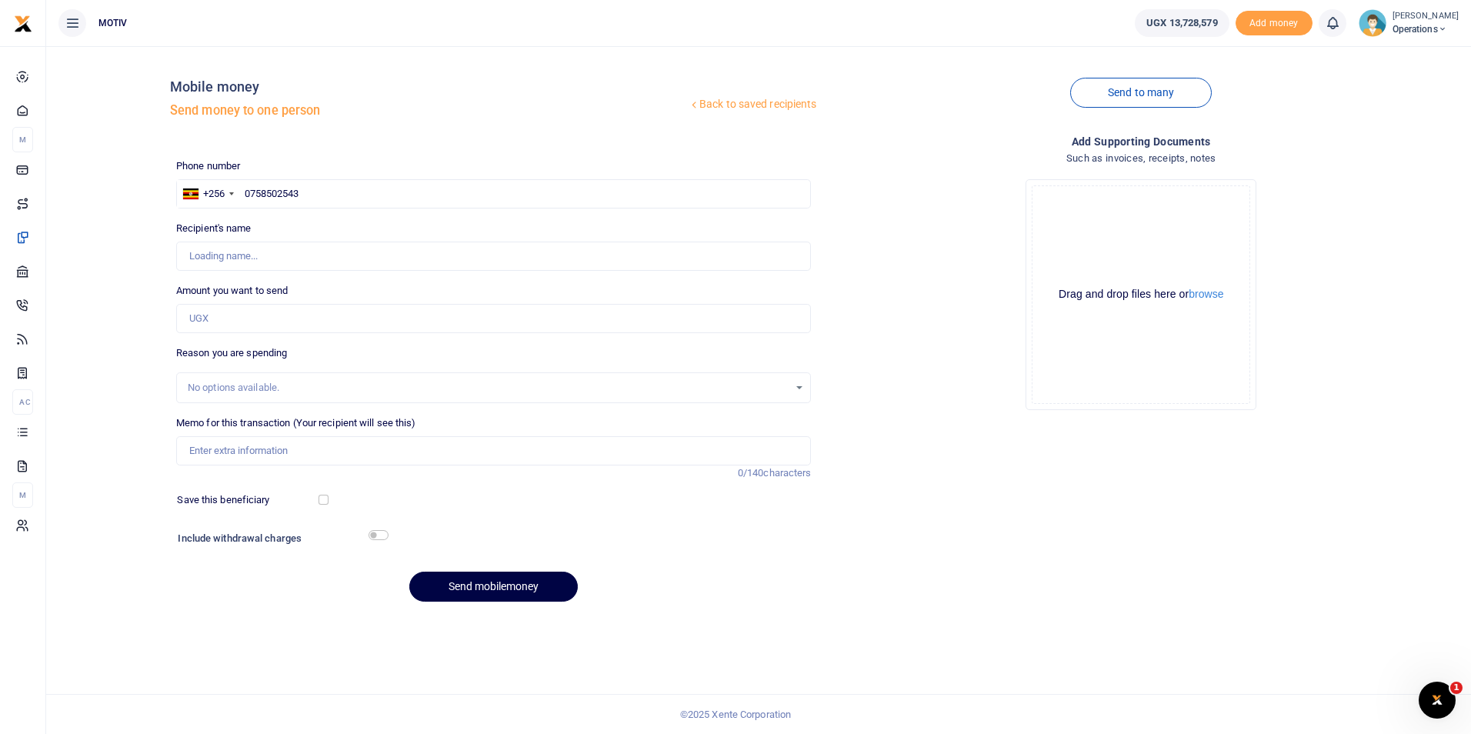
type input "Phiona Natukunda"
click at [212, 322] on input "Amount you want to send" at bounding box center [493, 318] width 635 height 29
paste input "225000"
type input "225,000"
click at [238, 451] on input "Memo for this transaction (Your recipient will see this)" at bounding box center [493, 450] width 635 height 29
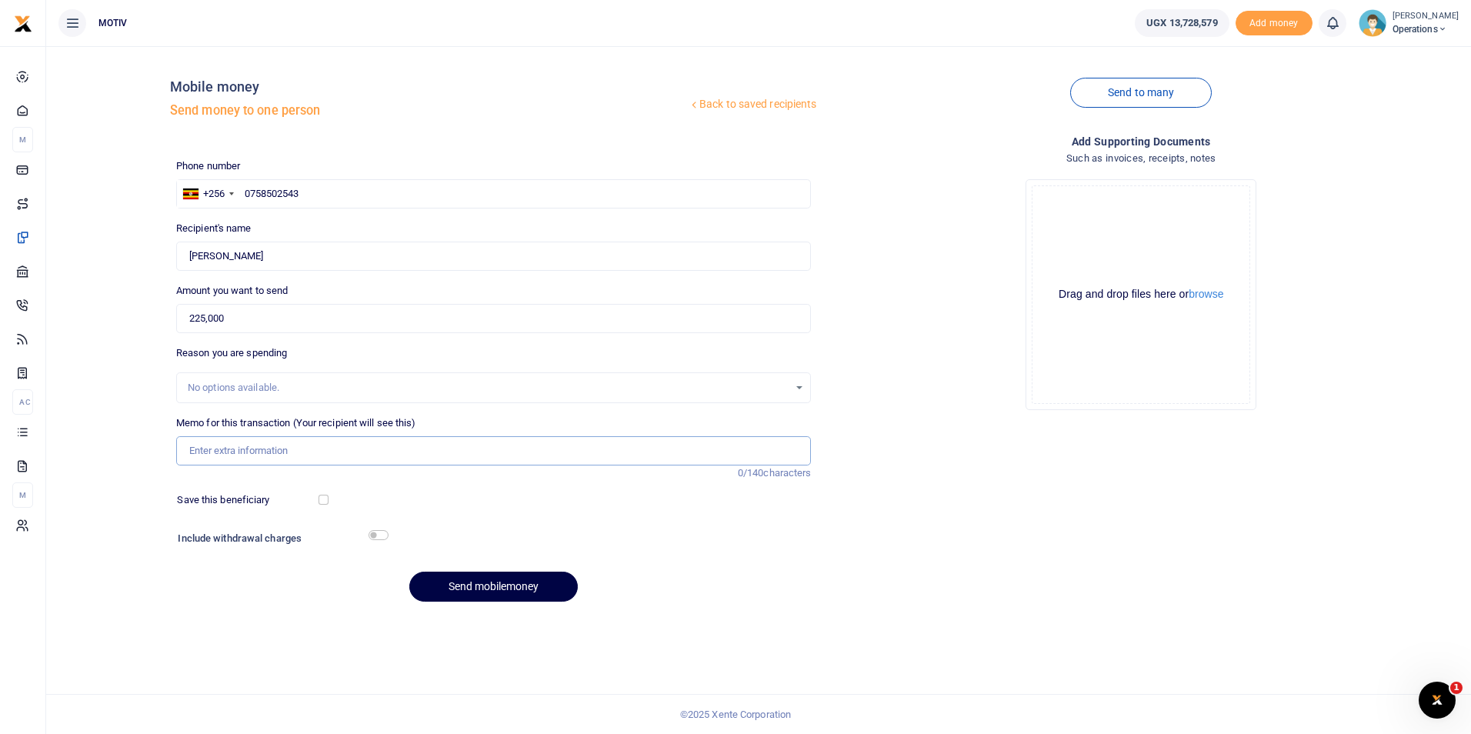
type input "Net salary for [DATE]"
click at [462, 578] on button "Send mobilemoney" at bounding box center [493, 587] width 168 height 30
click at [247, 256] on input "Recipient's name" at bounding box center [493, 256] width 635 height 29
click at [282, 197] on input "text" at bounding box center [493, 193] width 635 height 29
paste input "763563888"
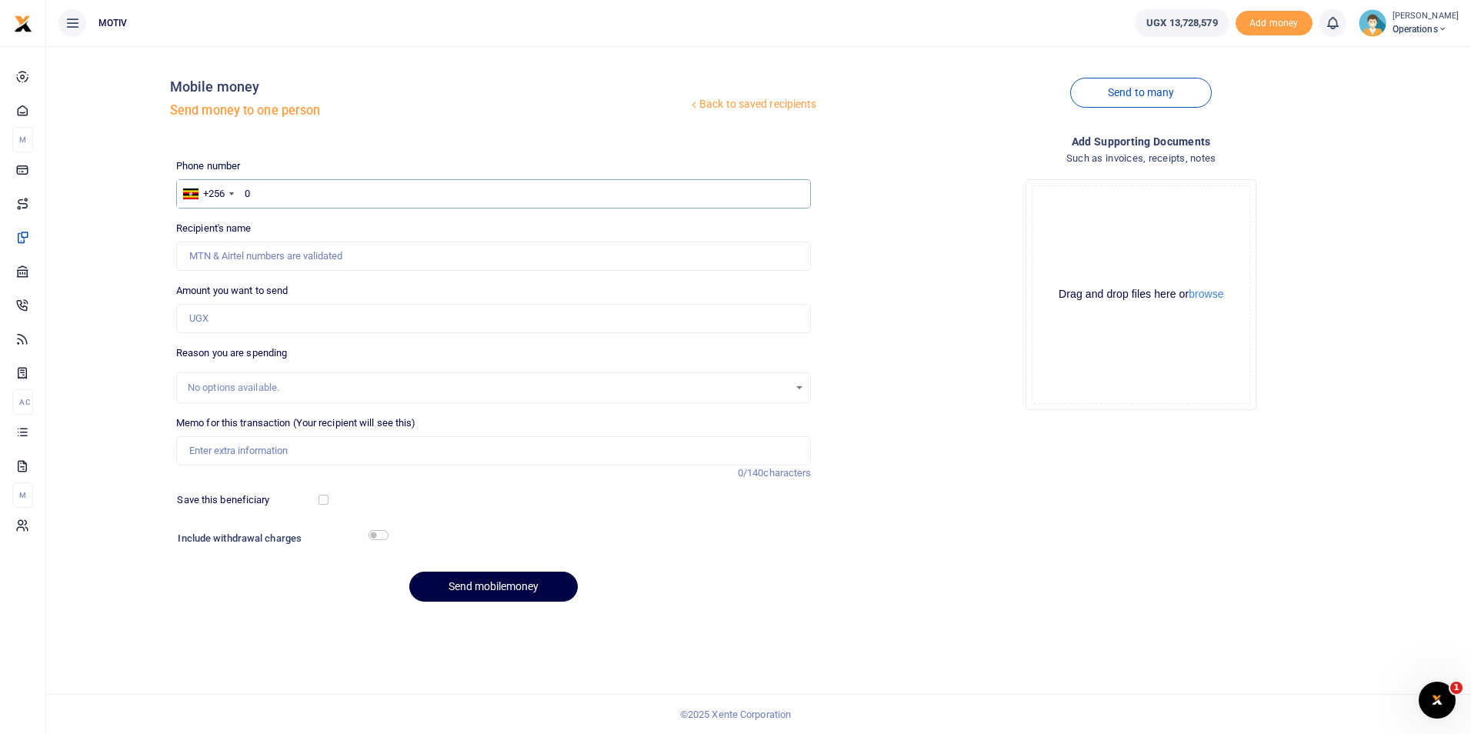
type input "0763563888"
type input "Asimin Ato"
type input "0763563888"
click at [126, 270] on div "Back to saved recipients Mobile money Send money to one person Send to many Pho…" at bounding box center [758, 335] width 1412 height 555
click at [227, 312] on input "Amount you want to send" at bounding box center [493, 318] width 635 height 29
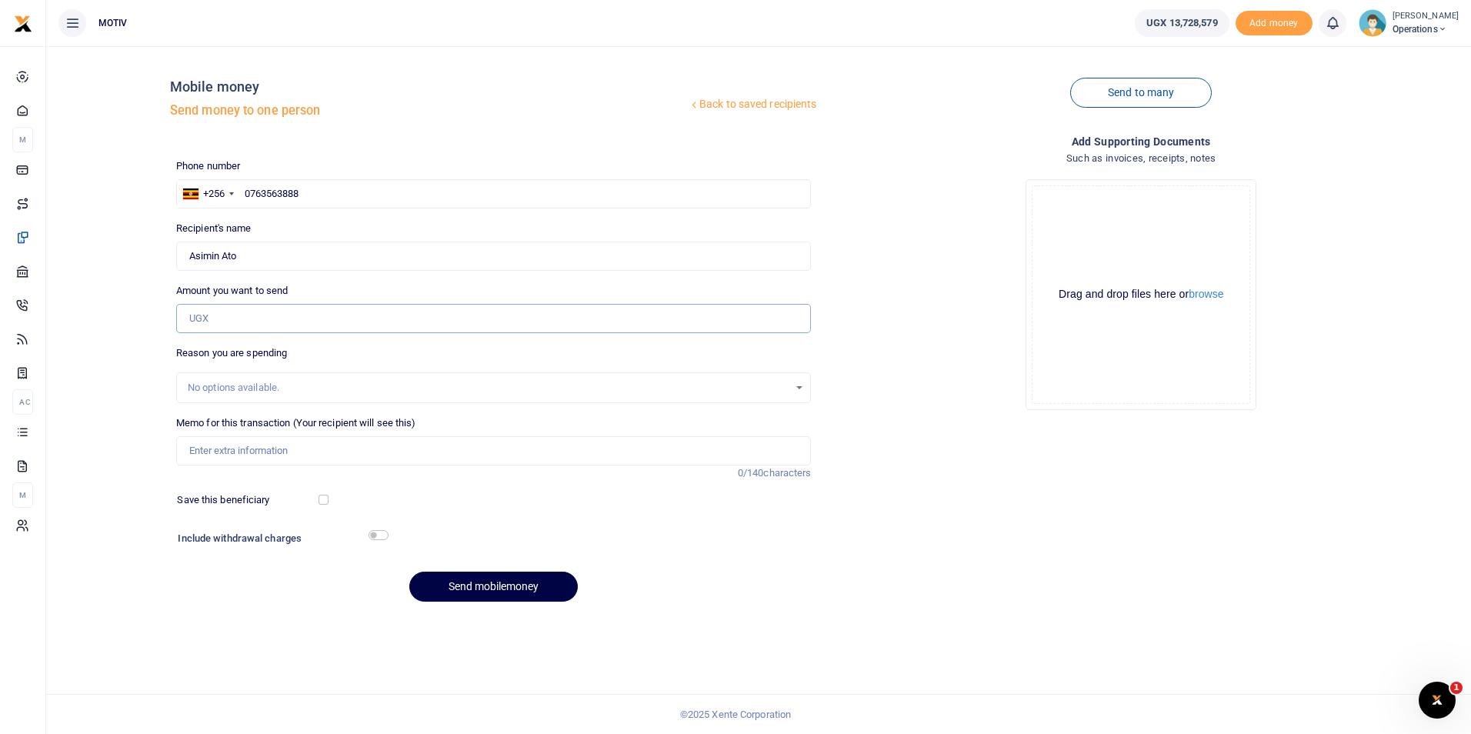
paste input "330000"
type input "330,000"
click at [218, 449] on input "Memo for this transaction (Your recipient will see this)" at bounding box center [493, 450] width 635 height 29
type input "Net salary for [DATE]"
click at [484, 583] on button "Send mobilemoney" at bounding box center [493, 587] width 168 height 30
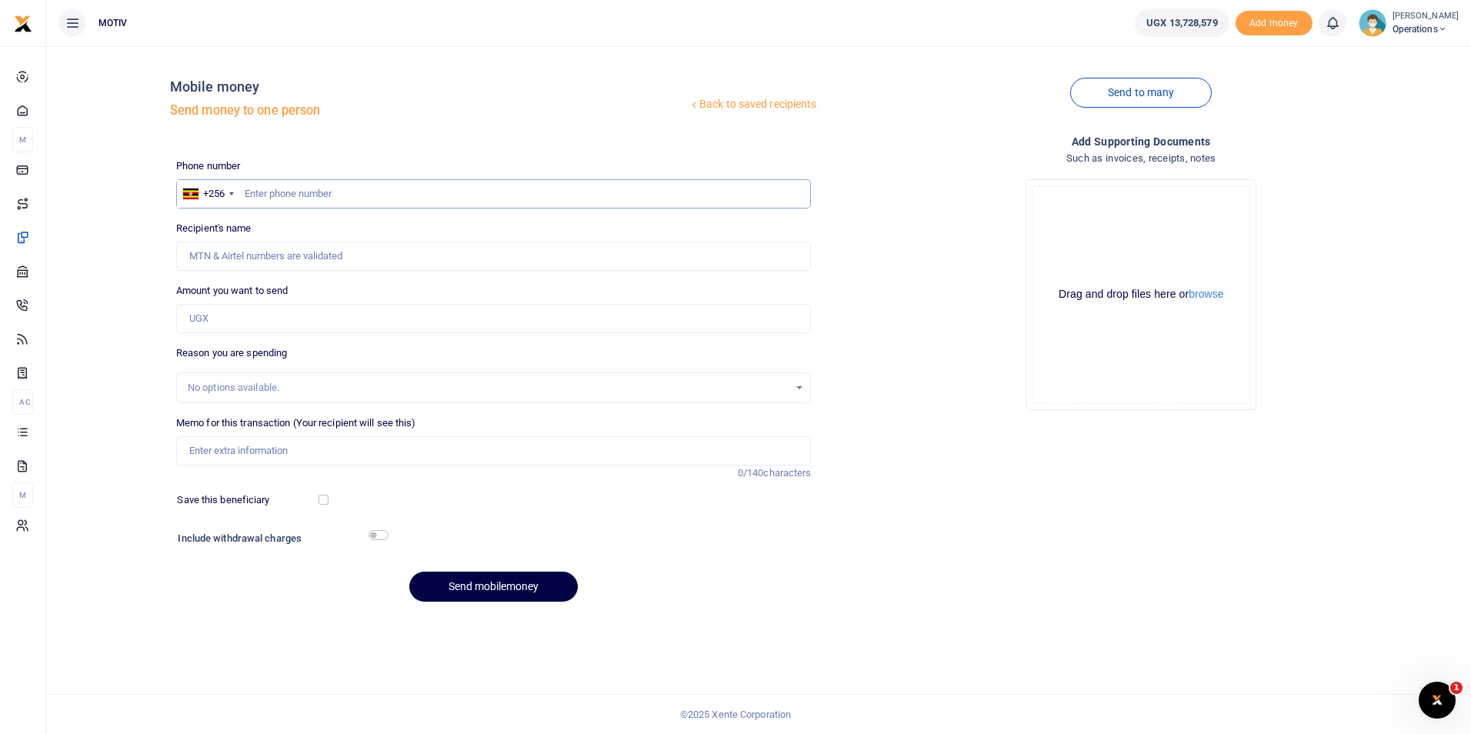
click at [255, 198] on input "text" at bounding box center [493, 193] width 635 height 29
paste input "756665571"
type input "756665571"
type input "Patrick Batto"
click at [245, 193] on input "756665571" at bounding box center [493, 193] width 635 height 29
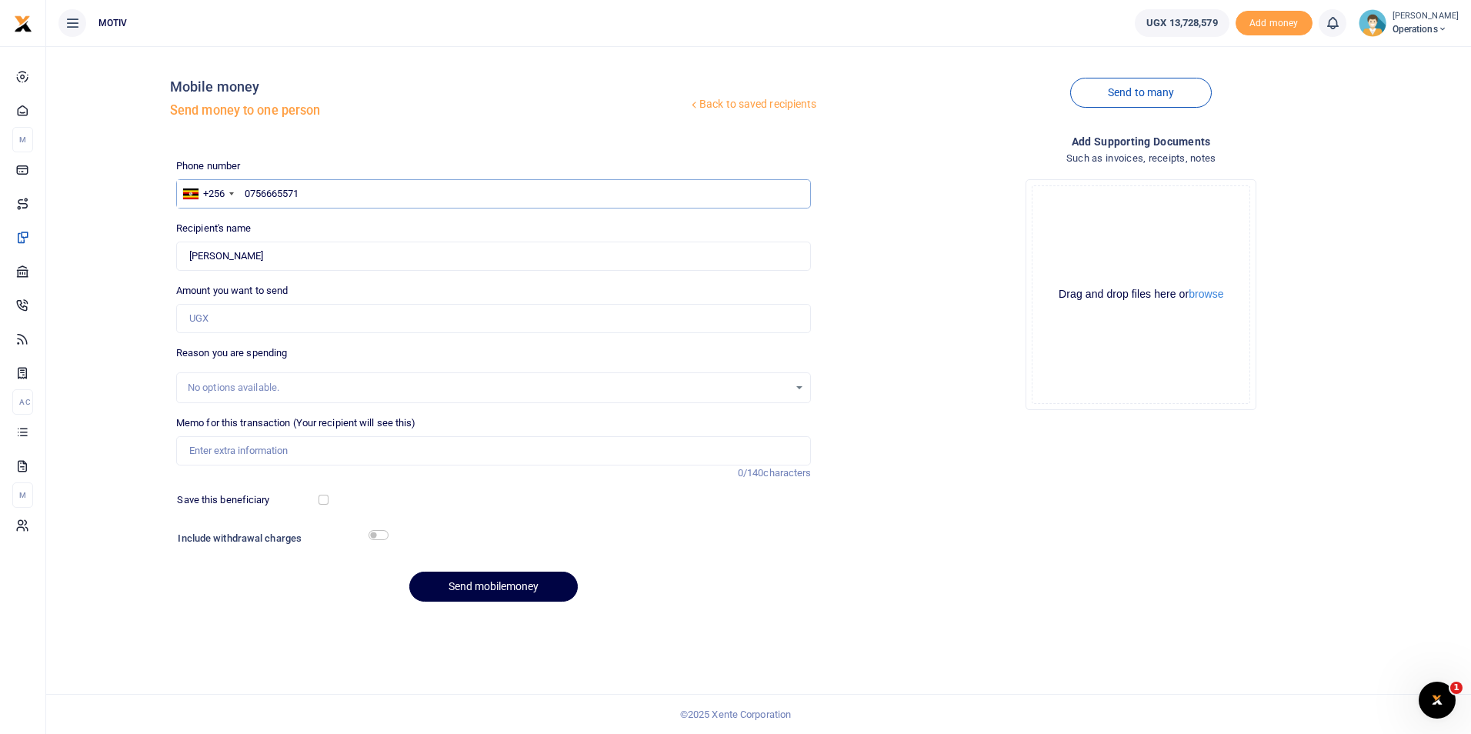
type input "0756665571"
click at [128, 268] on div "Back to saved recipients Mobile money Send money to one person Send to many Pho…" at bounding box center [758, 335] width 1412 height 555
click at [218, 321] on input "Amount you want to send" at bounding box center [493, 318] width 635 height 29
paste input "105000"
type input "105,000"
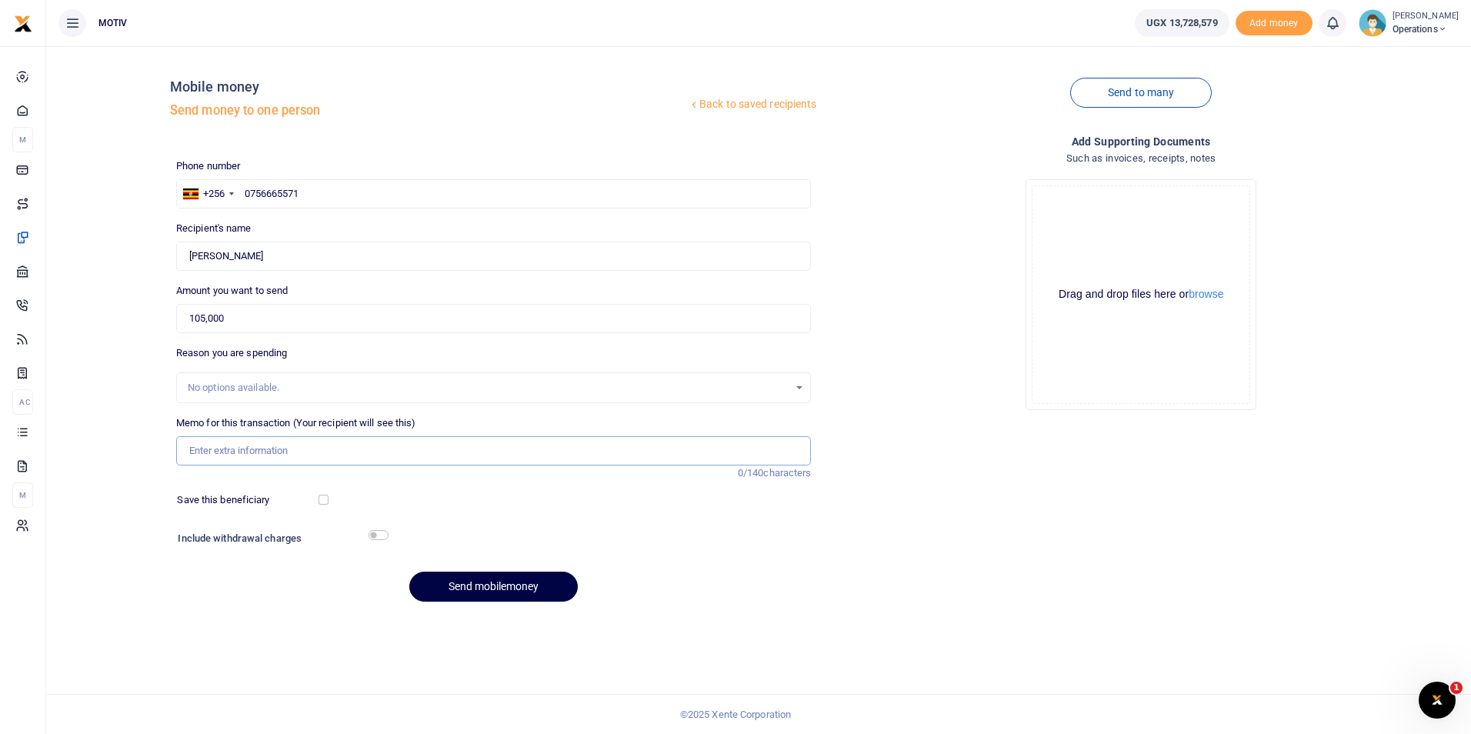
click at [242, 456] on input "Memo for this transaction (Your recipient will see this)" at bounding box center [493, 450] width 635 height 29
type input "Net salary for [DATE]"
click at [463, 582] on button "Send mobilemoney" at bounding box center [493, 587] width 168 height 30
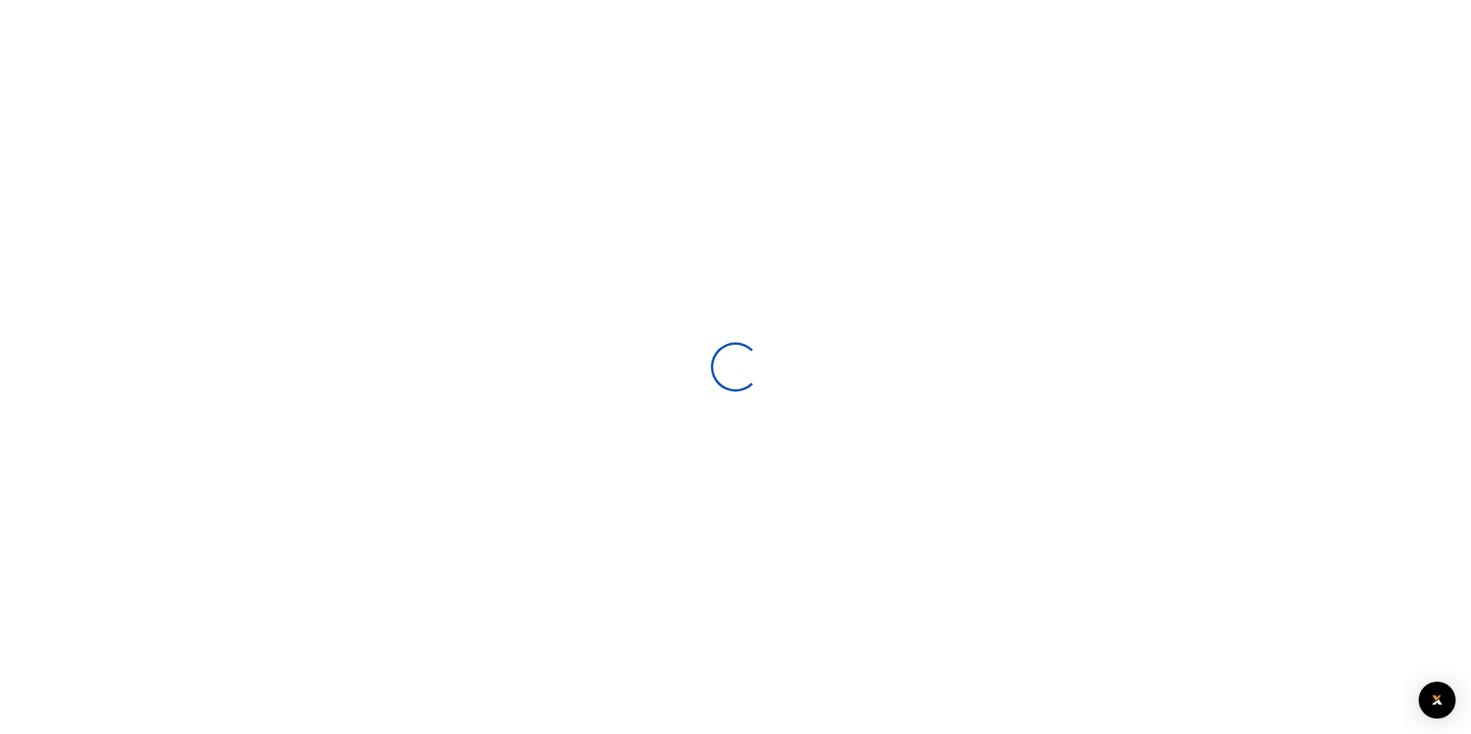
select select
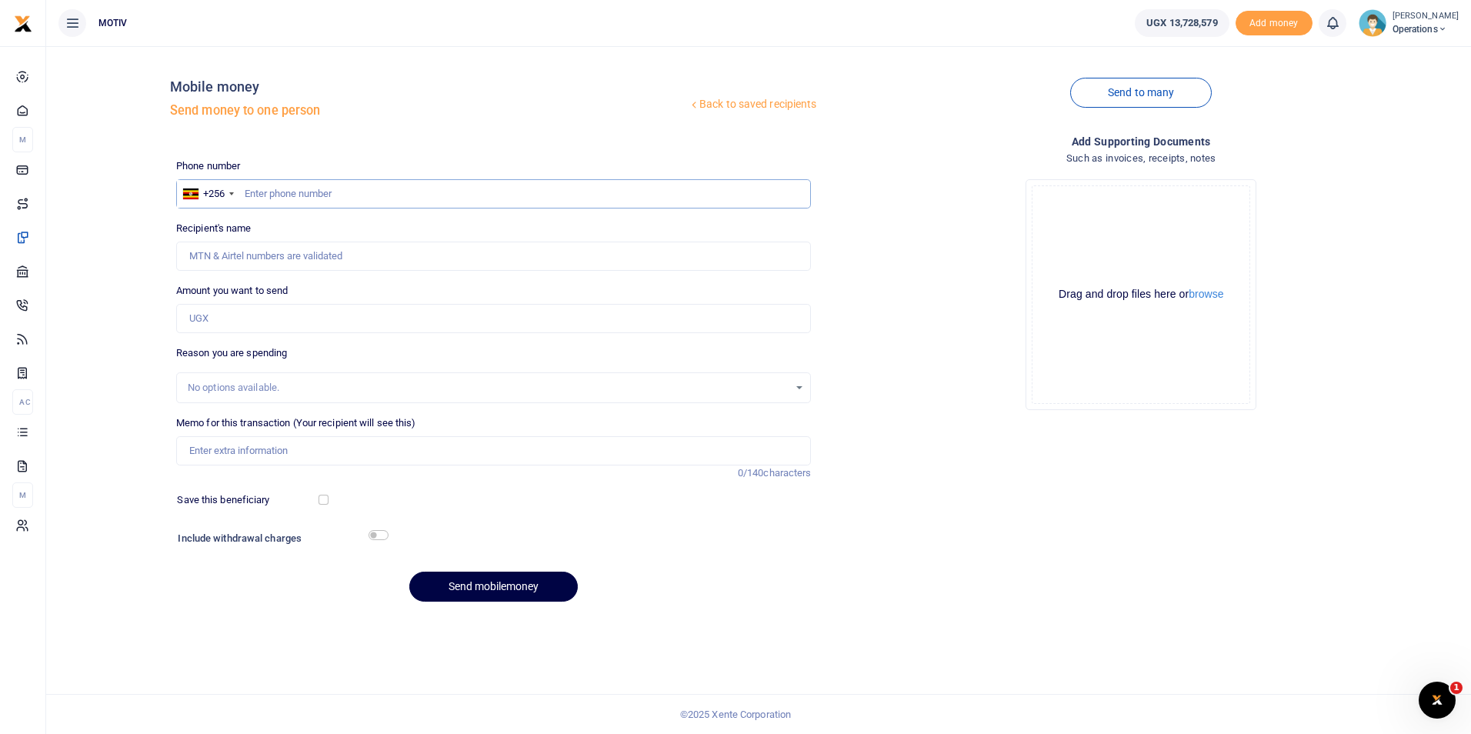
click at [279, 198] on input "text" at bounding box center [493, 193] width 635 height 29
paste input "754582041"
type input "0754582041"
click at [123, 243] on div "Back to saved recipients Mobile money Send money to one person Send to many Pho…" at bounding box center [758, 335] width 1412 height 555
type input "Peace Dakalu"
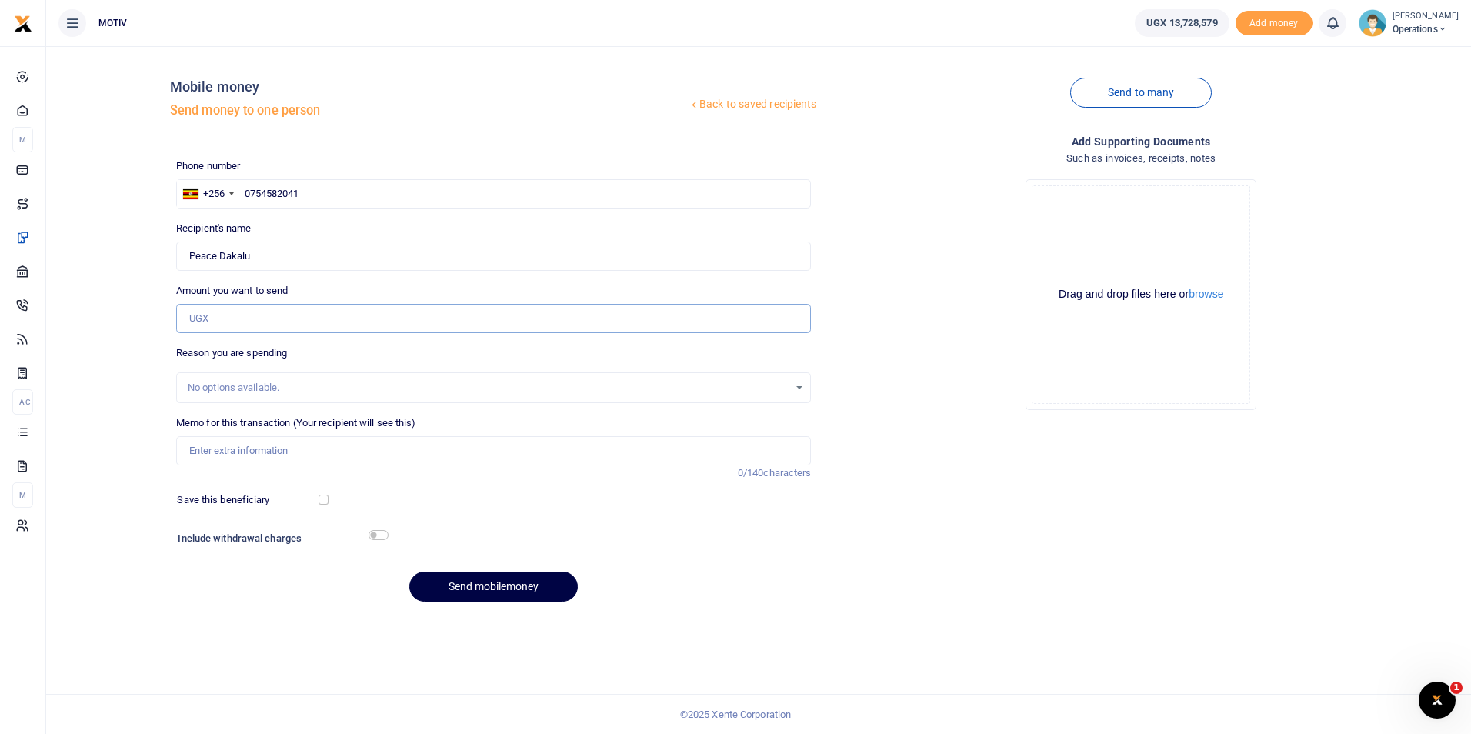
click at [225, 312] on input "Amount you want to send" at bounding box center [493, 318] width 635 height 29
paste input "330000"
type input "330,000"
click at [202, 448] on input "Memo for this transaction (Your recipient will see this)" at bounding box center [493, 450] width 635 height 29
type input "Net salary for [DATE]"
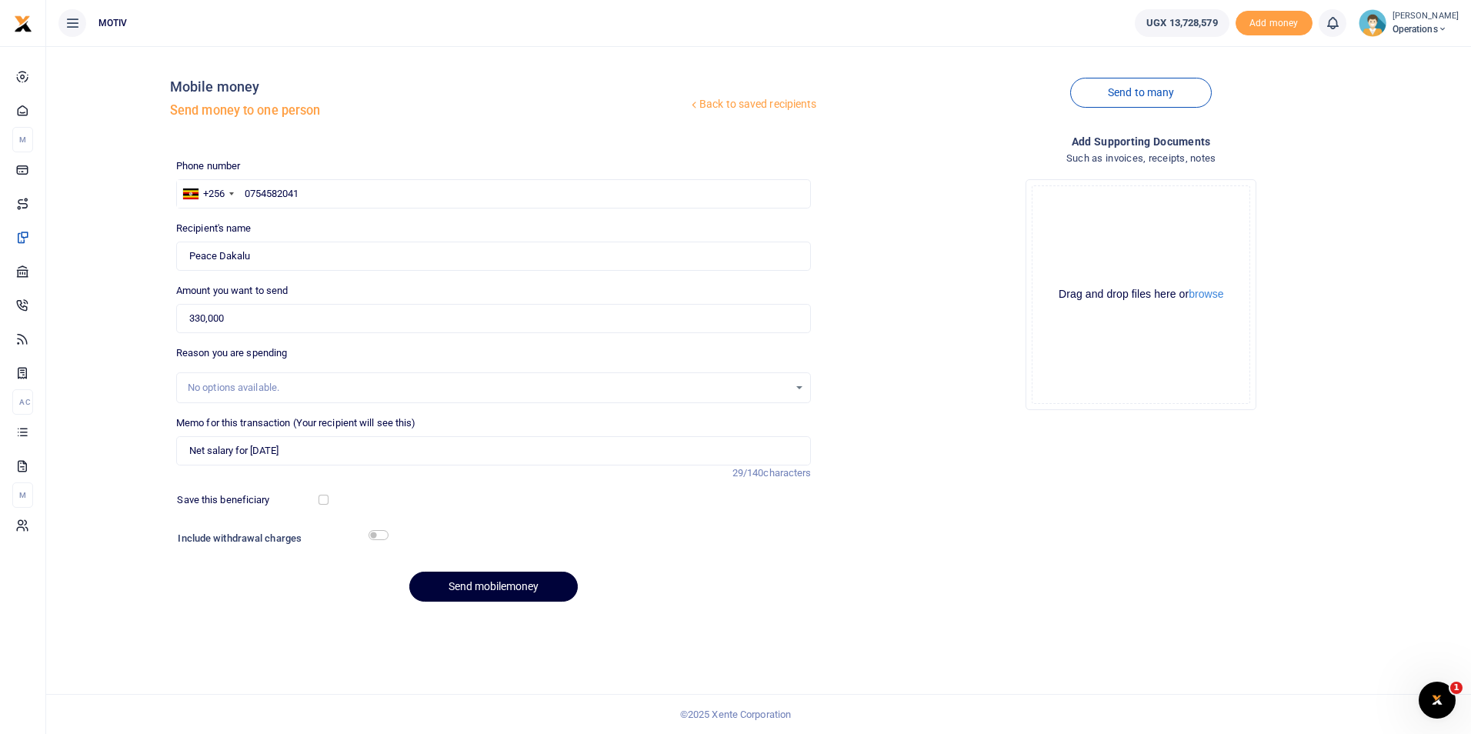
click at [451, 589] on button "Send mobilemoney" at bounding box center [493, 587] width 168 height 30
click at [272, 197] on input "text" at bounding box center [493, 193] width 635 height 29
paste input "703584172"
type input "0703584172"
click at [134, 271] on div "Back to saved recipients Mobile money Send money to one person Send to many Pho…" at bounding box center [758, 335] width 1412 height 555
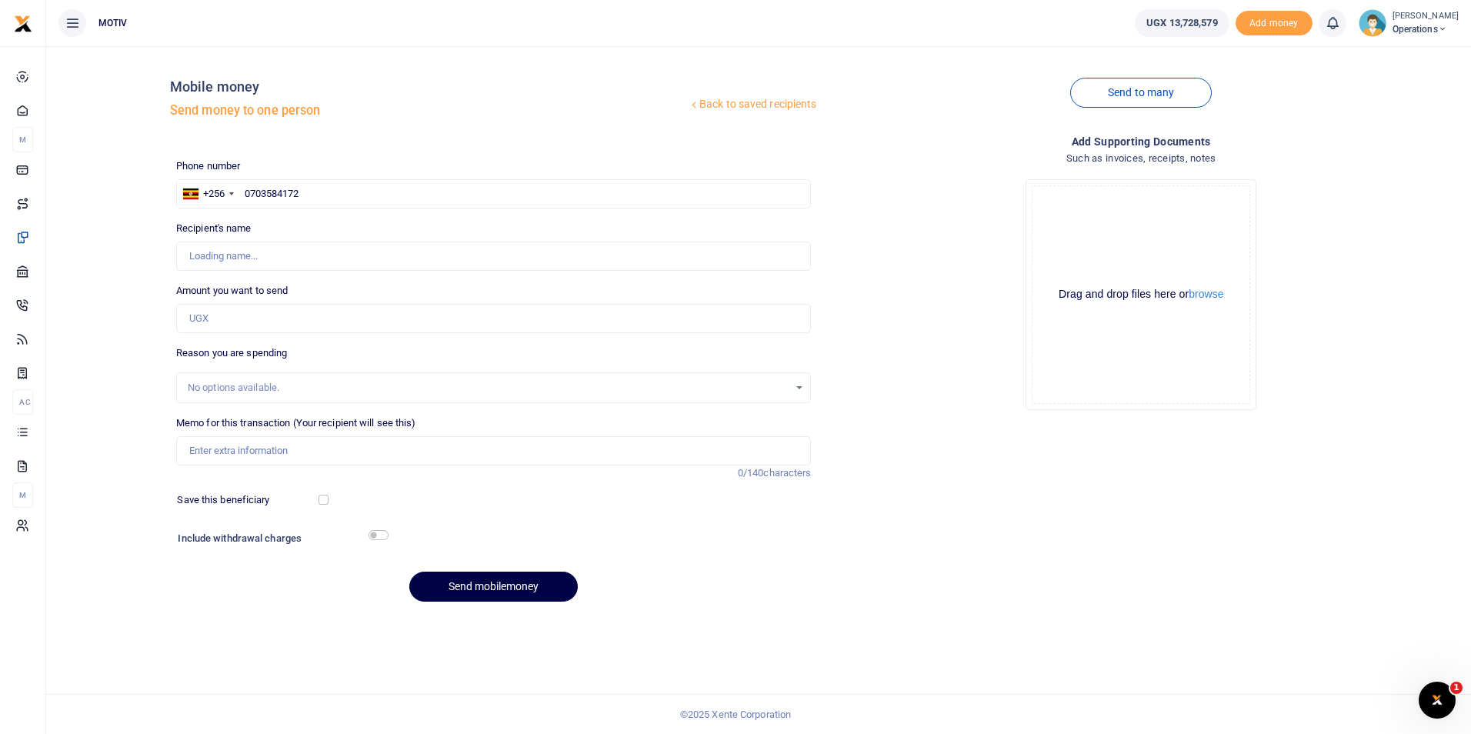
type input "Grace Adikin"
click at [213, 321] on input "Amount you want to send" at bounding box center [493, 318] width 635 height 29
paste input "330000"
type input "330,000"
click at [203, 454] on input "Memo for this transaction (Your recipient will see this)" at bounding box center [493, 450] width 635 height 29
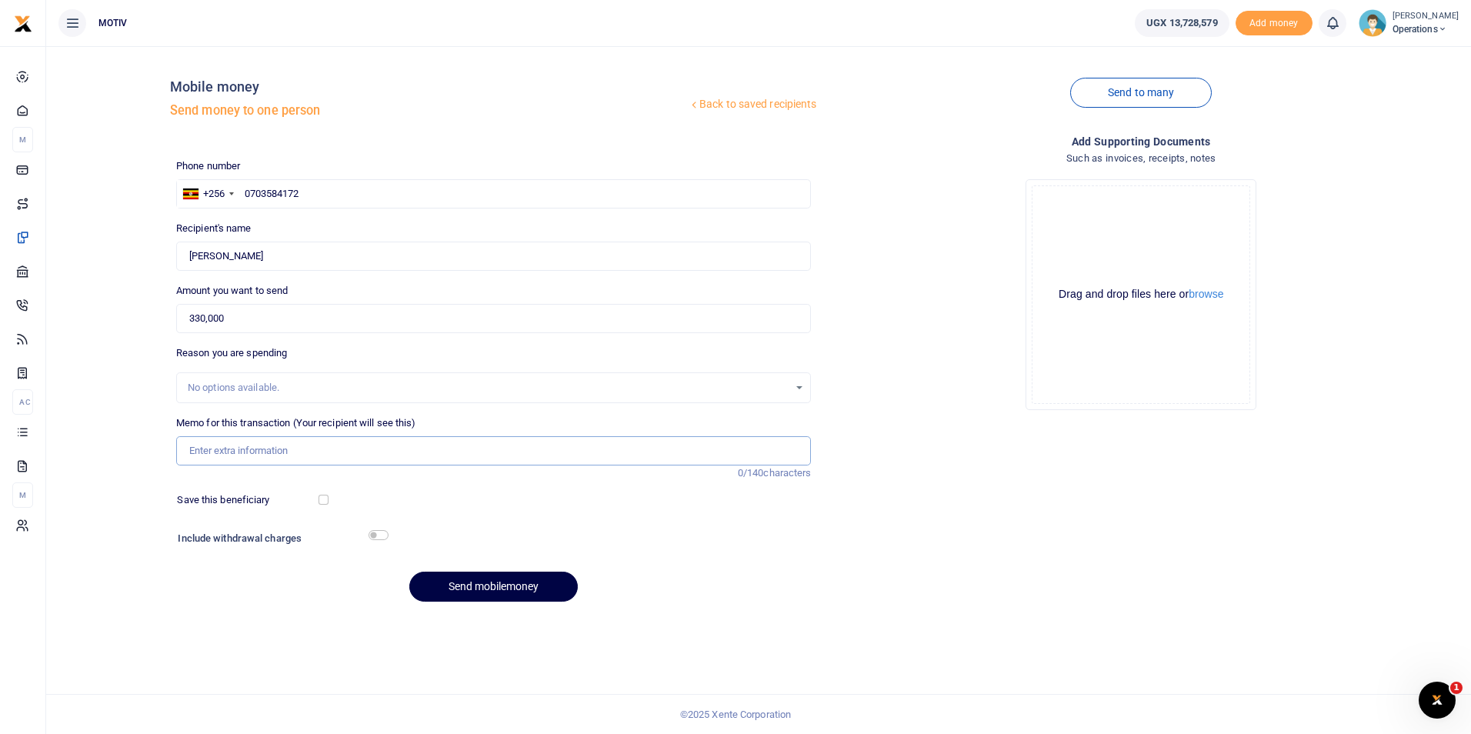
type input "Net salary for September 2025"
click at [477, 580] on button "Send mobilemoney" at bounding box center [493, 587] width 168 height 30
click at [263, 192] on input "text" at bounding box center [493, 193] width 635 height 29
paste input "770329001"
type input "0770329001"
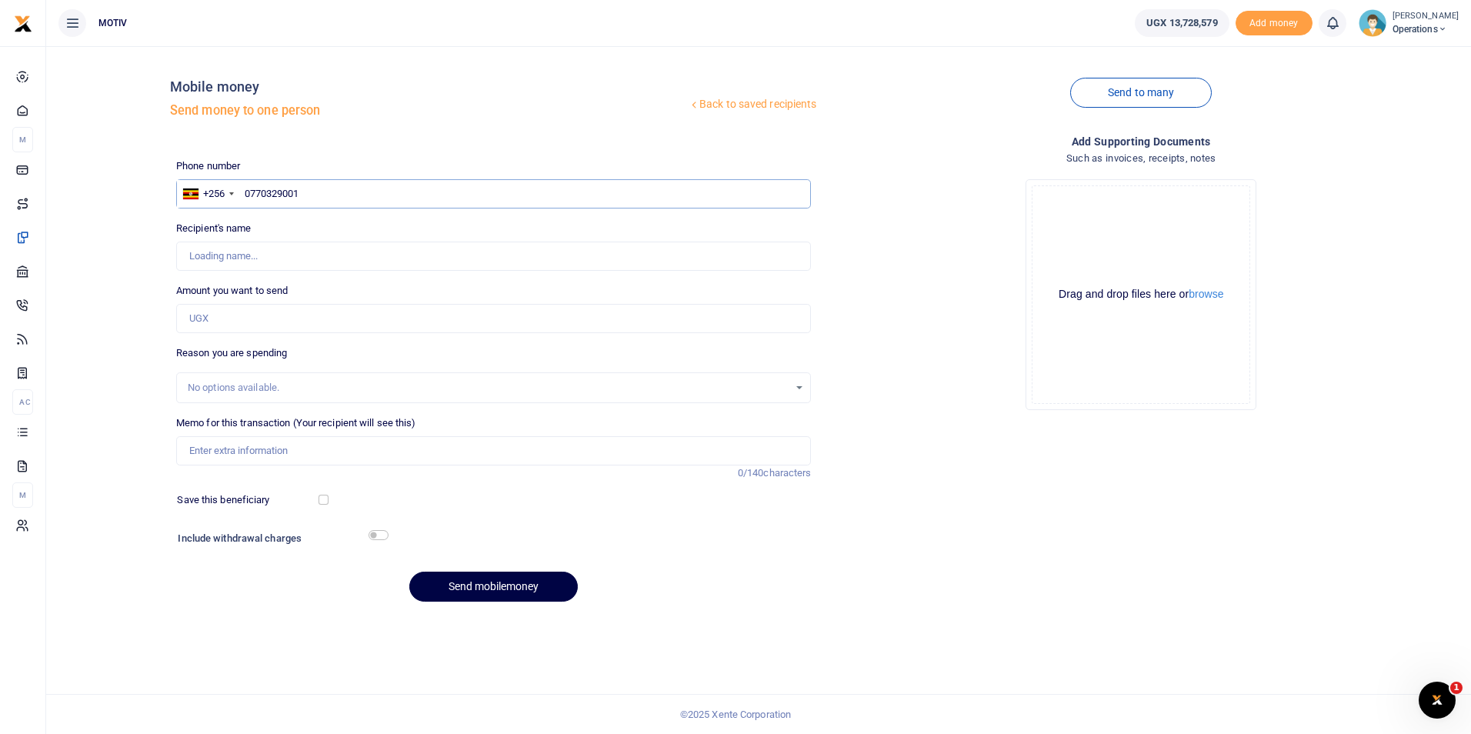
type input "[PERSON_NAME] [PERSON_NAME]"
type input "0770329001"
click at [149, 282] on div "Back to saved recipients Mobile money Send money to one person Send to many Pho…" at bounding box center [758, 335] width 1412 height 555
click at [202, 317] on input "Amount you want to send" at bounding box center [493, 318] width 635 height 29
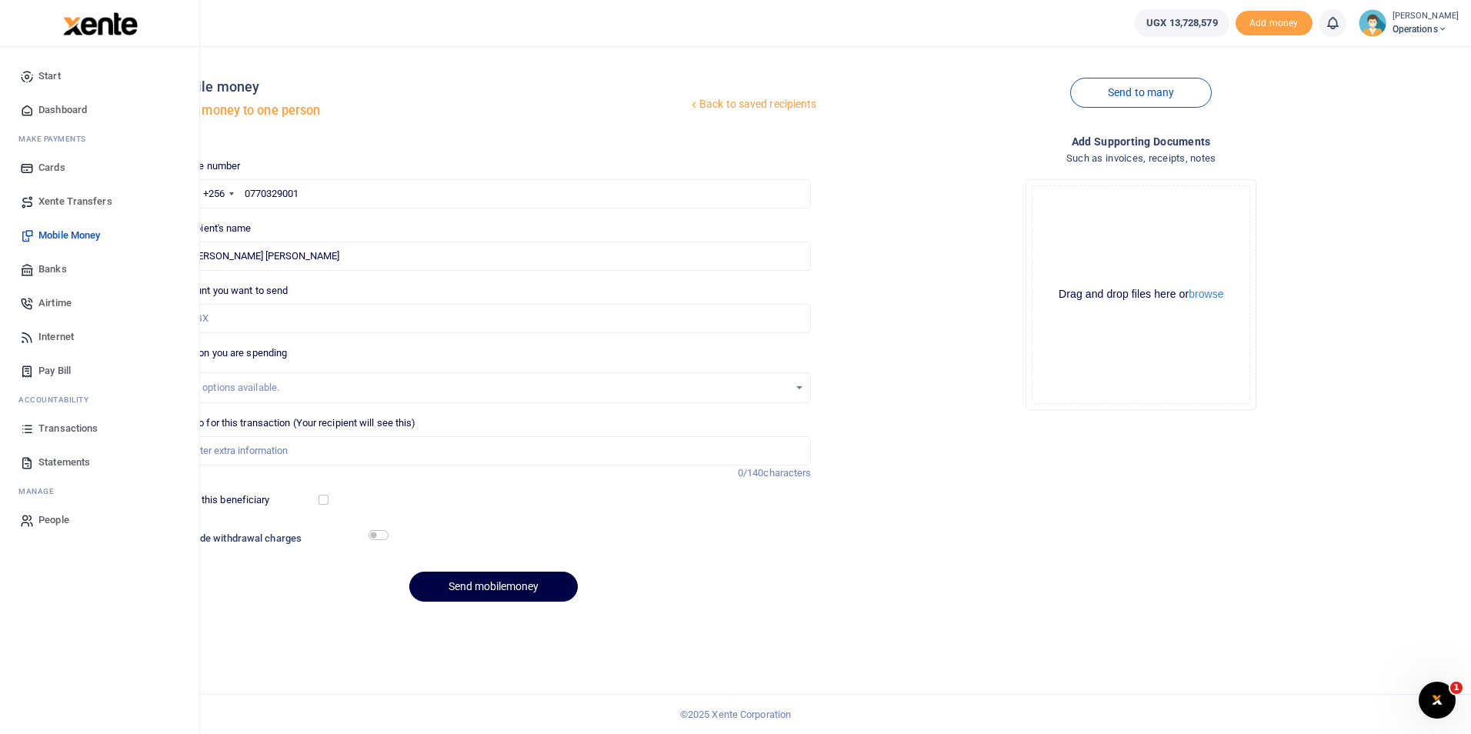
click at [72, 109] on span "Dashboard" at bounding box center [62, 109] width 48 height 15
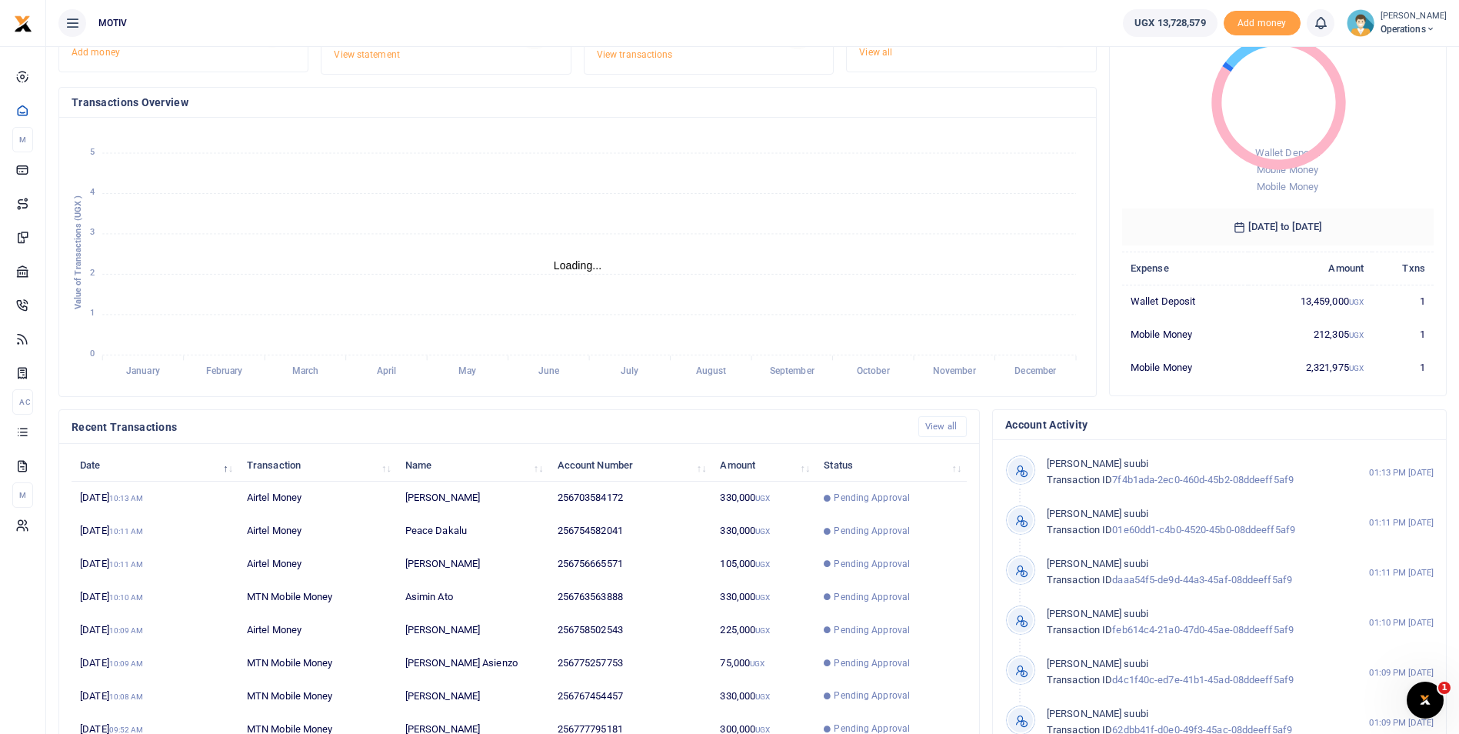
scroll to position [185, 0]
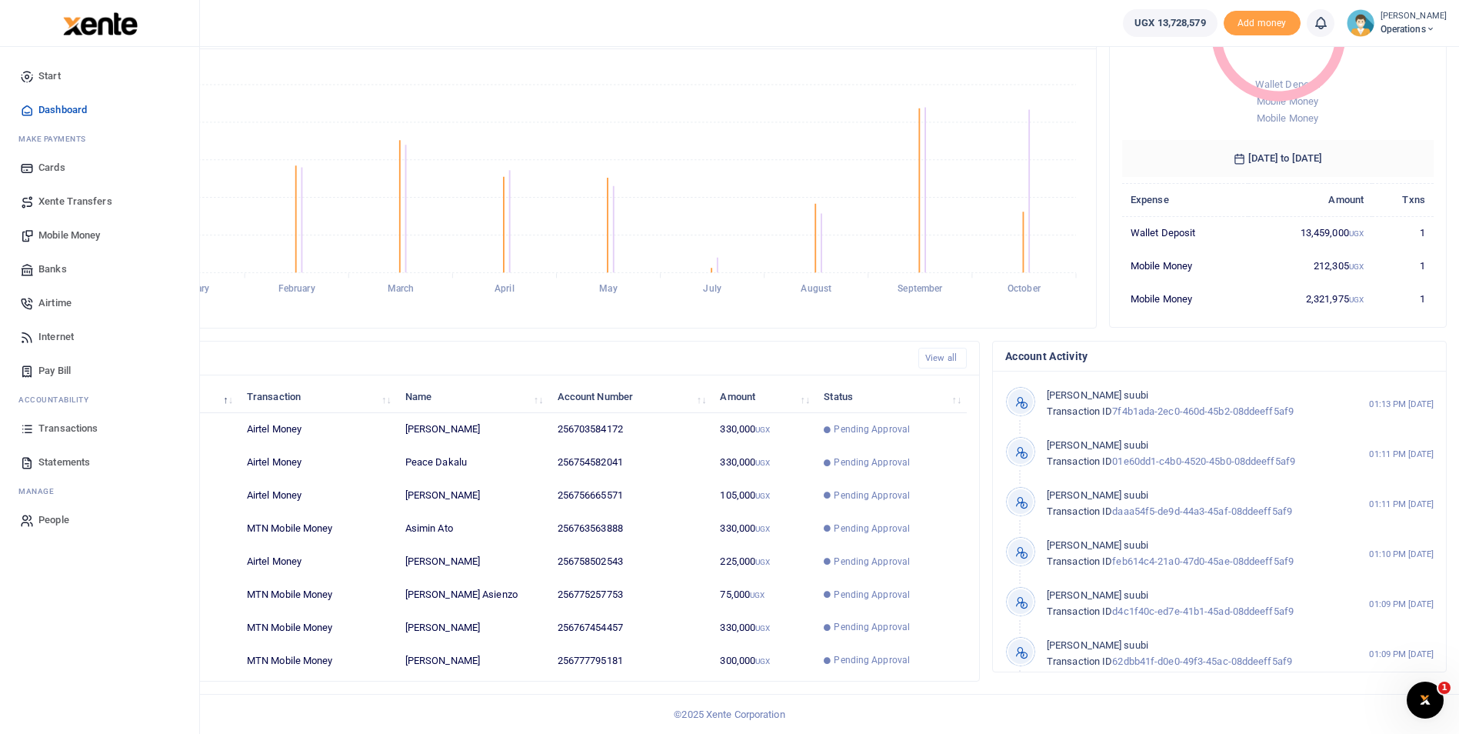
click at [55, 233] on span "Mobile Money" at bounding box center [69, 235] width 62 height 15
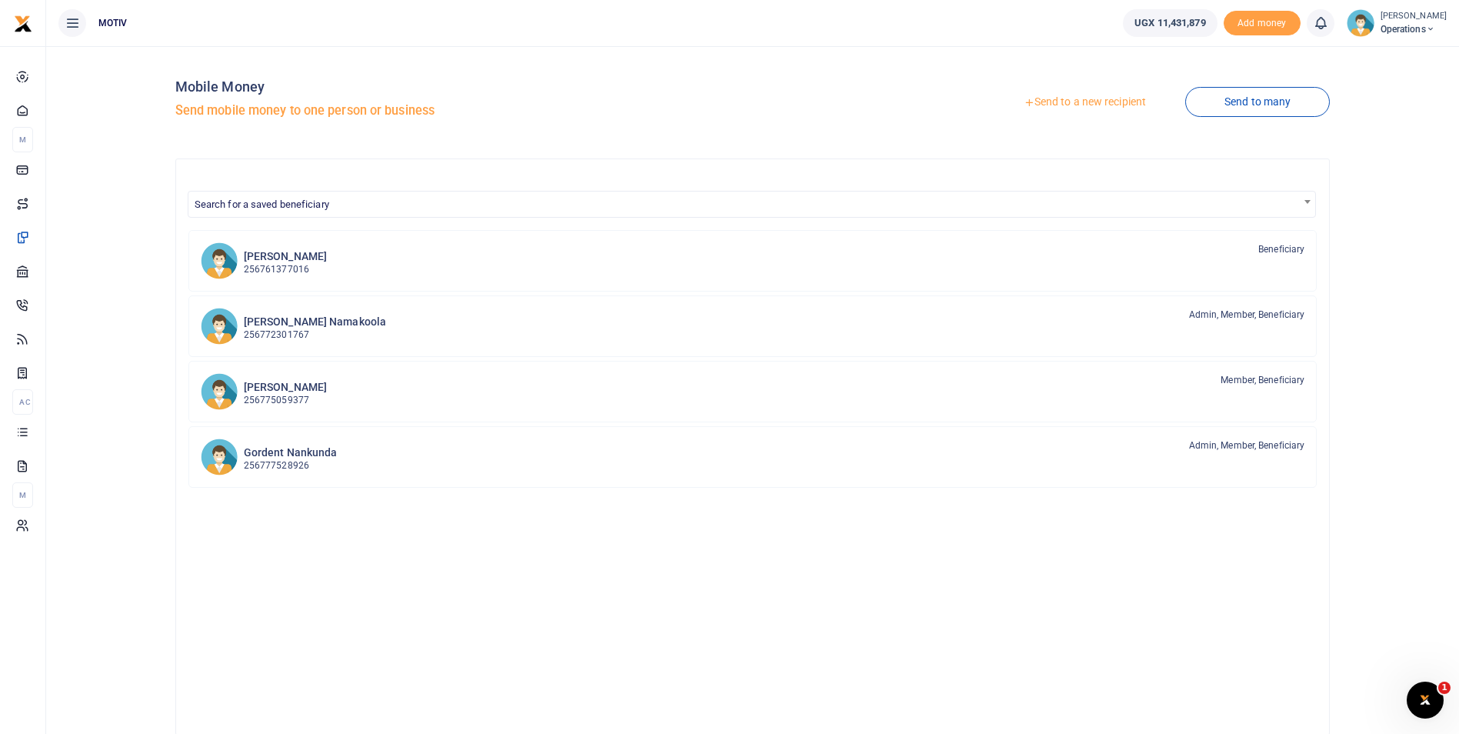
click at [1093, 99] on link "Send to a new recipient" at bounding box center [1085, 102] width 201 height 28
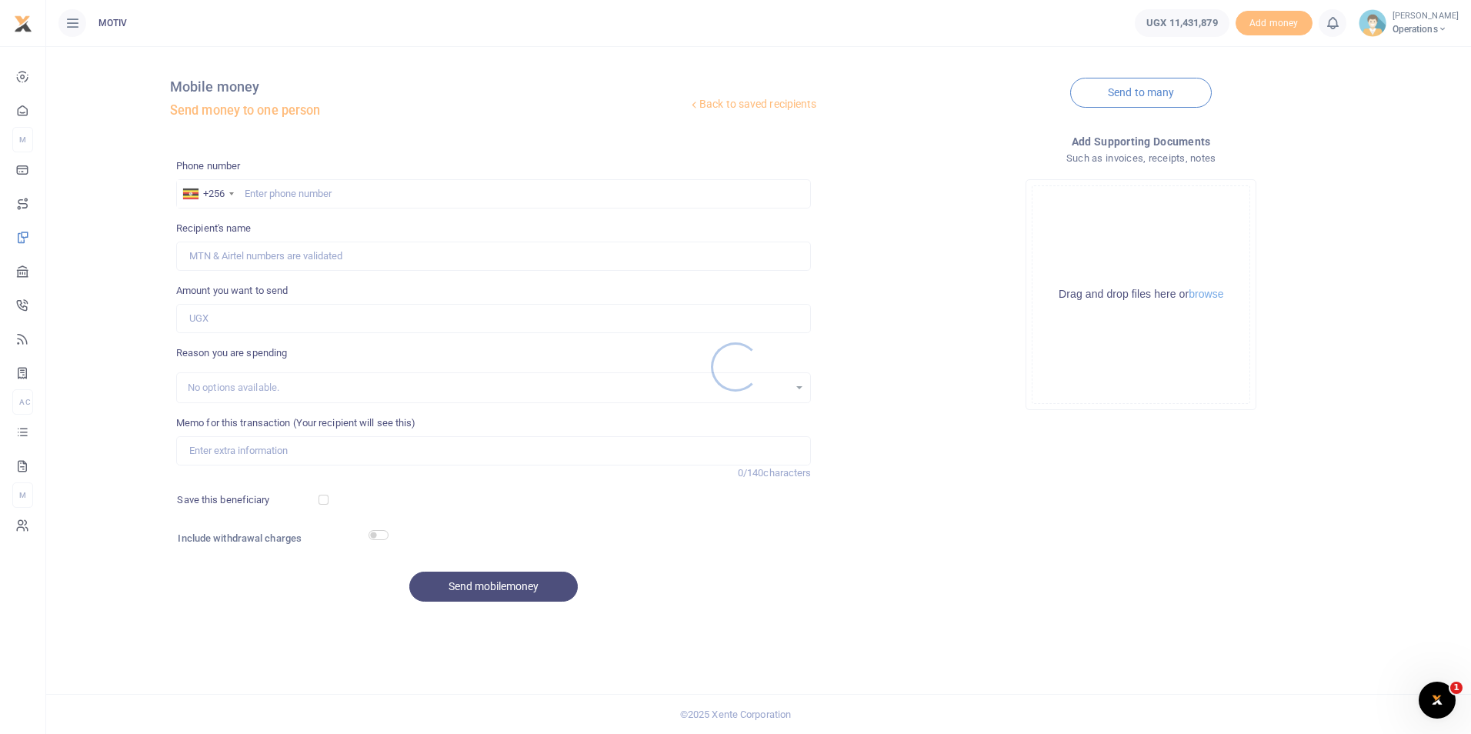
click at [333, 195] on div at bounding box center [735, 367] width 1471 height 734
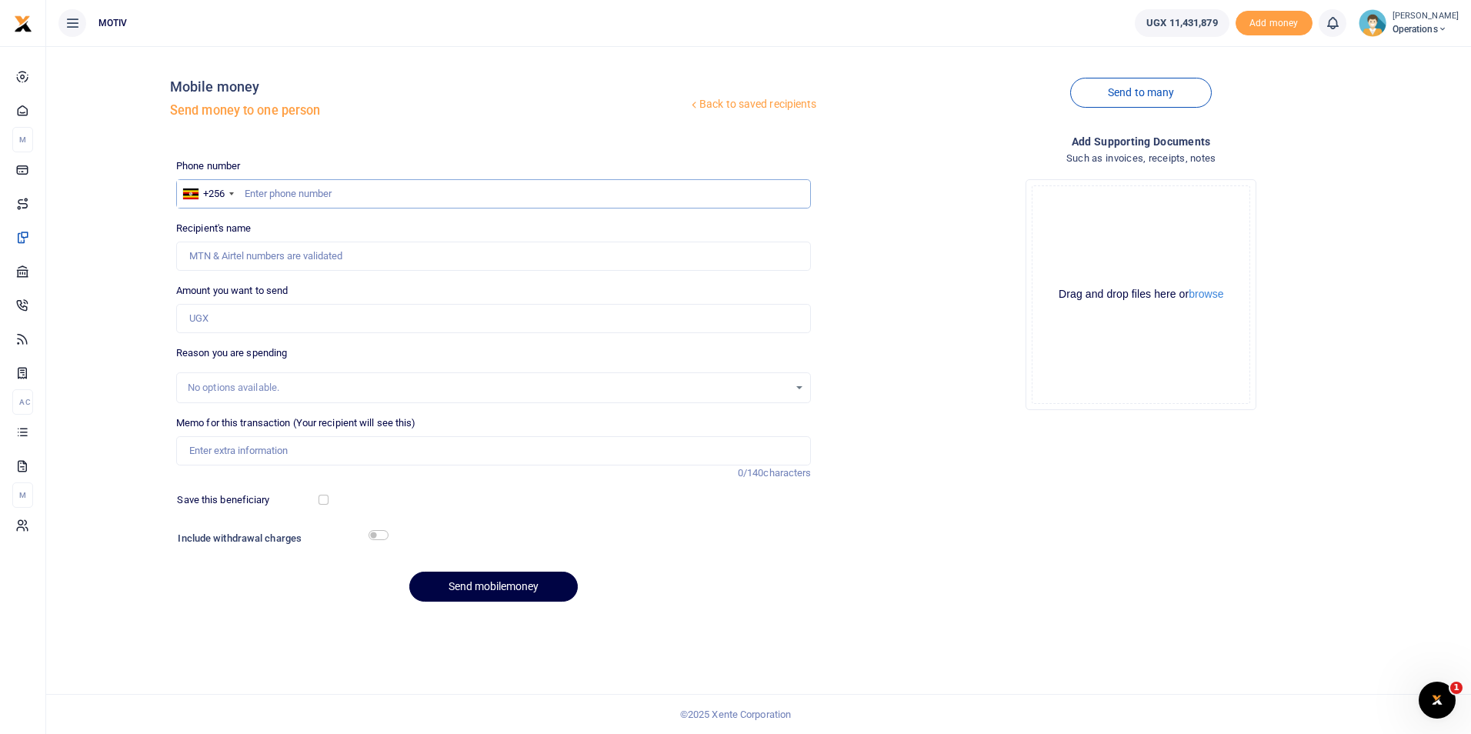
click at [284, 188] on input "text" at bounding box center [493, 193] width 635 height 29
paste input "770329001"
type input "0770329001"
type input "[PERSON_NAME] [PERSON_NAME]"
type input "0770329001"
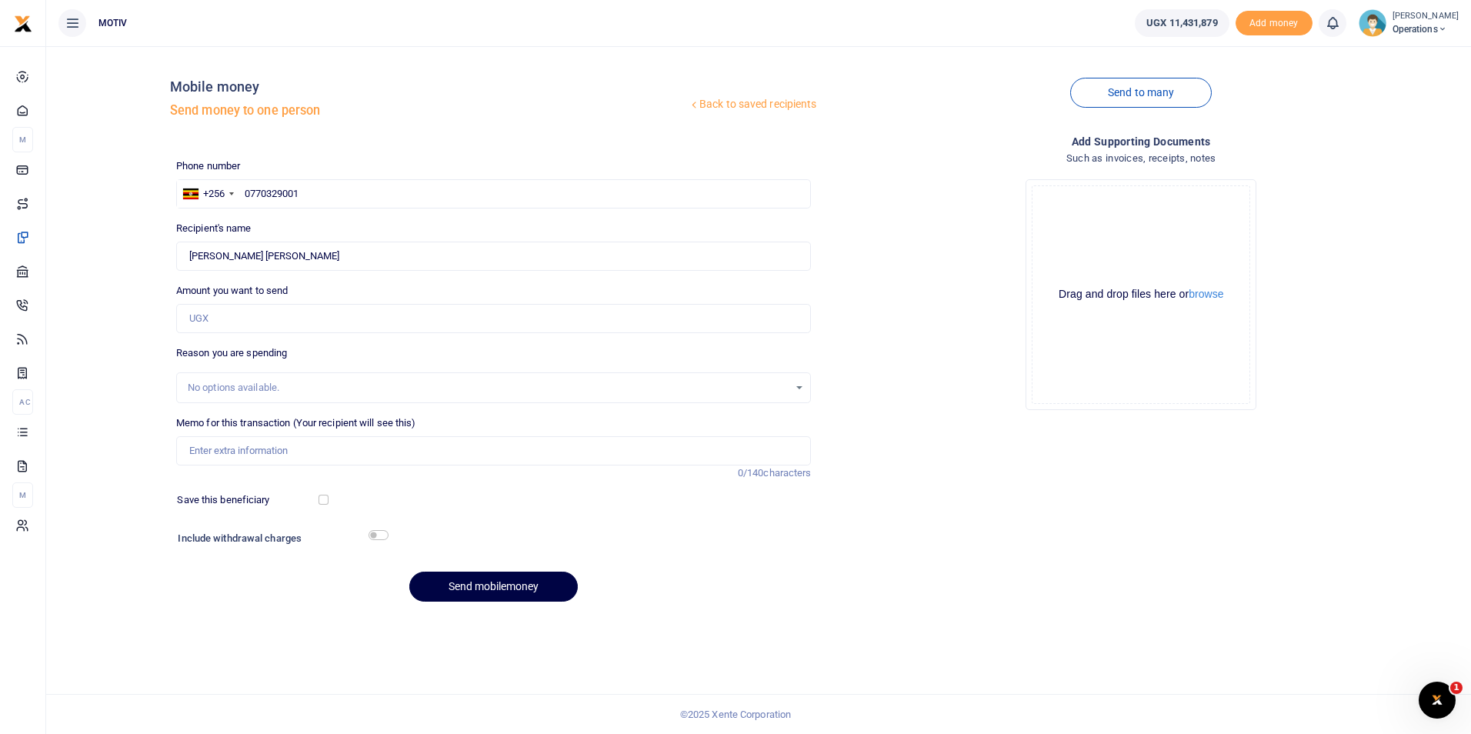
click at [75, 272] on div "Back to saved recipients Mobile money Send money to one person Send to many Pho…" at bounding box center [758, 335] width 1412 height 555
click at [222, 316] on input "Amount you want to send" at bounding box center [493, 318] width 635 height 29
paste input "255000"
type input "255,000"
click at [208, 446] on input "Memo for this transaction (Your recipient will see this)" at bounding box center [493, 450] width 635 height 29
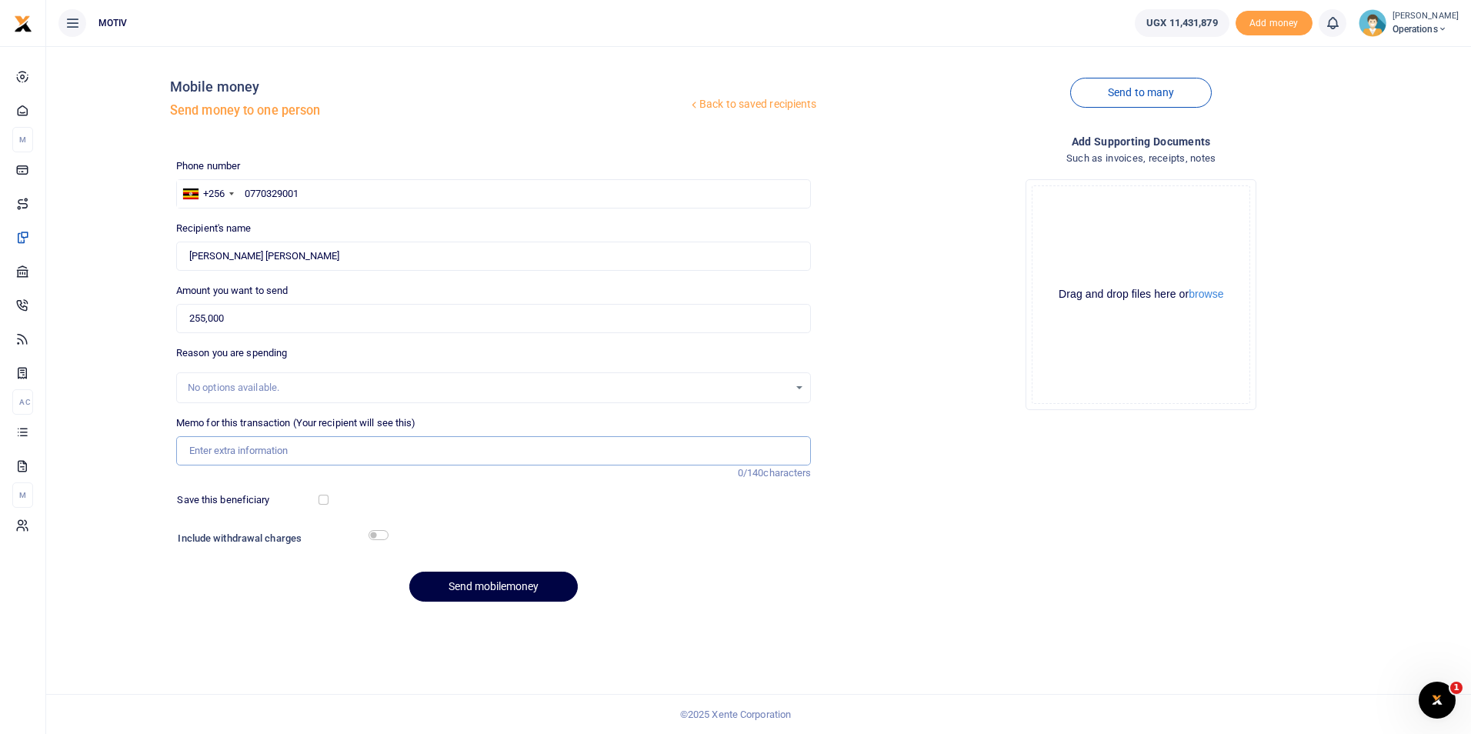
type input "Net salary for [DATE]"
click at [463, 588] on button "Send mobilemoney" at bounding box center [493, 587] width 168 height 30
click at [310, 195] on input "text" at bounding box center [493, 193] width 635 height 29
paste input "751228919"
type input "0751228919"
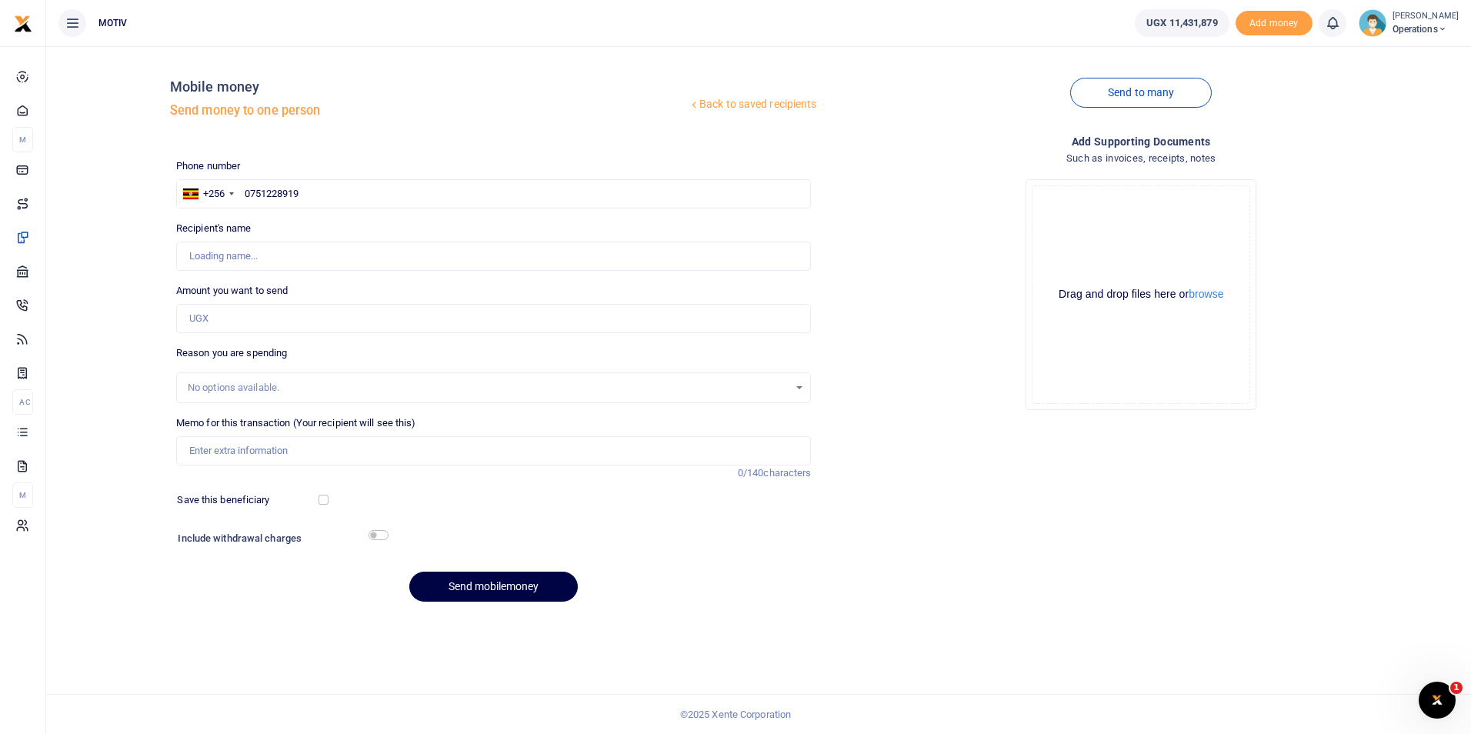
click at [111, 316] on div "Back to saved recipients Mobile money Send money to one person Send to many Pho…" at bounding box center [758, 335] width 1412 height 555
click at [143, 246] on div "Back to saved recipients Mobile money Send money to one person Send to many Pho…" at bounding box center [758, 335] width 1412 height 555
type input "Nobert Twinomujuni"
click at [222, 314] on input "Amount you want to send" at bounding box center [493, 318] width 635 height 29
paste input "120000"
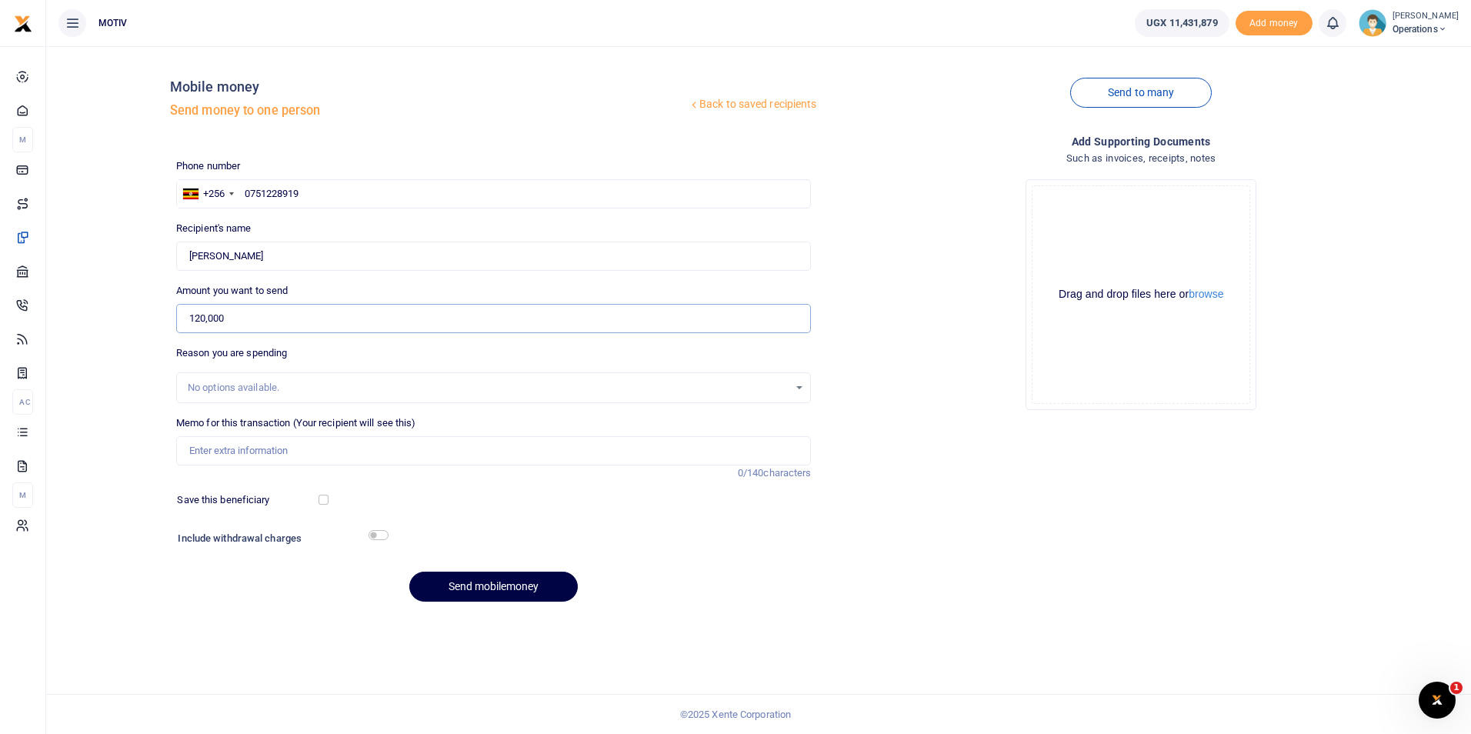
type input "120,000"
click at [213, 450] on input "Memo for this transaction (Your recipient will see this)" at bounding box center [493, 450] width 635 height 29
type input "Net salary for September 2025"
click at [456, 583] on button "Send mobilemoney" at bounding box center [493, 587] width 168 height 30
click at [262, 196] on input "text" at bounding box center [493, 193] width 635 height 29
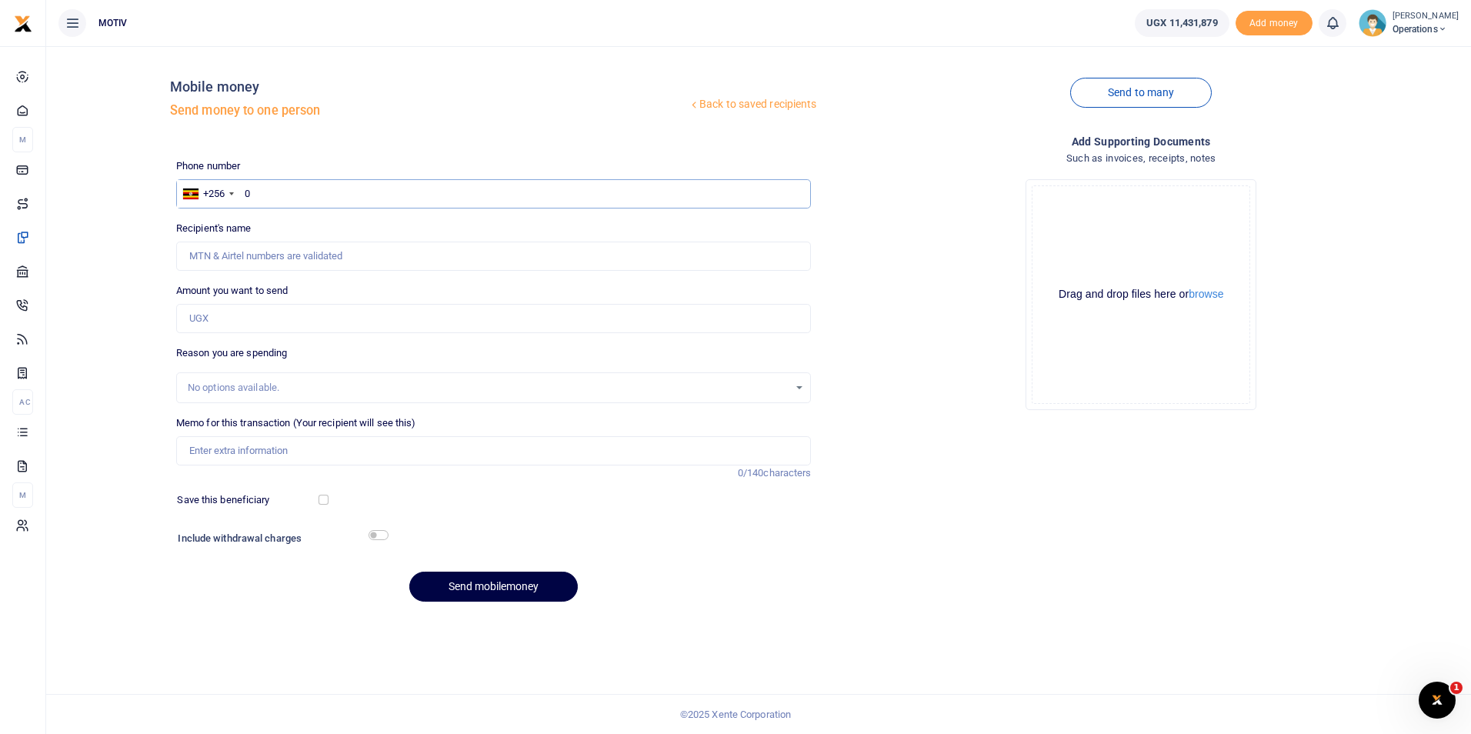
paste input "775708681"
type input "0775708681"
type input "[PERSON_NAME]"
type input "0775708681"
click at [132, 288] on div "Back to saved recipients Mobile money Send money to one person Send to many Pho…" at bounding box center [758, 335] width 1412 height 555
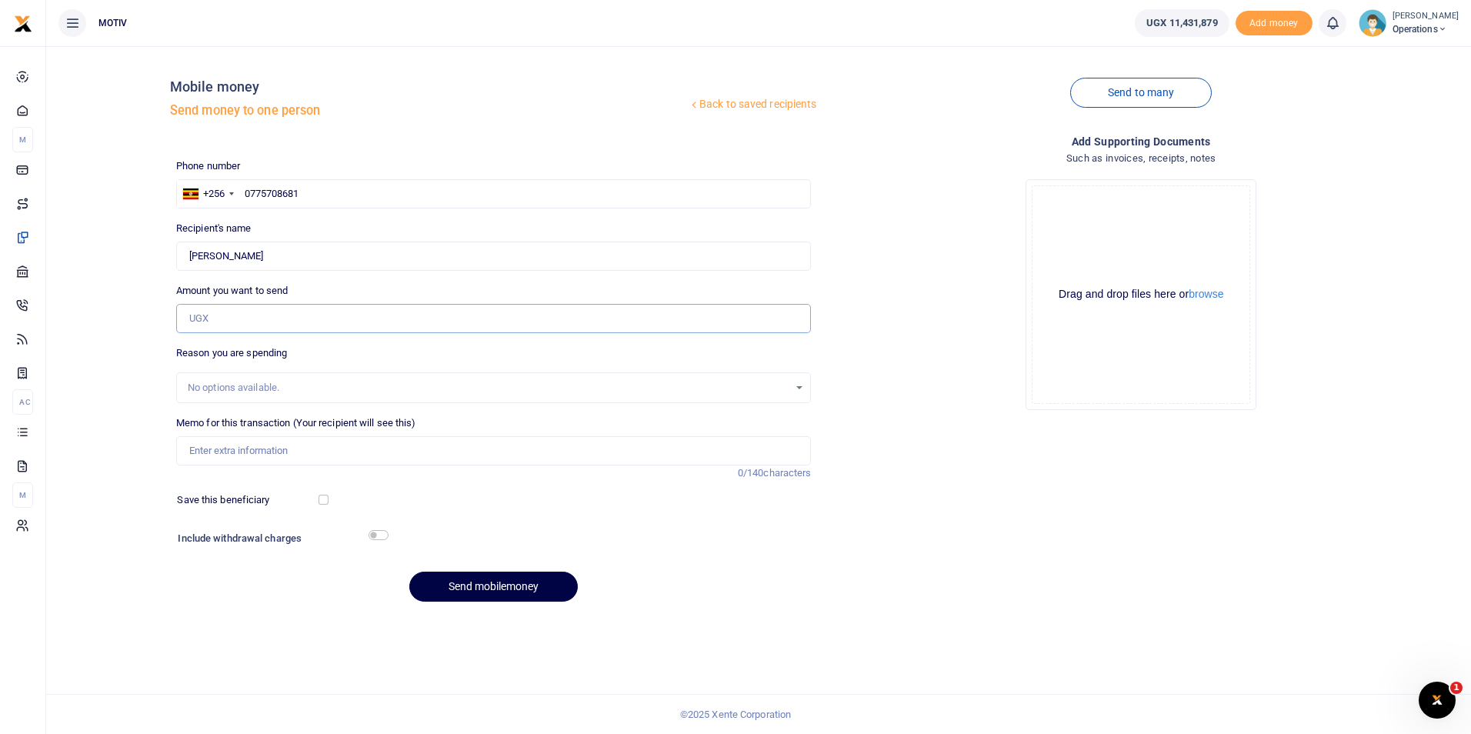
click at [231, 320] on input "Amount you want to send" at bounding box center [493, 318] width 635 height 29
paste input "105000"
type input "105,000"
click at [265, 447] on input "Memo for this transaction (Your recipient will see this)" at bounding box center [493, 450] width 635 height 29
type input "Net salary for [DATE]"
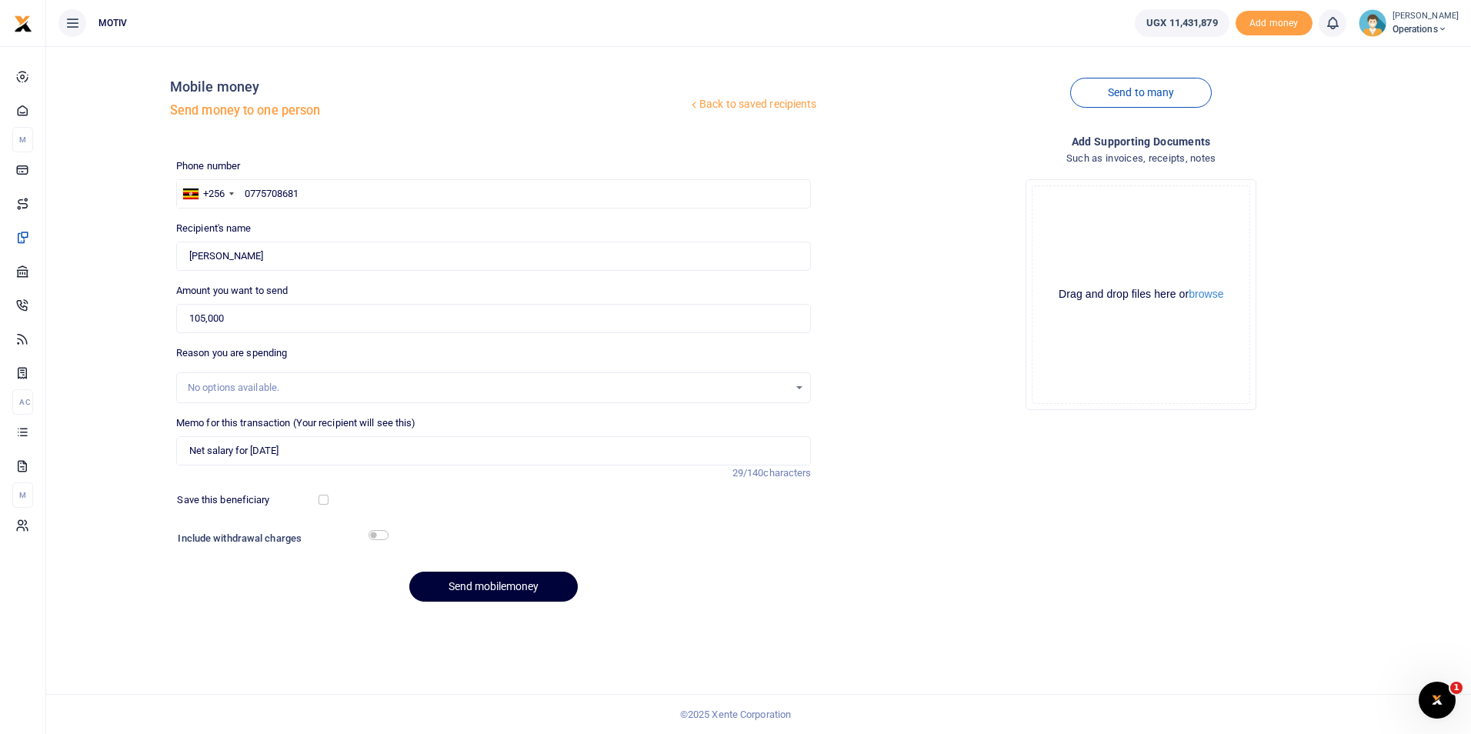
click at [507, 585] on button "Send mobilemoney" at bounding box center [493, 587] width 168 height 30
click at [278, 196] on input "text" at bounding box center [493, 193] width 635 height 29
paste input "782070748"
type input "0782070748"
type input "[PERSON_NAME]"
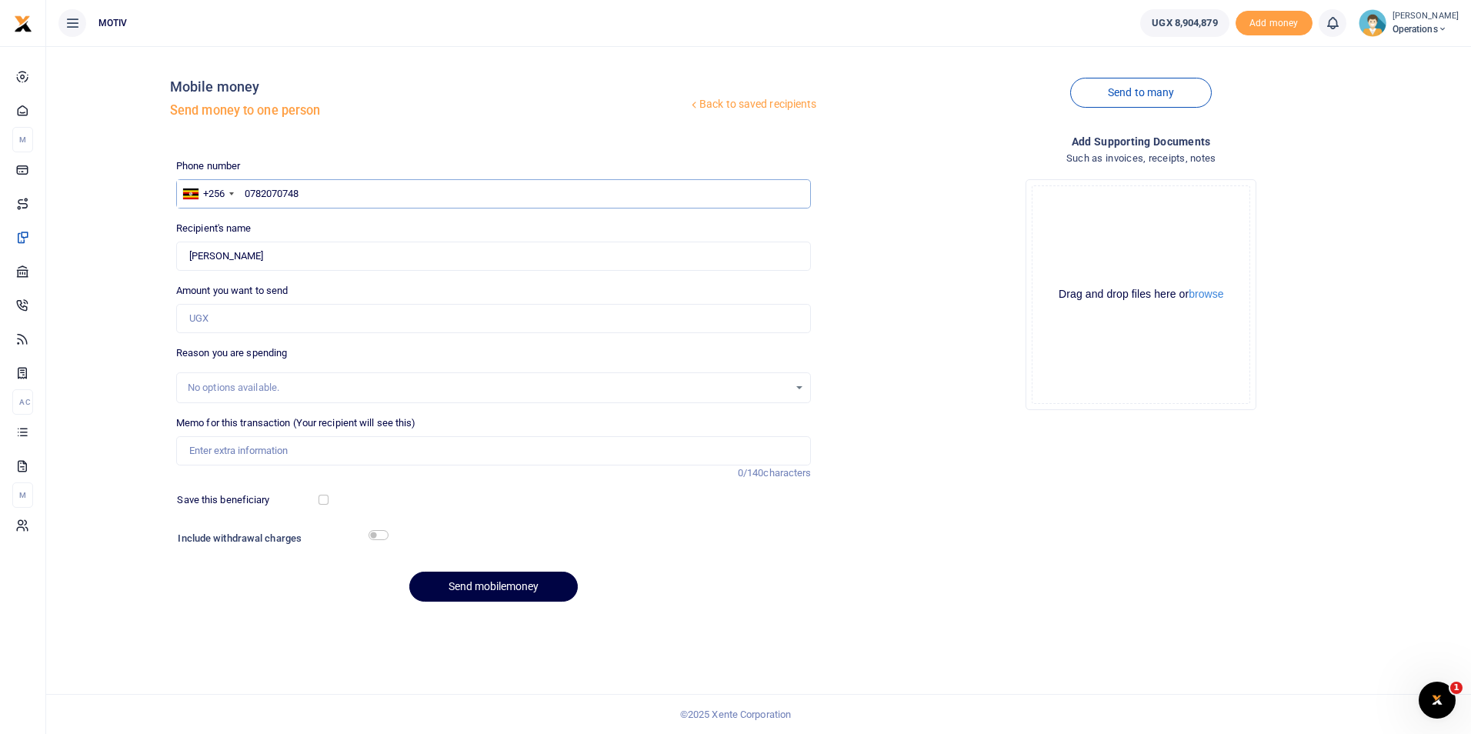
type input "0782070748"
click at [242, 319] on input "Amount you want to send" at bounding box center [493, 318] width 635 height 29
paste input "195000"
type input "195,000"
click at [247, 454] on input "Memo for this transaction (Your recipient will see this)" at bounding box center [493, 450] width 635 height 29
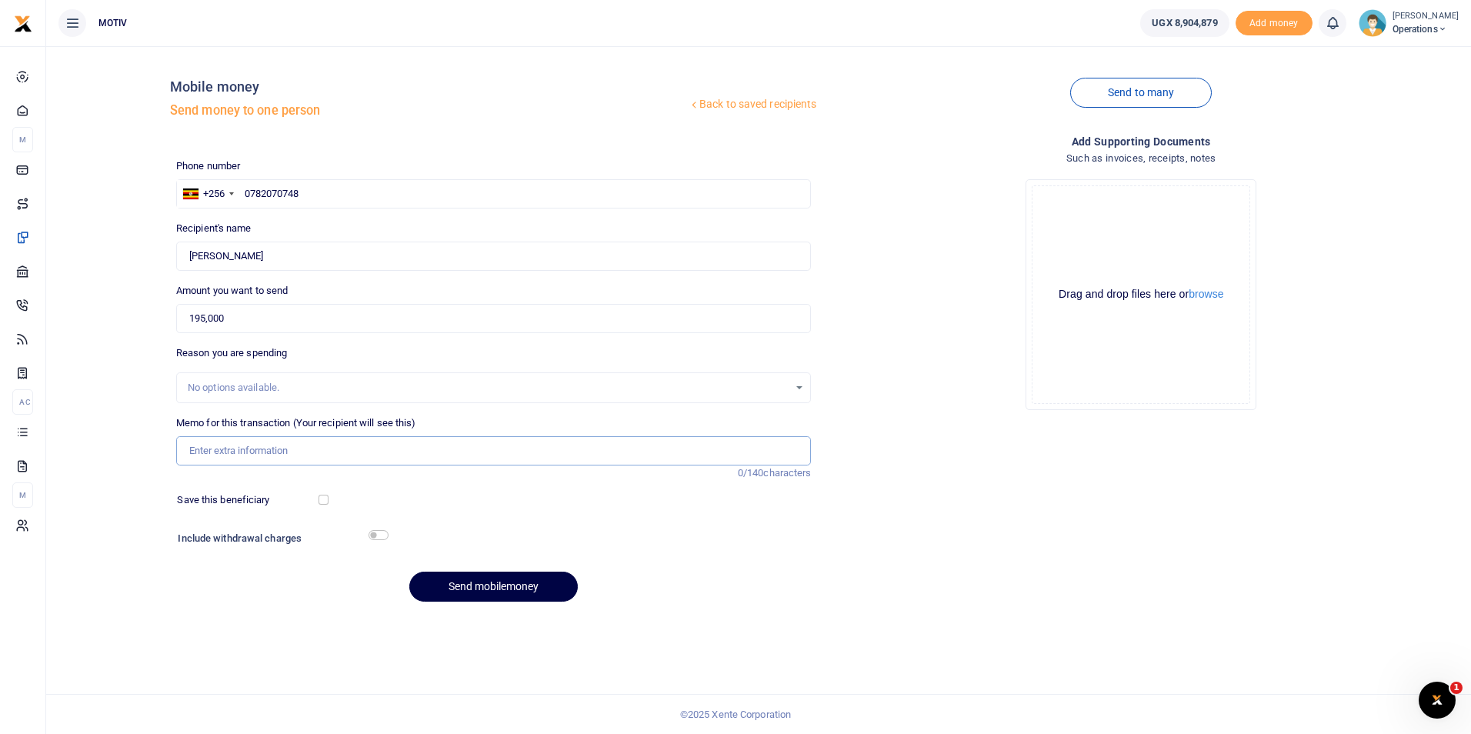
type input "Net salary for [DATE]"
click at [478, 584] on button "Send mobilemoney" at bounding box center [493, 587] width 168 height 30
click at [281, 198] on input "text" at bounding box center [493, 193] width 635 height 29
paste input "748928207"
type input "0748928207"
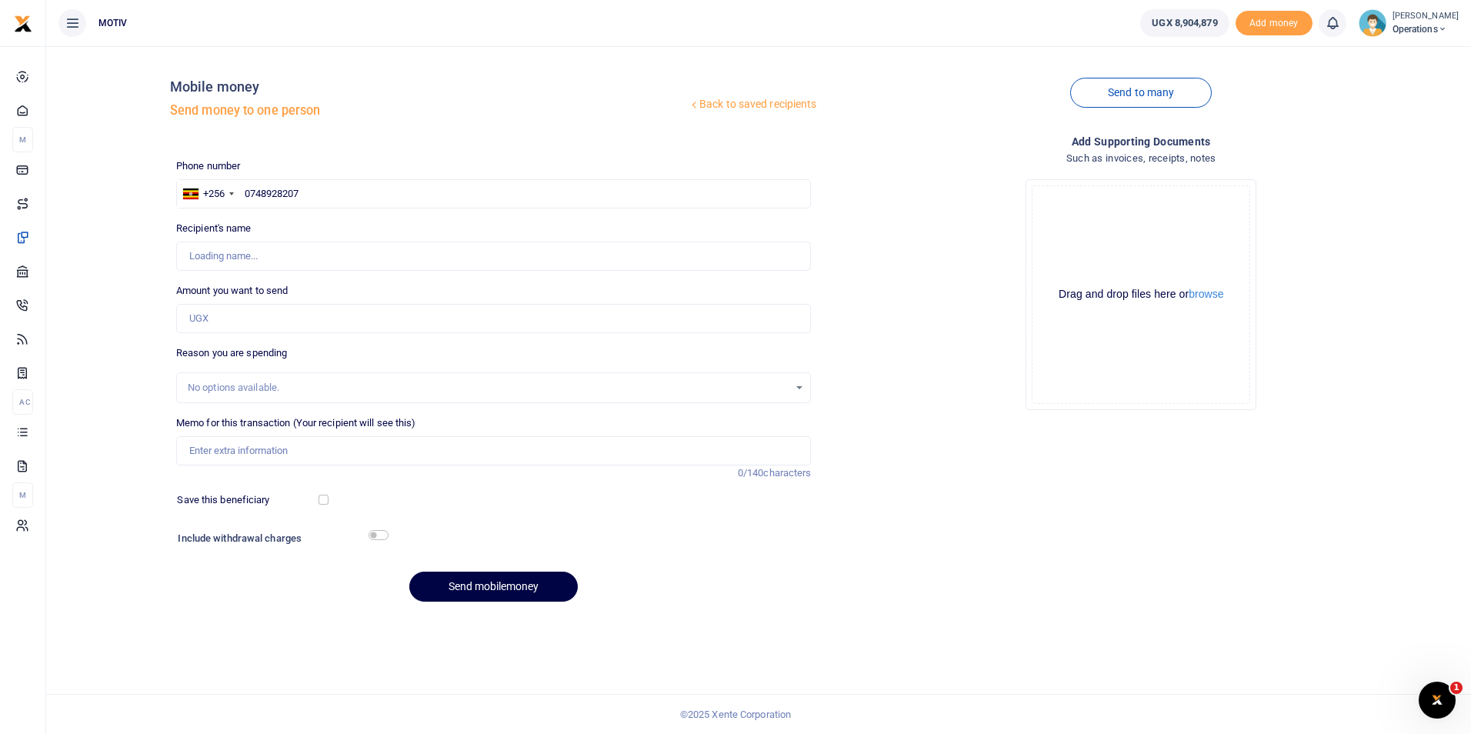
type input "Gloria Leleru"
click at [255, 317] on input "Amount you want to send" at bounding box center [493, 318] width 635 height 29
paste input "165000"
type input "165,000"
click at [292, 443] on input "Memo for this transaction (Your recipient will see this)" at bounding box center [493, 450] width 635 height 29
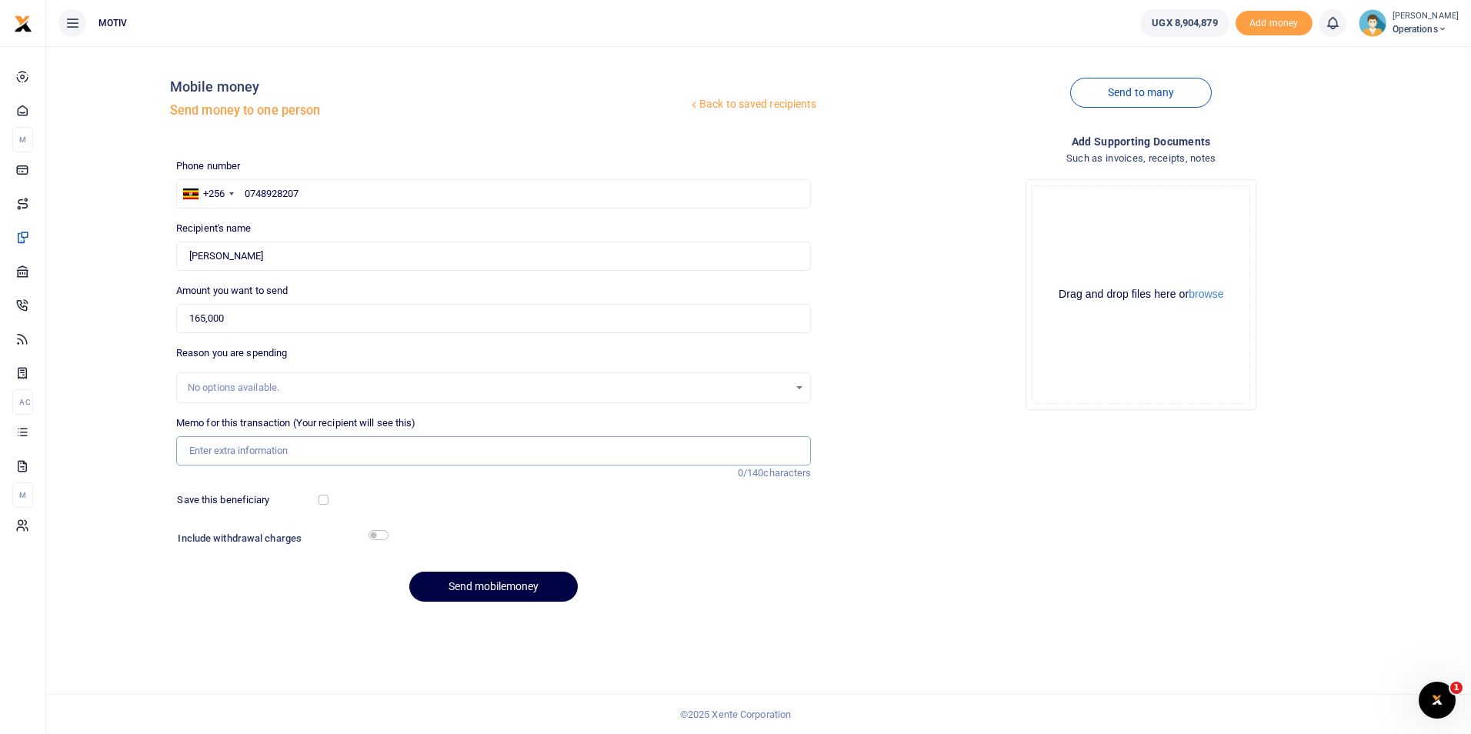
type input "Net salary for [DATE]"
click at [458, 581] on button "Send mobilemoney" at bounding box center [493, 587] width 168 height 30
click at [270, 196] on input "text" at bounding box center [493, 193] width 635 height 29
paste input "707285271"
type input "0707285271"
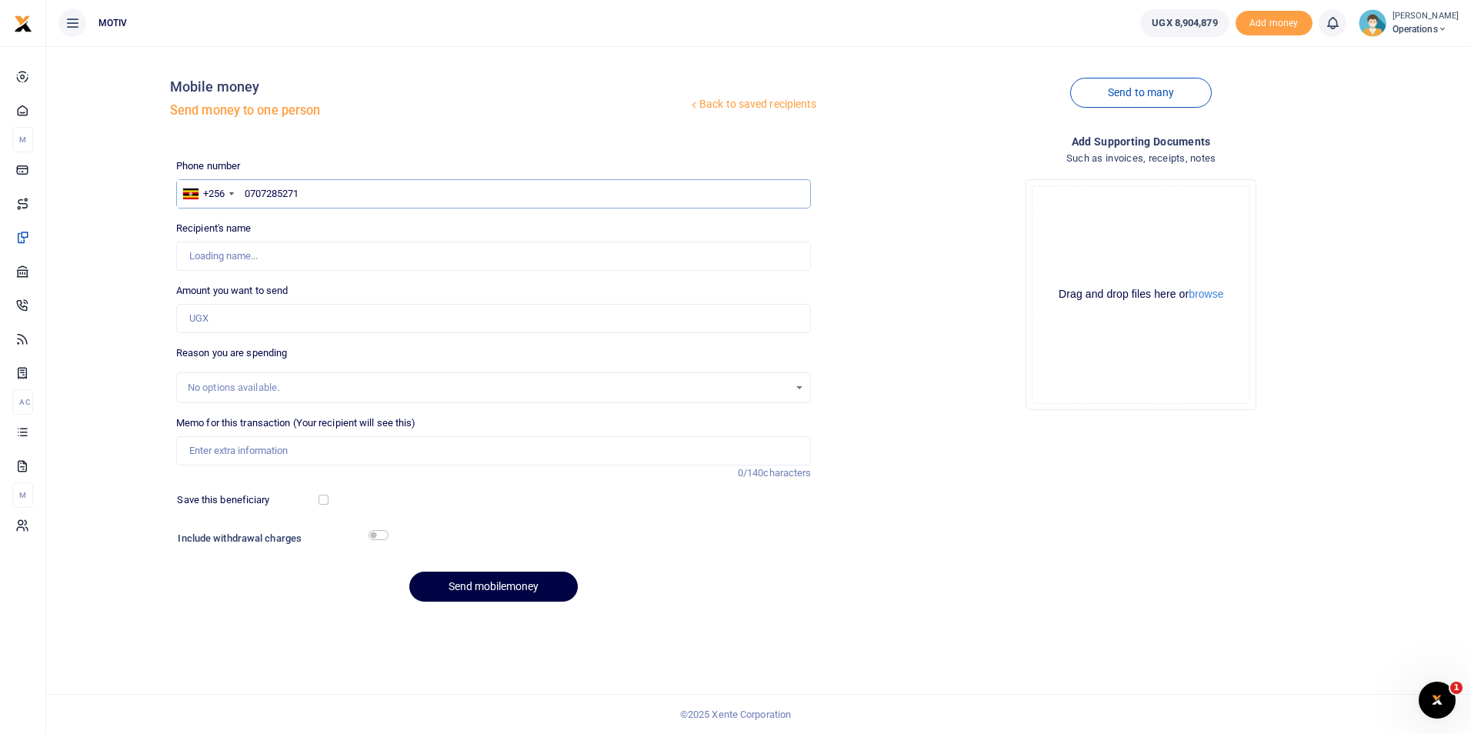
type input "Immaculate Katusiime"
type input "0707285271"
click at [228, 331] on input "Amount you want to send" at bounding box center [493, 318] width 635 height 29
paste input "330000"
type input "330,000"
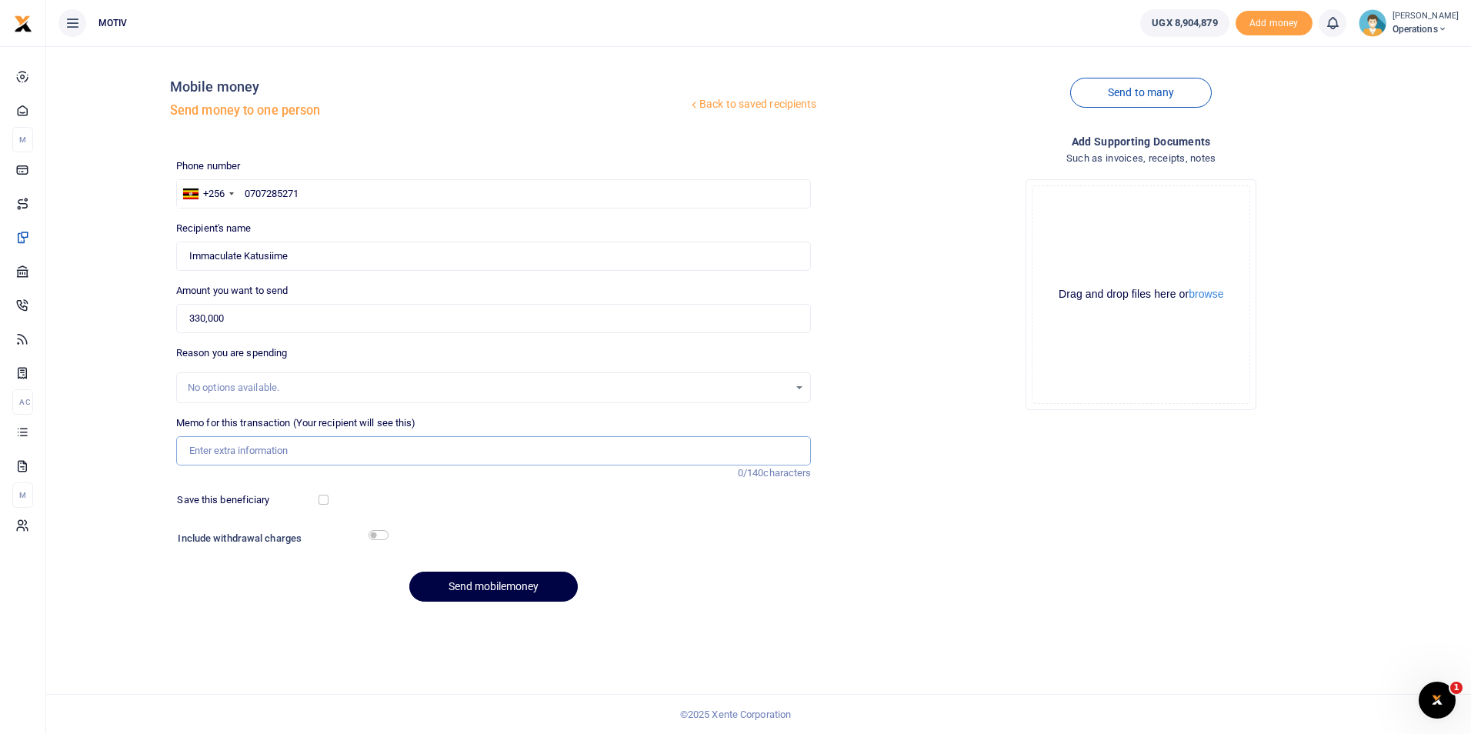
click at [212, 459] on input "Memo for this transaction (Your recipient will see this)" at bounding box center [493, 450] width 635 height 29
type input "Net salary for [DATE]"
click at [482, 583] on button "Send mobilemoney" at bounding box center [493, 587] width 168 height 30
click at [923, 562] on div "Add supporting Documents Such as invoices, receipts, notes Drop your files here…" at bounding box center [1141, 374] width 648 height 482
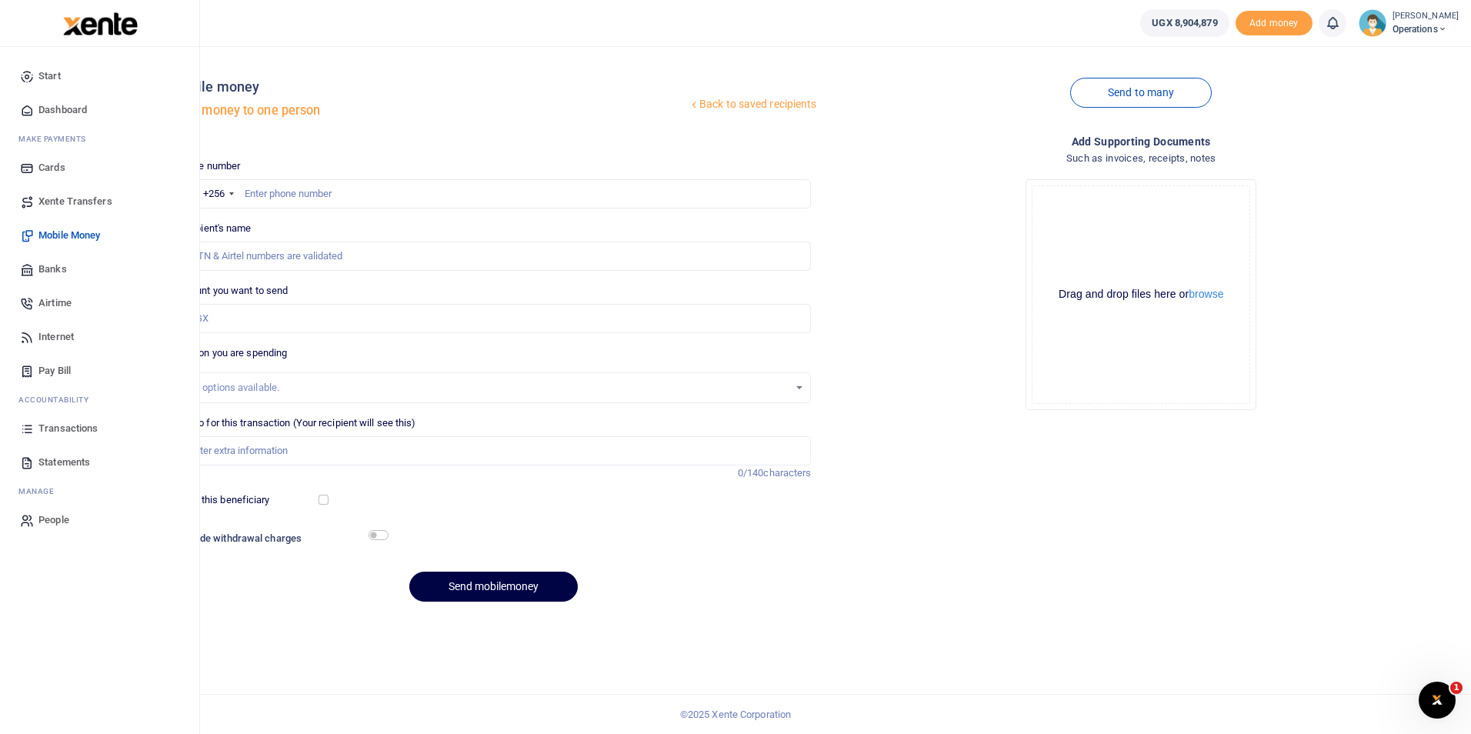
click at [68, 111] on span "Dashboard" at bounding box center [62, 109] width 48 height 15
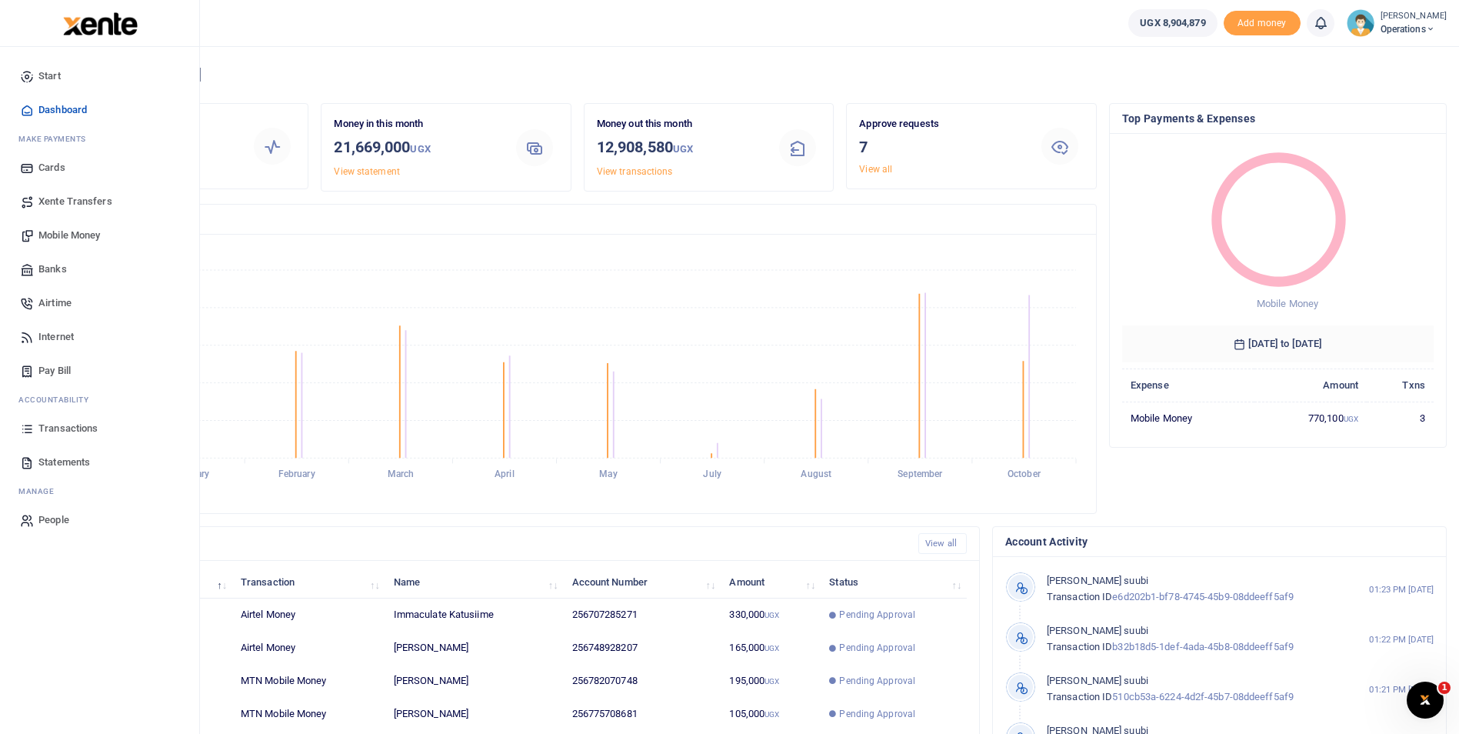
click at [64, 233] on span "Mobile Money" at bounding box center [69, 235] width 62 height 15
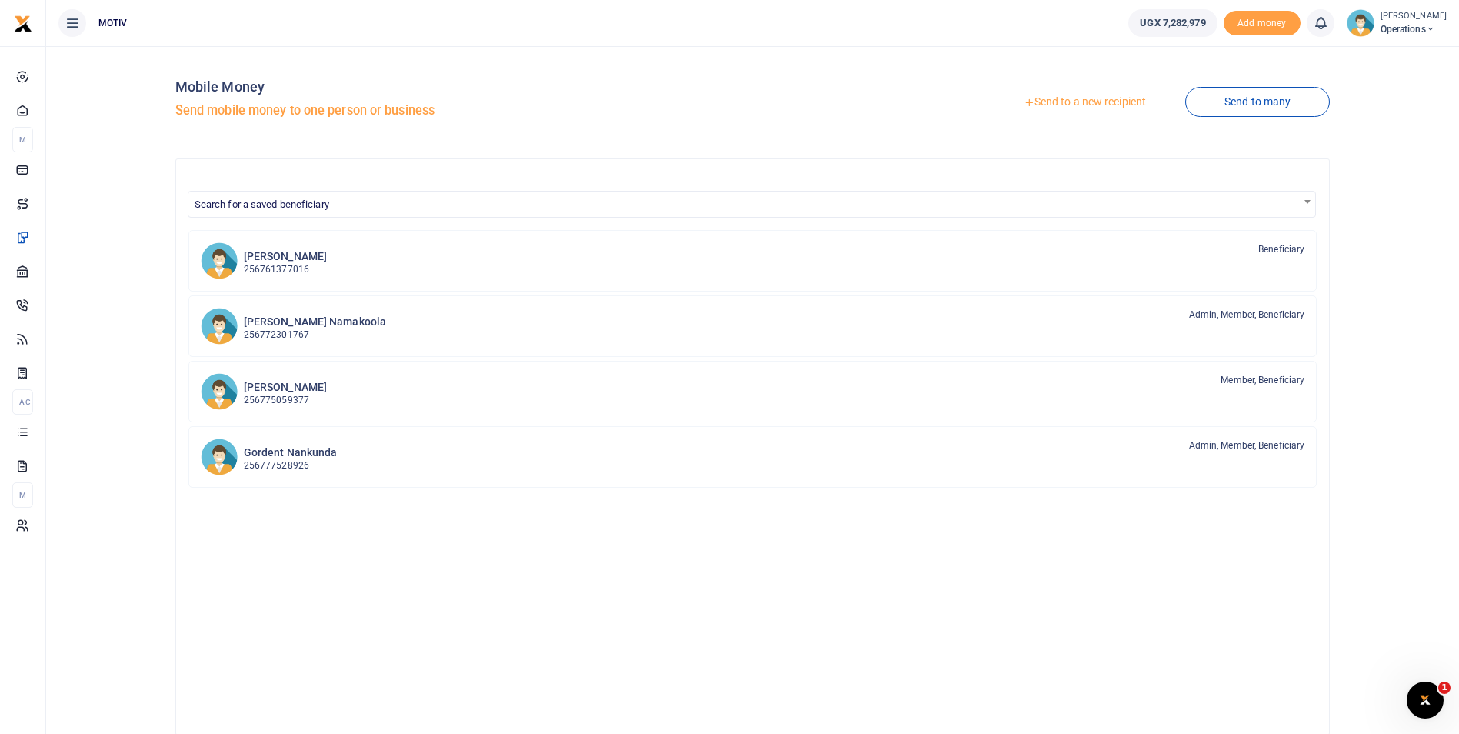
click at [1042, 100] on link "Send to a new recipient" at bounding box center [1085, 102] width 201 height 28
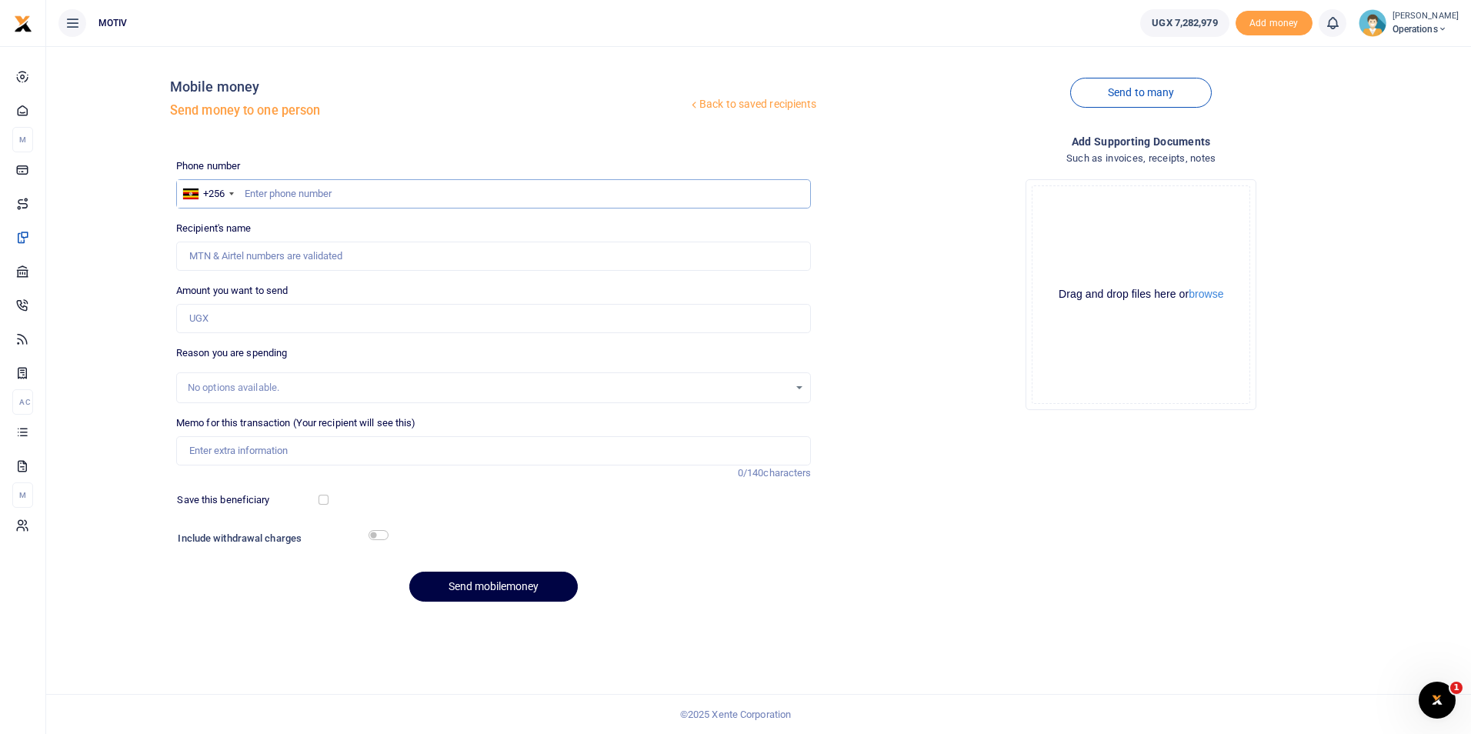
click at [394, 190] on input "text" at bounding box center [493, 193] width 635 height 29
paste input "741015933"
type input "0741015933"
type input "[PERSON_NAME]"
type input "0741015933"
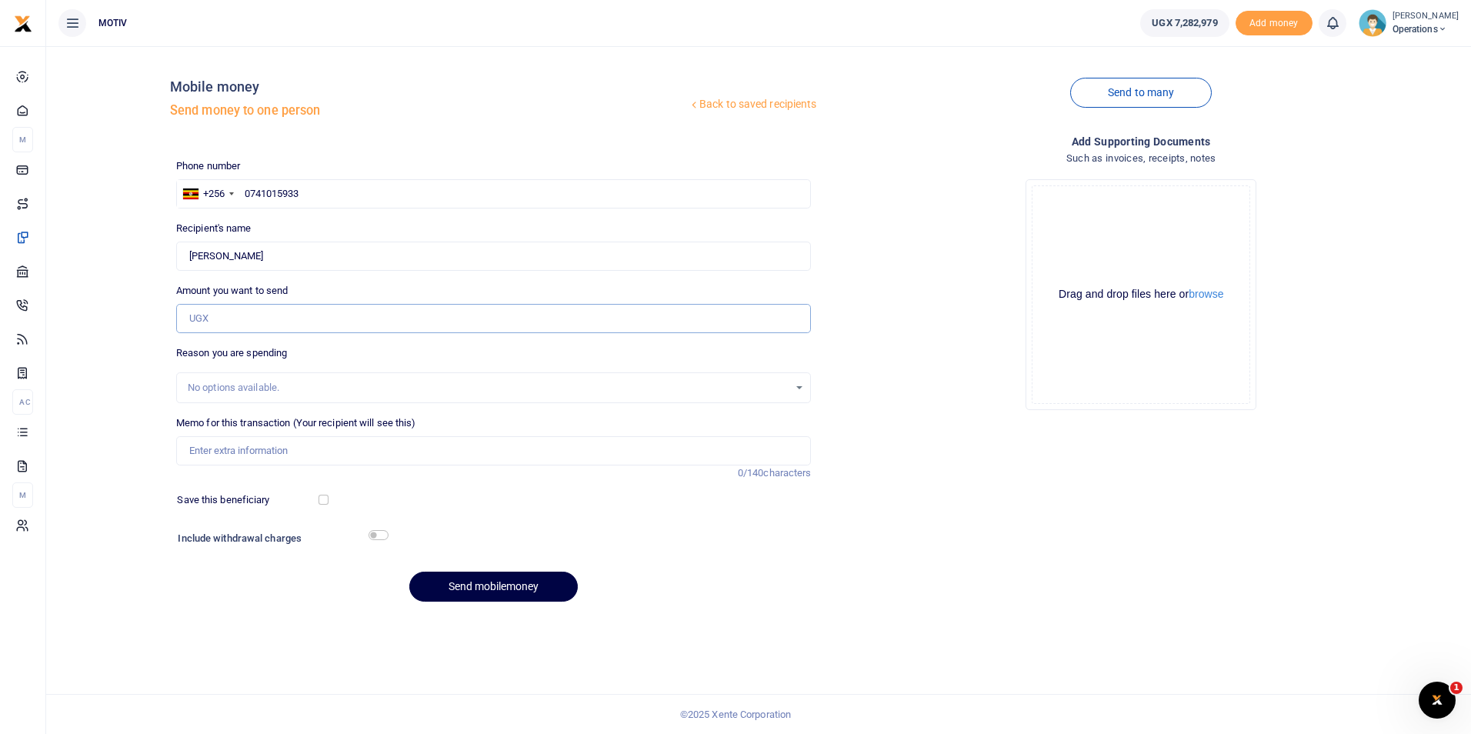
click at [249, 325] on input "Amount you want to send" at bounding box center [493, 318] width 635 height 29
type input "624,000"
click at [221, 446] on input "Memo for this transaction (Your recipient will see this)" at bounding box center [493, 450] width 635 height 29
paste input "Supply of kitchen supplies for [DATE]"
type input "Supply of kitchen supplies for [DATE]"
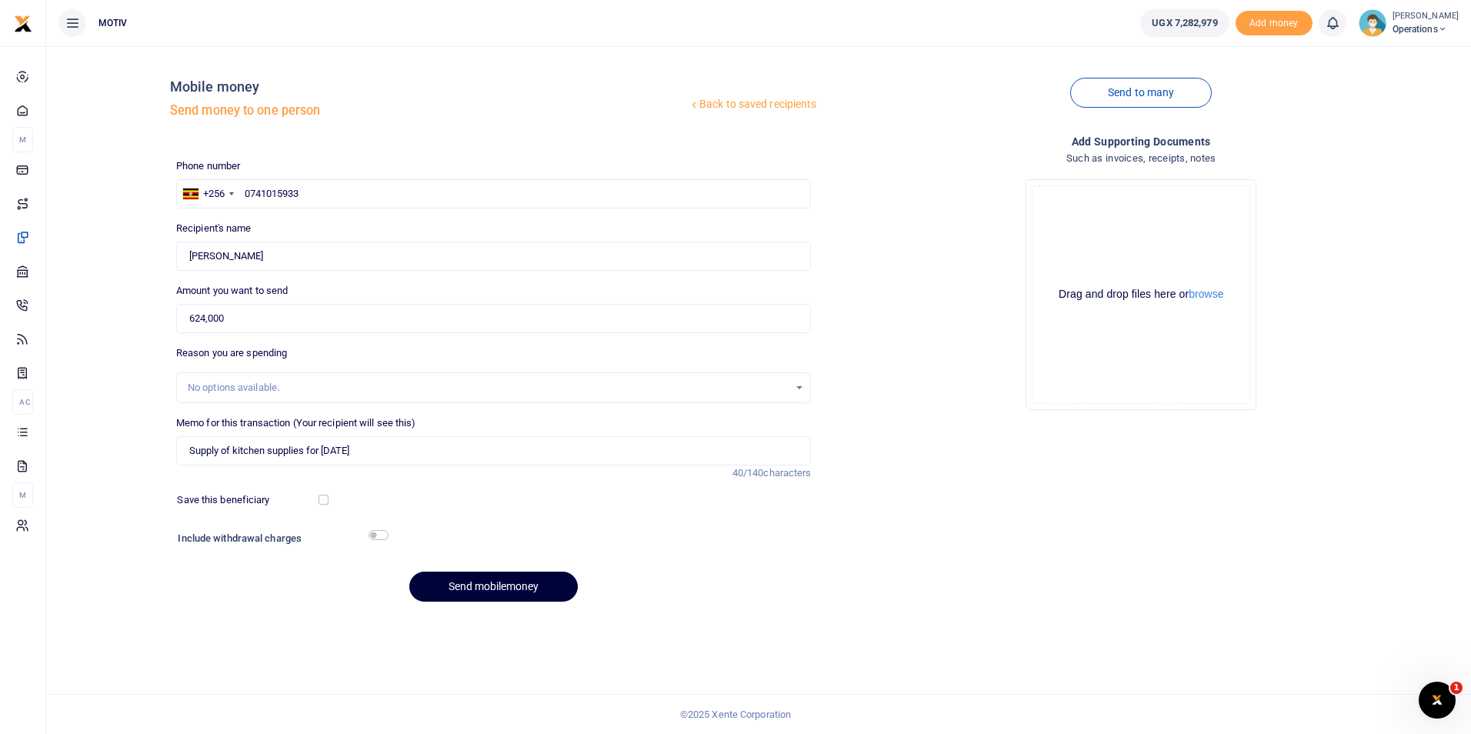
click at [452, 582] on button "Send mobilemoney" at bounding box center [493, 587] width 168 height 30
click at [302, 198] on input "text" at bounding box center [493, 193] width 635 height 29
type input "0760730634"
type input "[PERSON_NAME]"
type input "0760730634"
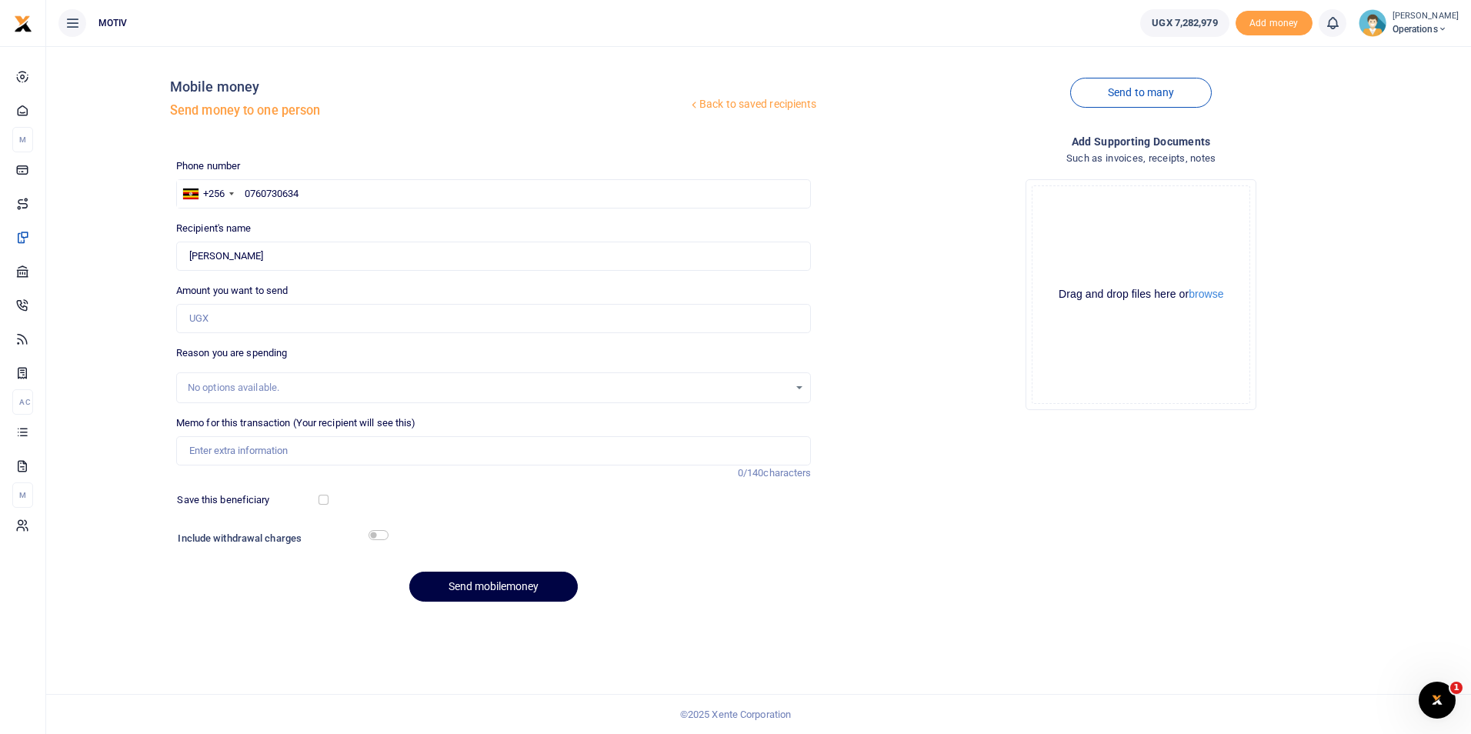
click at [138, 292] on div "Back to saved recipients Mobile money Send money to one person Send to many Pho…" at bounding box center [758, 335] width 1412 height 555
click at [198, 322] on input "Amount you want to send" at bounding box center [493, 318] width 635 height 29
type input "450,000"
click at [219, 452] on input "Memo for this transaction (Your recipient will see this)" at bounding box center [493, 450] width 635 height 29
paste input "Supply of kitchen supplies for July 2025"
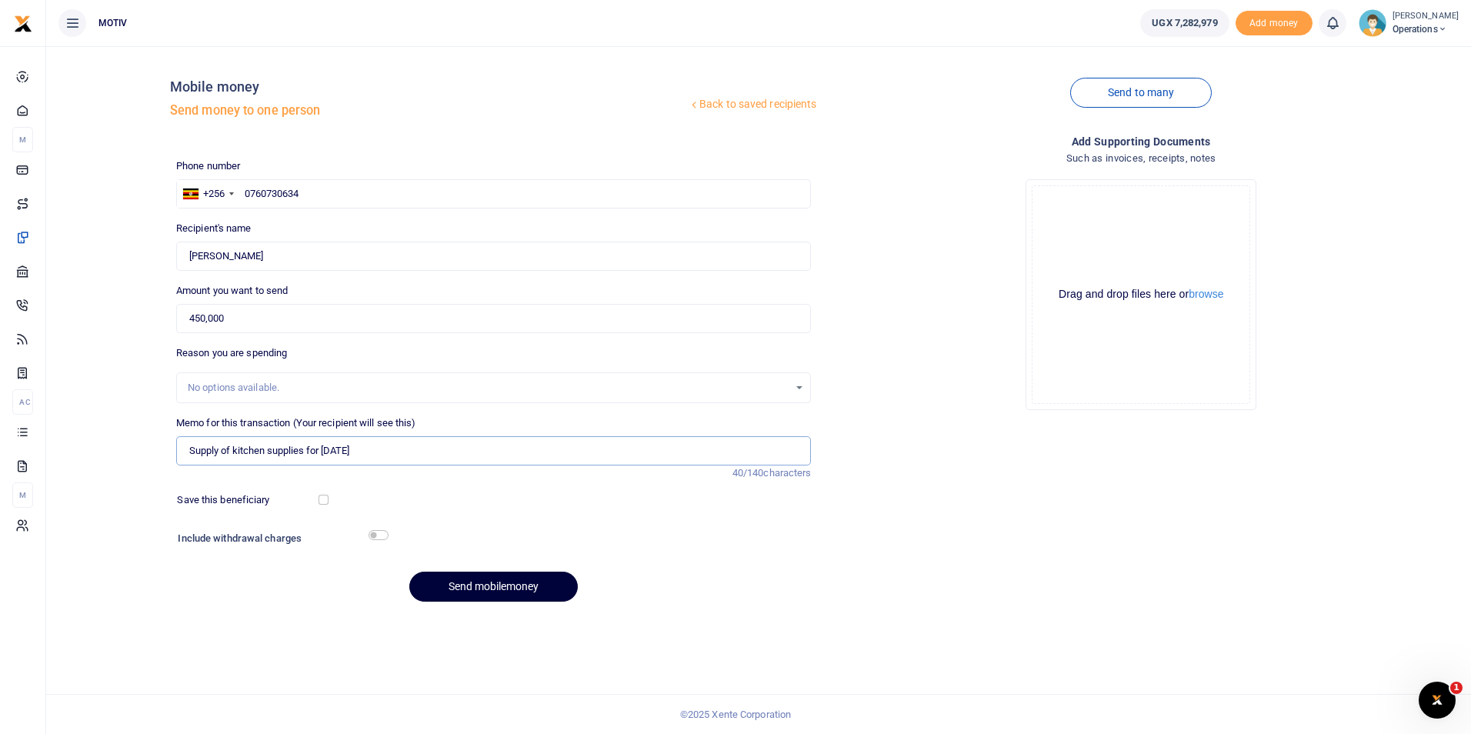
type input "Supply of kitchen supplies for July 2025"
click at [475, 582] on button "Send mobilemoney" at bounding box center [493, 587] width 168 height 30
click at [272, 197] on input "text" at bounding box center [493, 193] width 635 height 29
type input "0760730634"
type input "[PERSON_NAME]"
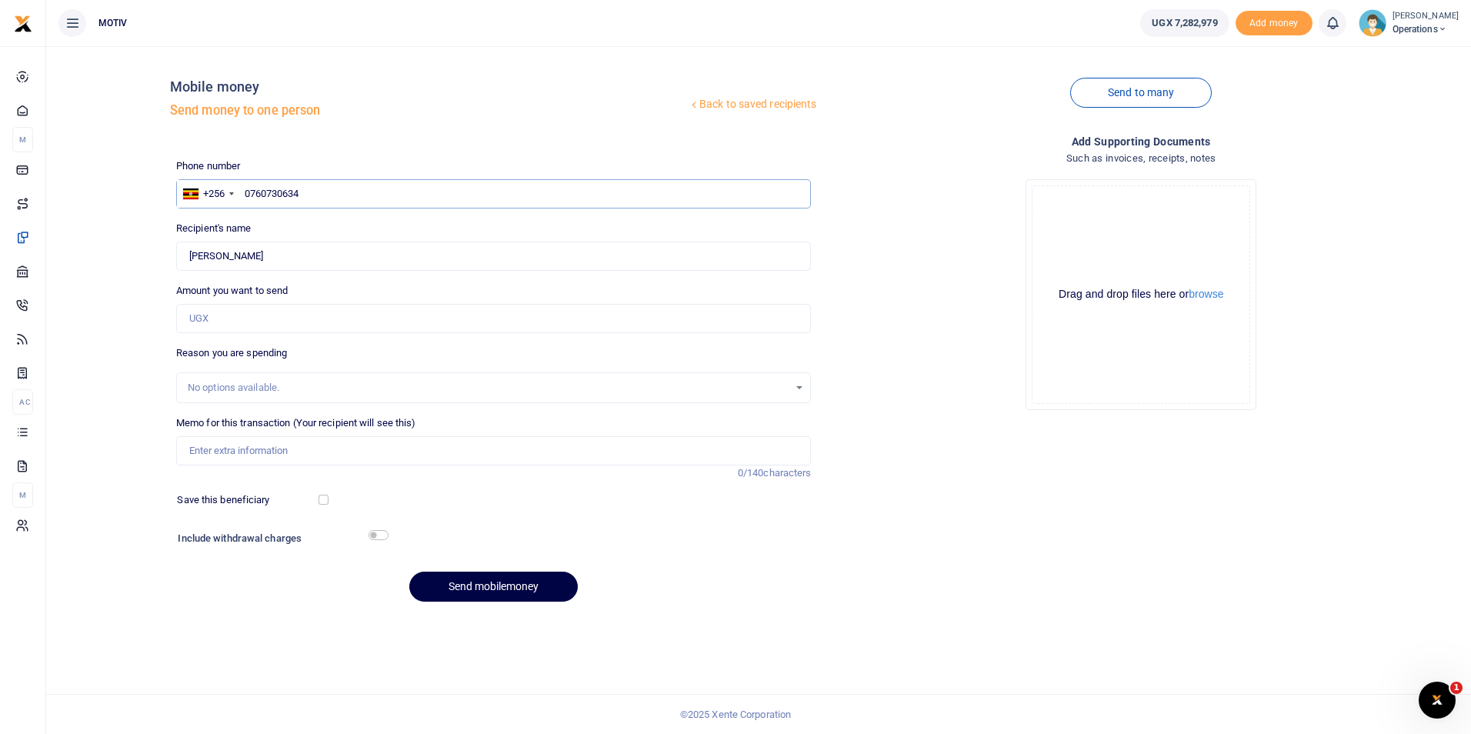
type input "0760730634"
click at [132, 305] on div "Back to saved recipients Mobile money Send money to one person Send to many Pho…" at bounding box center [758, 335] width 1412 height 555
click at [195, 319] on input "Amount you want to send" at bounding box center [493, 318] width 635 height 29
type input "2,640,000"
click at [134, 412] on div "Back to saved recipients Mobile money Send money to one person Send to many Pho…" at bounding box center [758, 335] width 1412 height 555
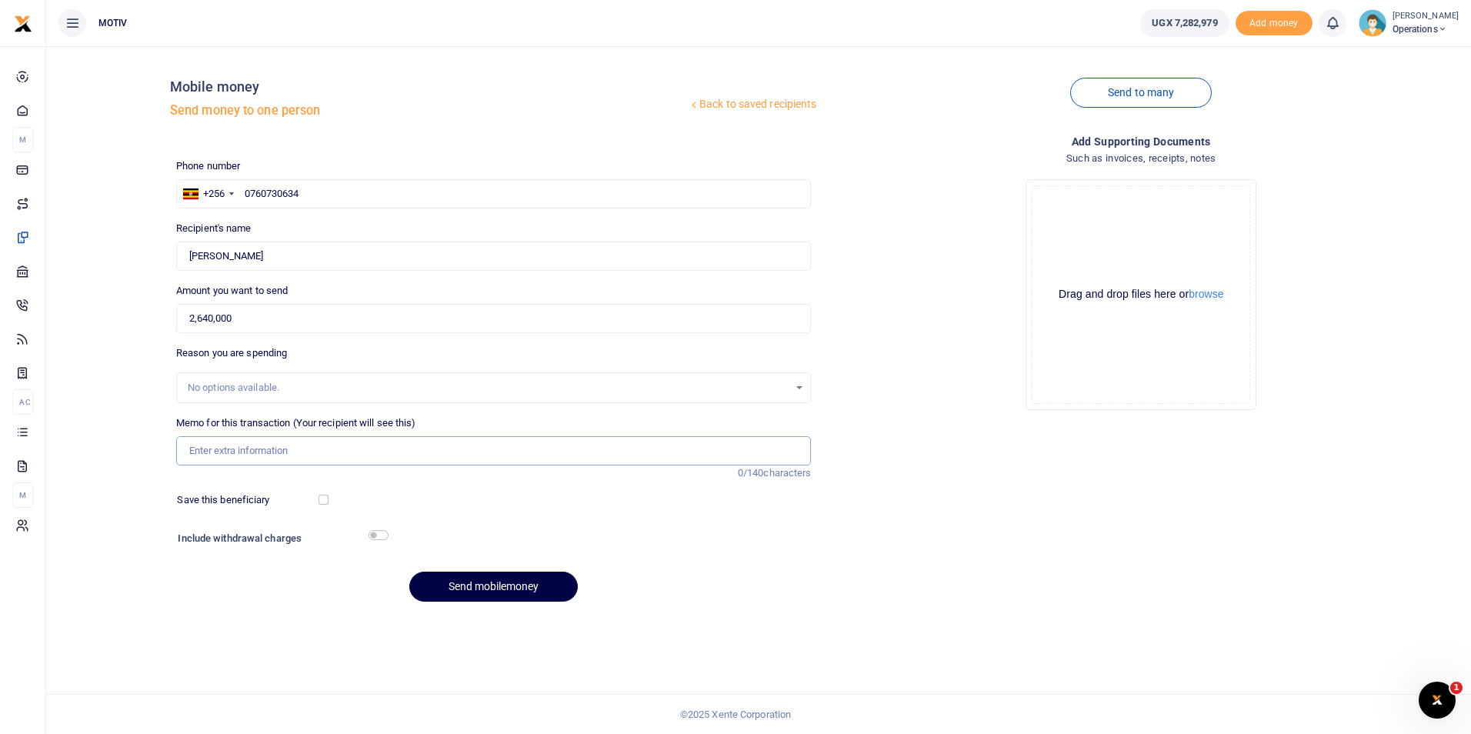
click at [215, 447] on input "Memo for this transaction (Your recipient will see this)" at bounding box center [493, 450] width 635 height 29
click at [343, 452] on input "Supply of kitchen supplies for [DATE]" at bounding box center [493, 450] width 635 height 29
click at [392, 455] on input "Supply of kitchen supplies for August 2025" at bounding box center [493, 450] width 635 height 29
type input "S"
paste input "Supply of produce for staff meals, Rwenzori Commodities."
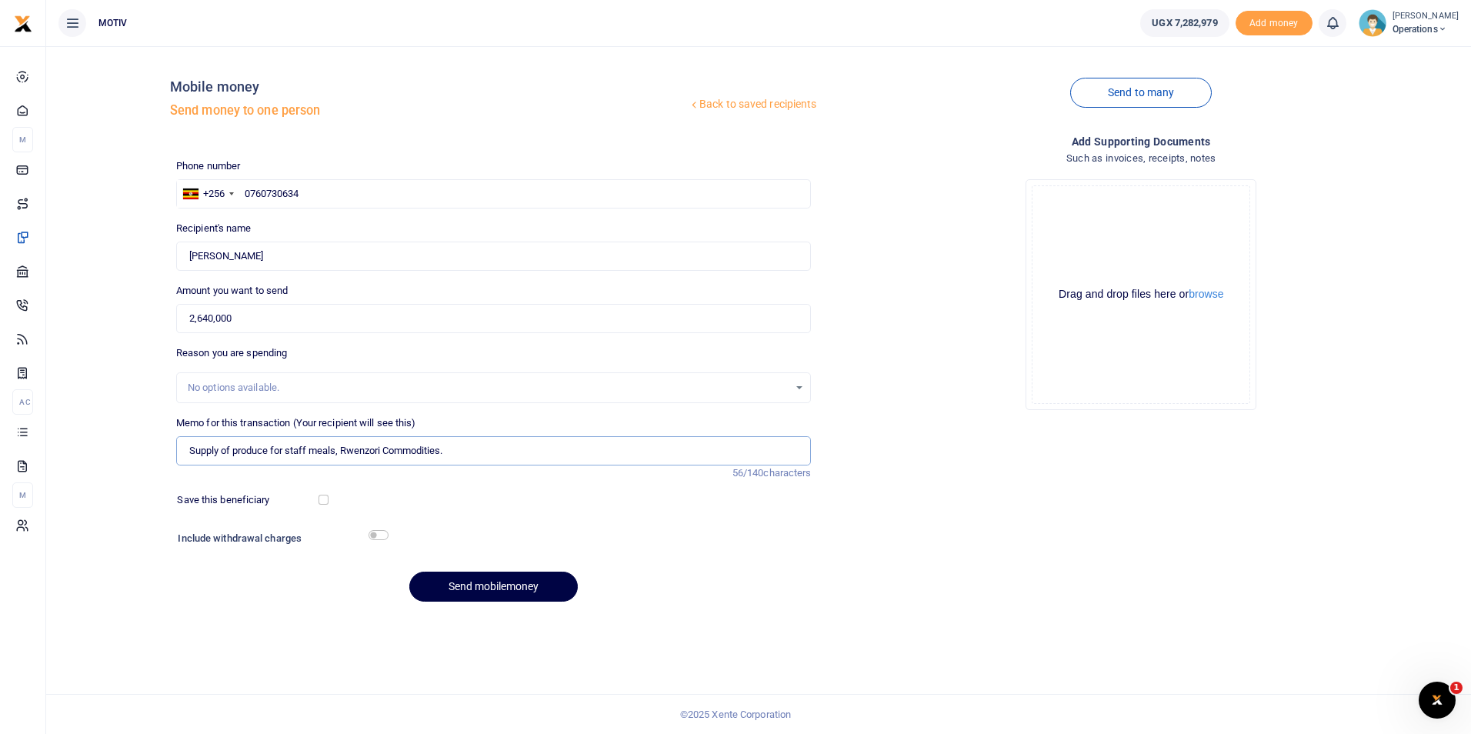
click at [190, 452] on input "Supply of produce for staff meals, Rwenzori Commodities." at bounding box center [493, 450] width 635 height 29
paste input "KITY25PV0090"
click at [490, 580] on button "Send mobilemoney" at bounding box center [493, 587] width 168 height 30
click at [410, 459] on input "KITY25PV0090 Supply of produce for staff meals, Rwenzori Commodities." at bounding box center [493, 450] width 635 height 29
click at [528, 451] on input "KITY25PV0090 Supply of produce for staff meals Rwenzori Commodities." at bounding box center [493, 450] width 635 height 29
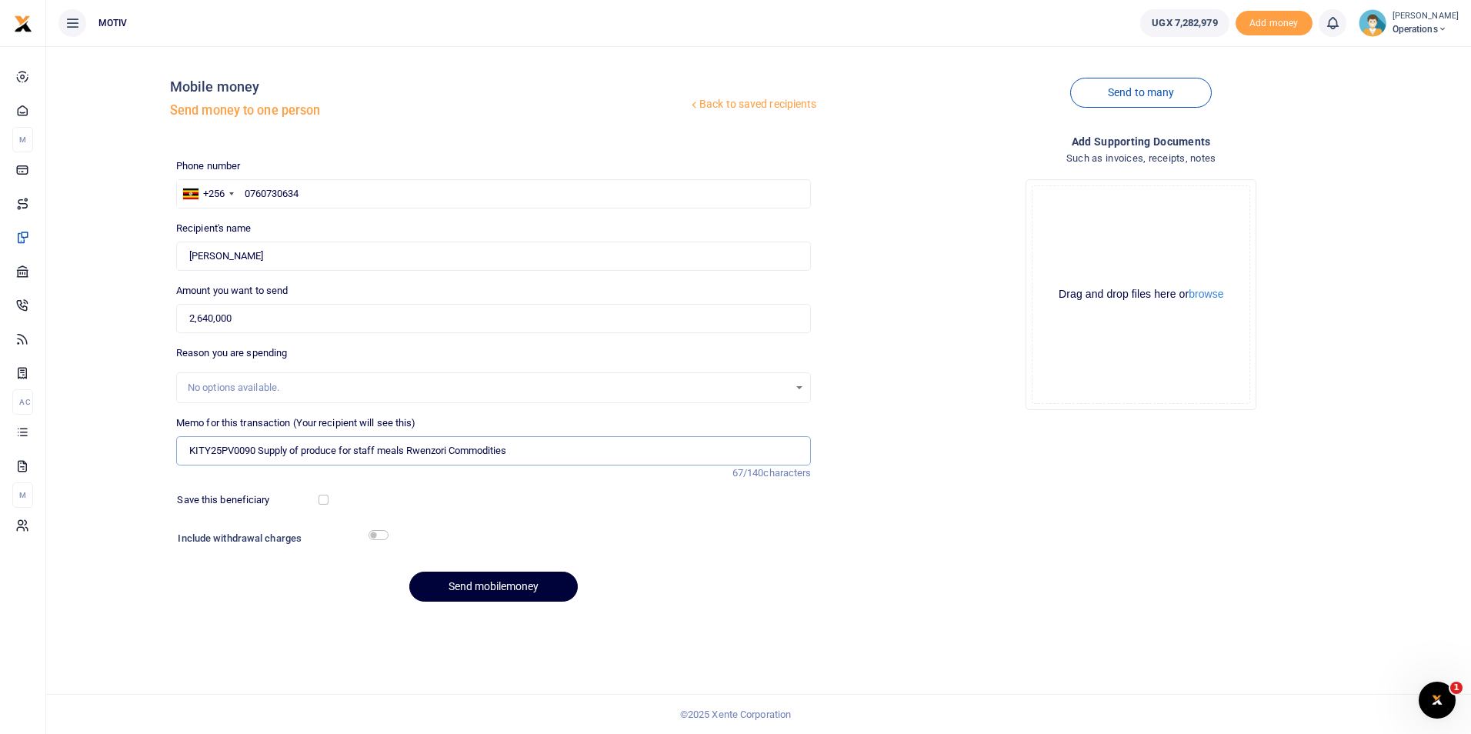
type input "KITY25PV0090 Supply of produce for staff meals Rwenzori Commodities"
click at [475, 588] on button "Send mobilemoney" at bounding box center [493, 587] width 168 height 30
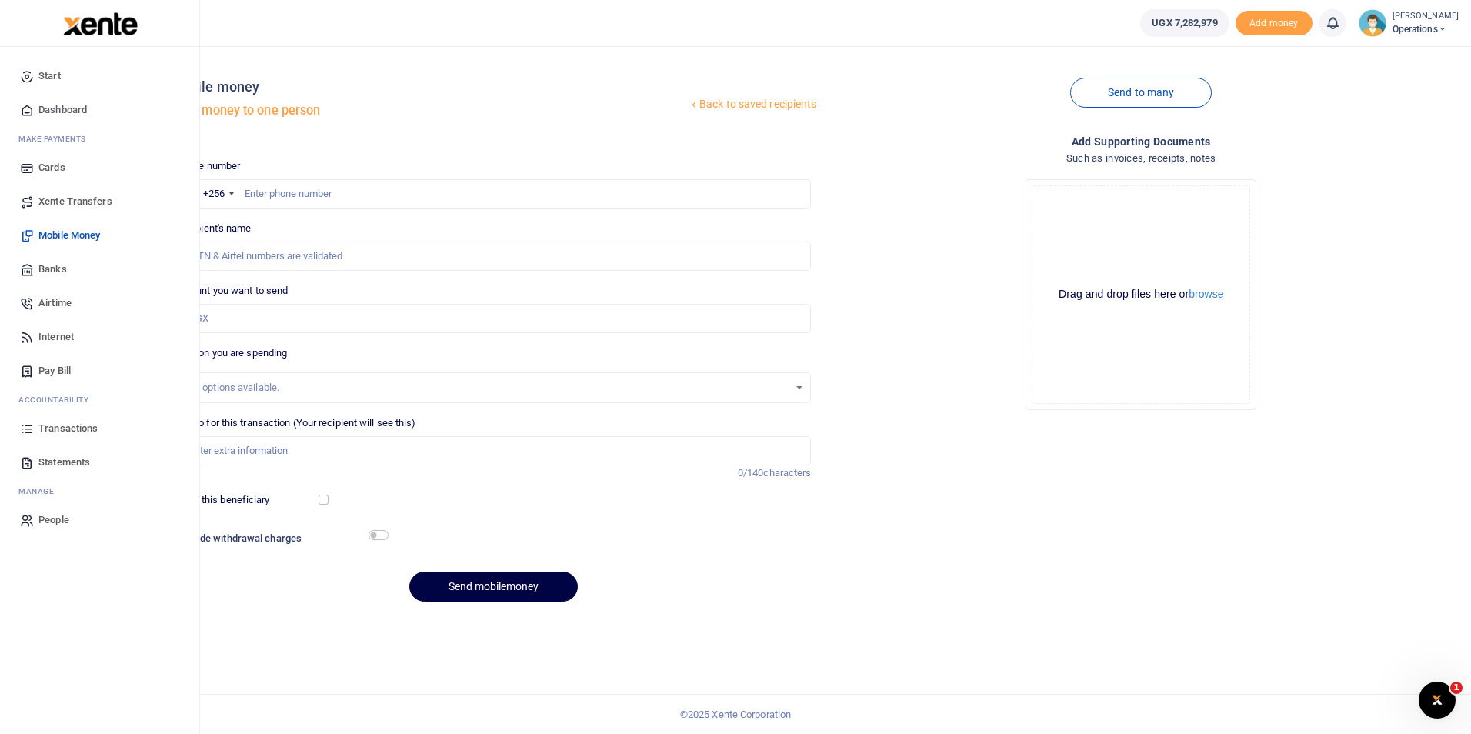
click at [74, 106] on span "Dashboard" at bounding box center [62, 109] width 48 height 15
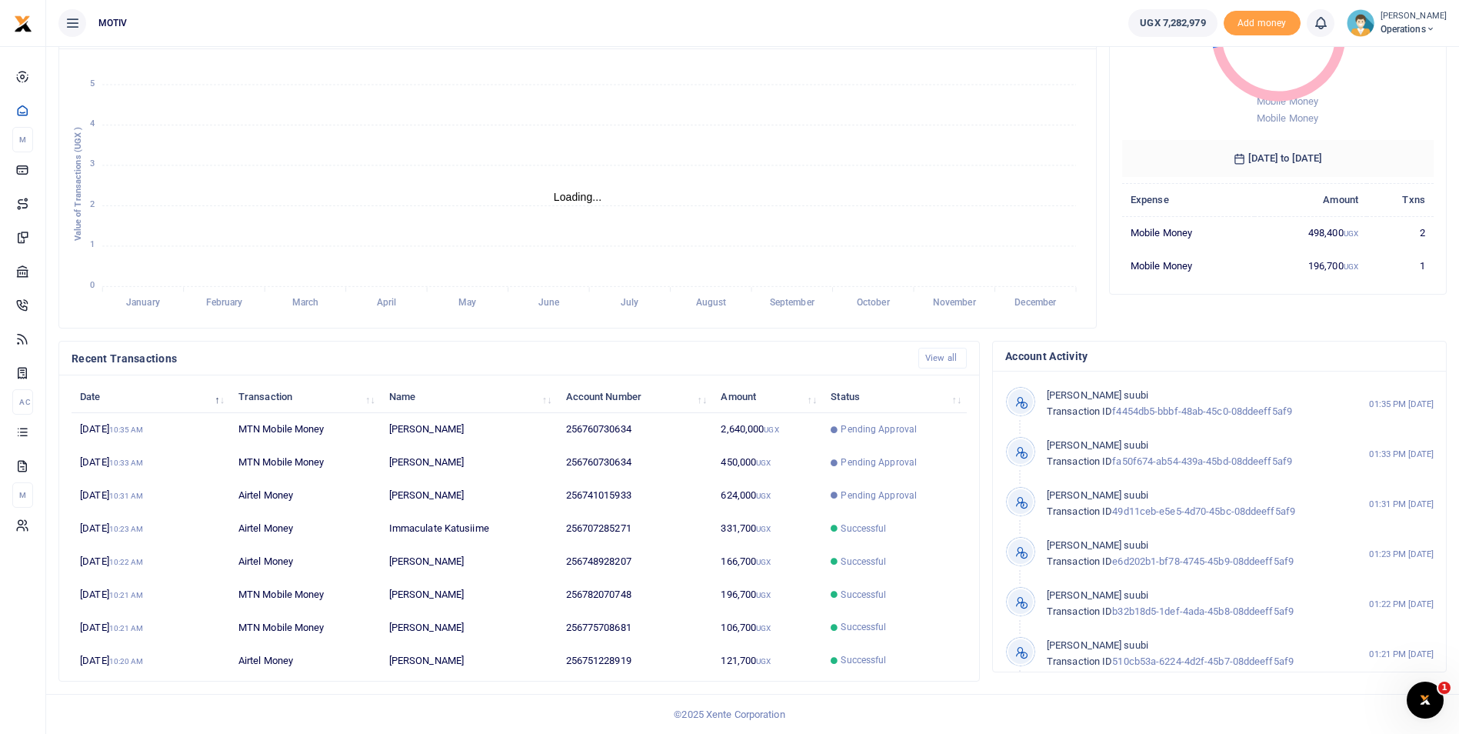
scroll to position [12, 12]
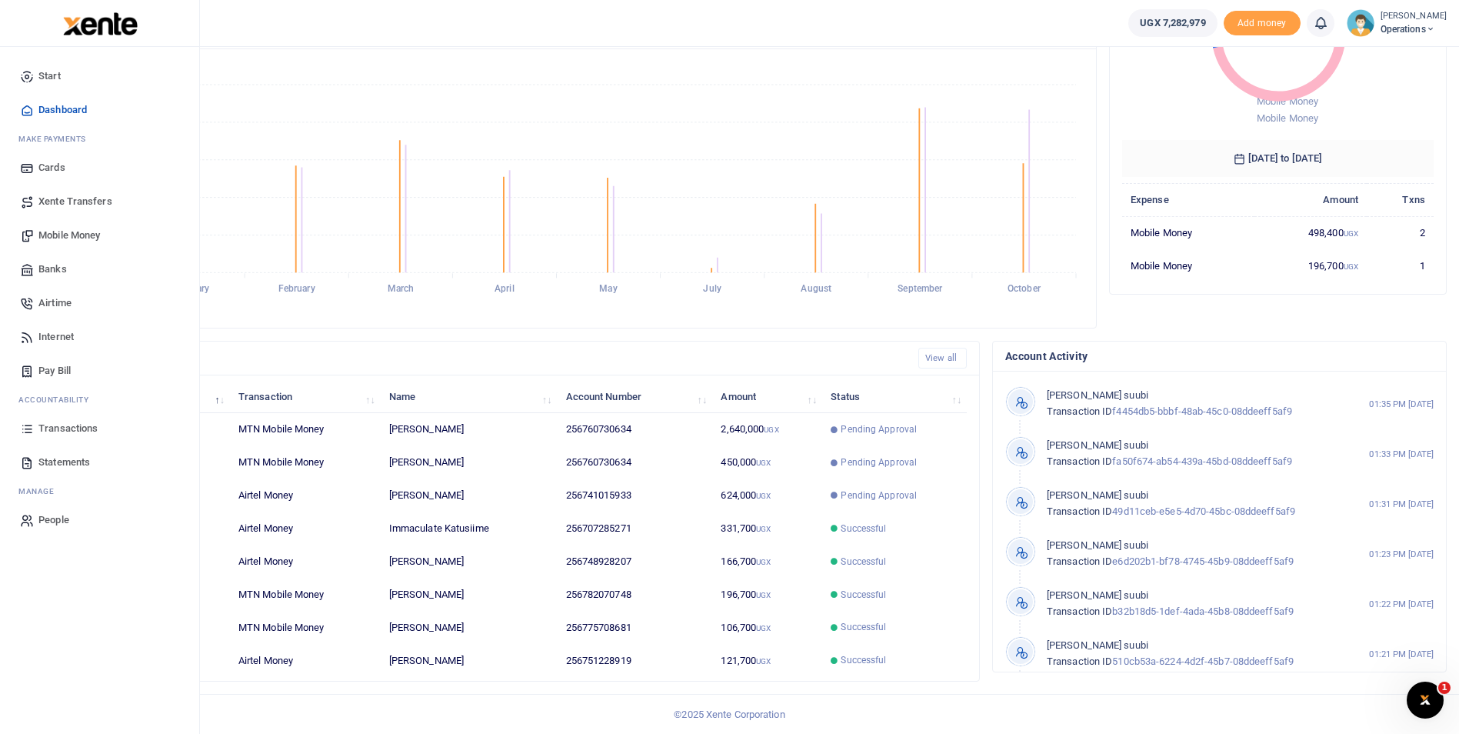
click at [58, 231] on span "Mobile Money" at bounding box center [69, 235] width 62 height 15
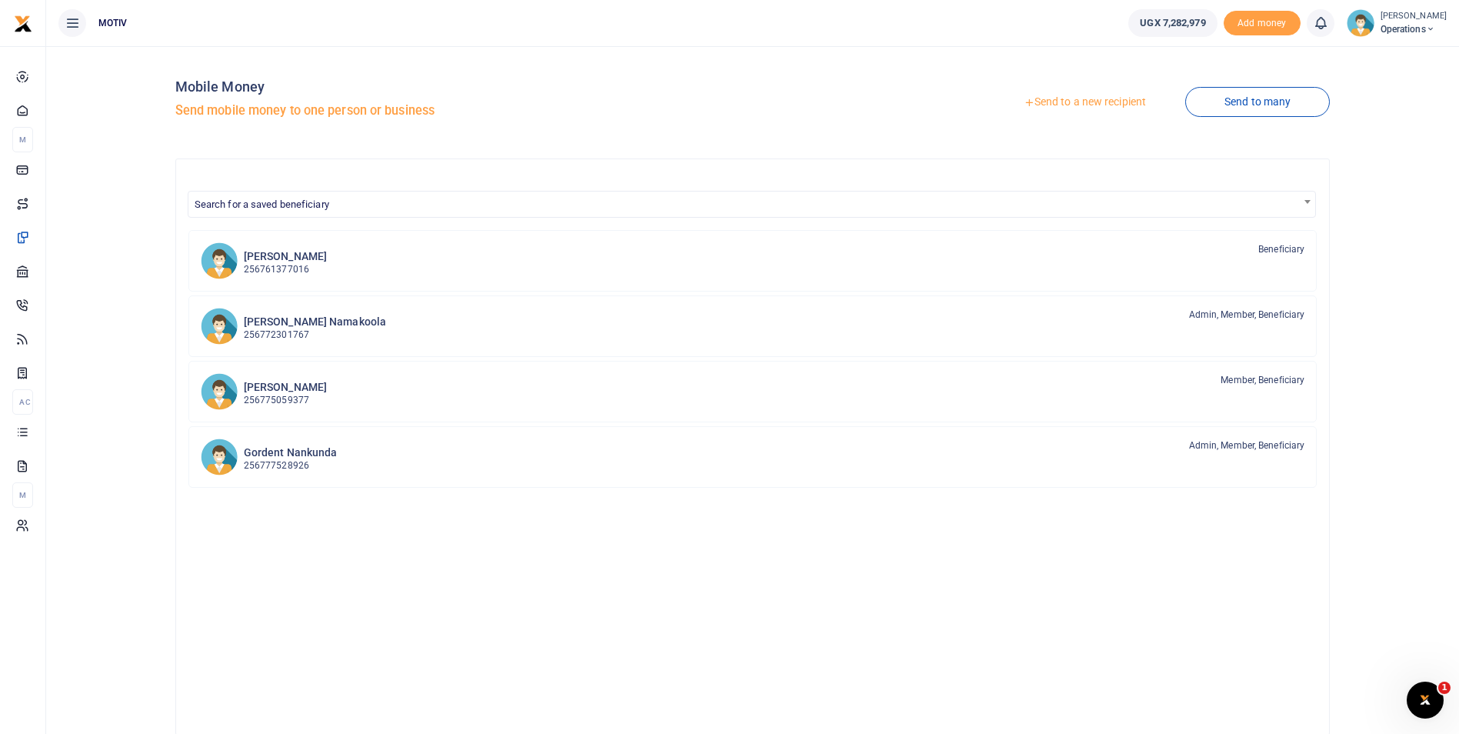
click at [1069, 102] on link "Send to a new recipient" at bounding box center [1085, 102] width 201 height 28
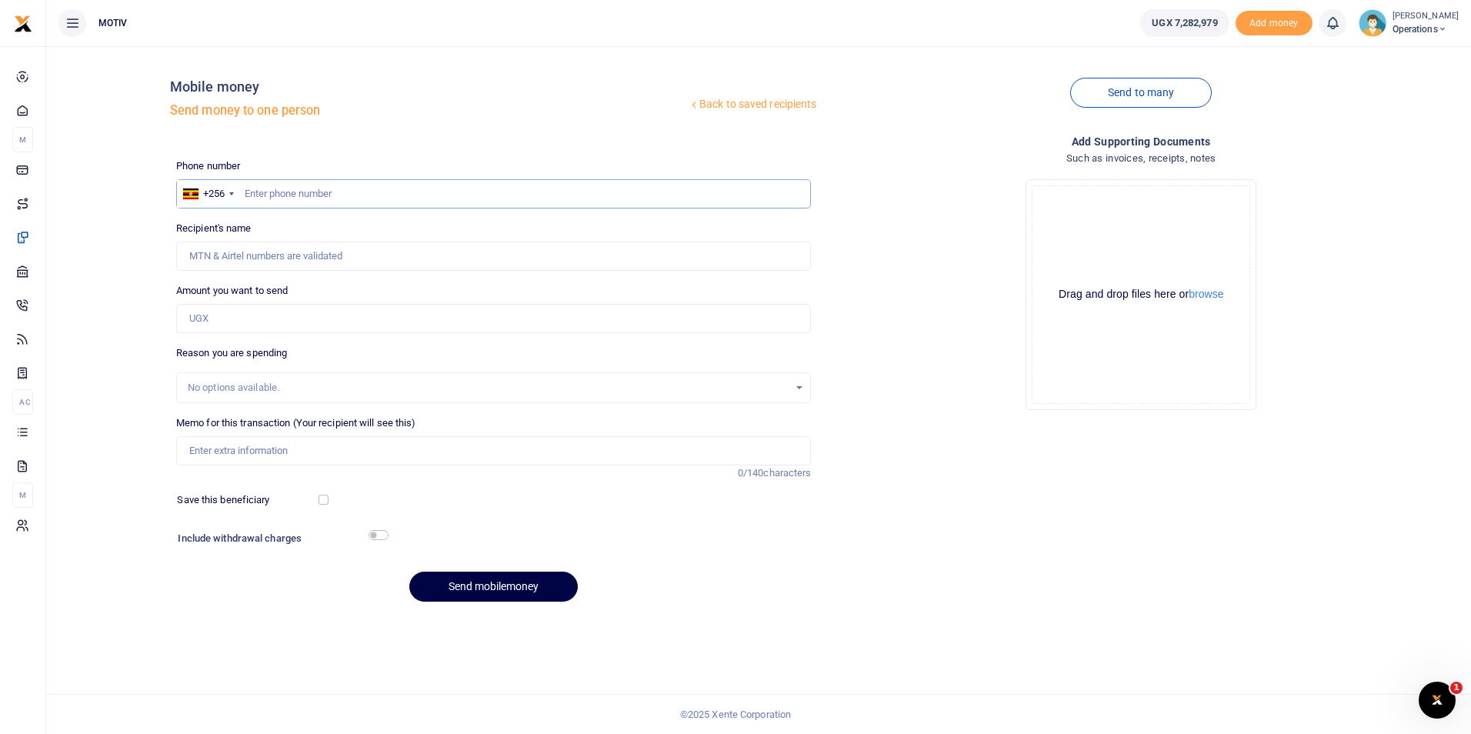
click at [365, 190] on input "text" at bounding box center [493, 193] width 635 height 29
paste input "774407994"
type input "0774407994"
type input "[PERSON_NAME]"
type input "0774407994"
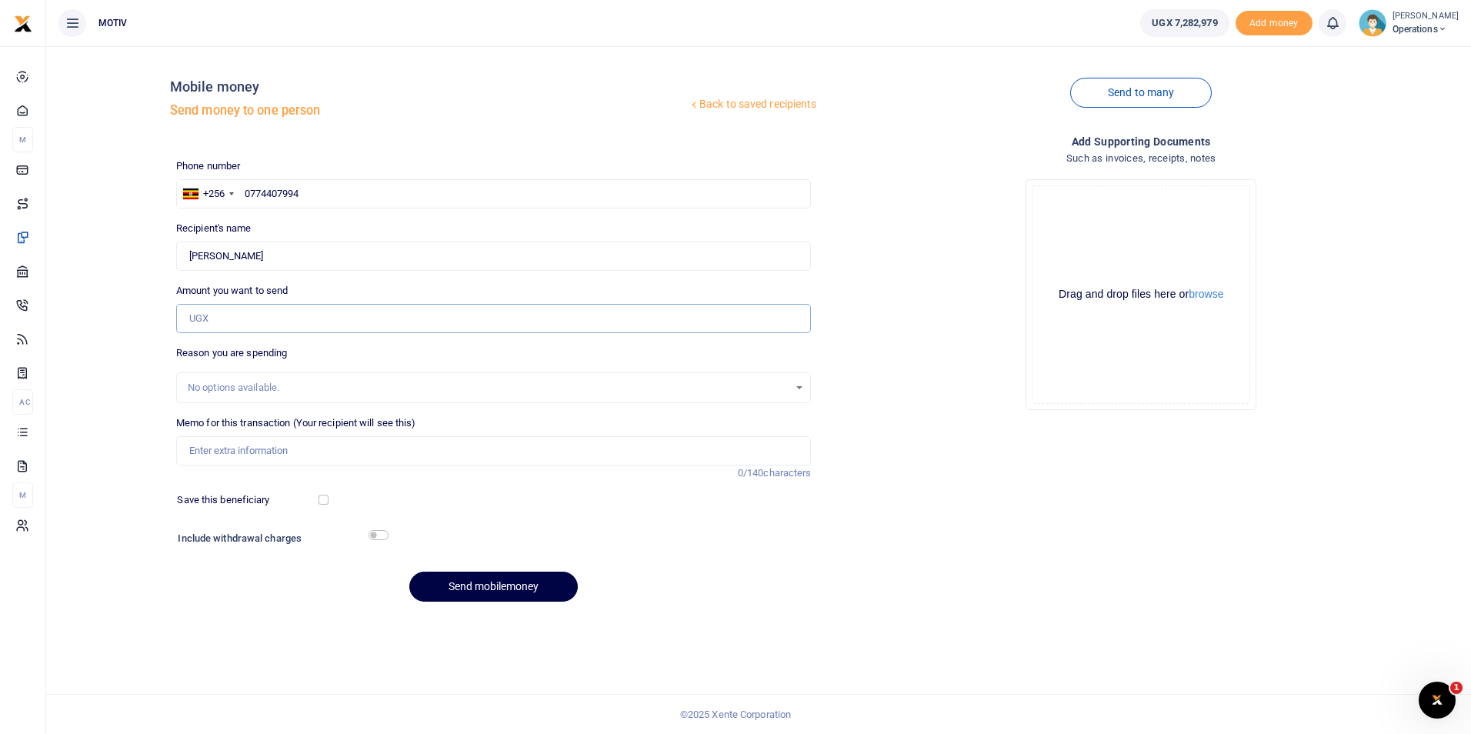
click at [371, 322] on input "Amount you want to send" at bounding box center [493, 318] width 635 height 29
type input "240,000"
click at [248, 449] on input "Memo for this transaction (Your recipient will see this)" at bounding box center [493, 450] width 635 height 29
paste input "Supply of kitchen supplies for [DATE]"
type input "Supply of kitchen supplies for [DATE]"
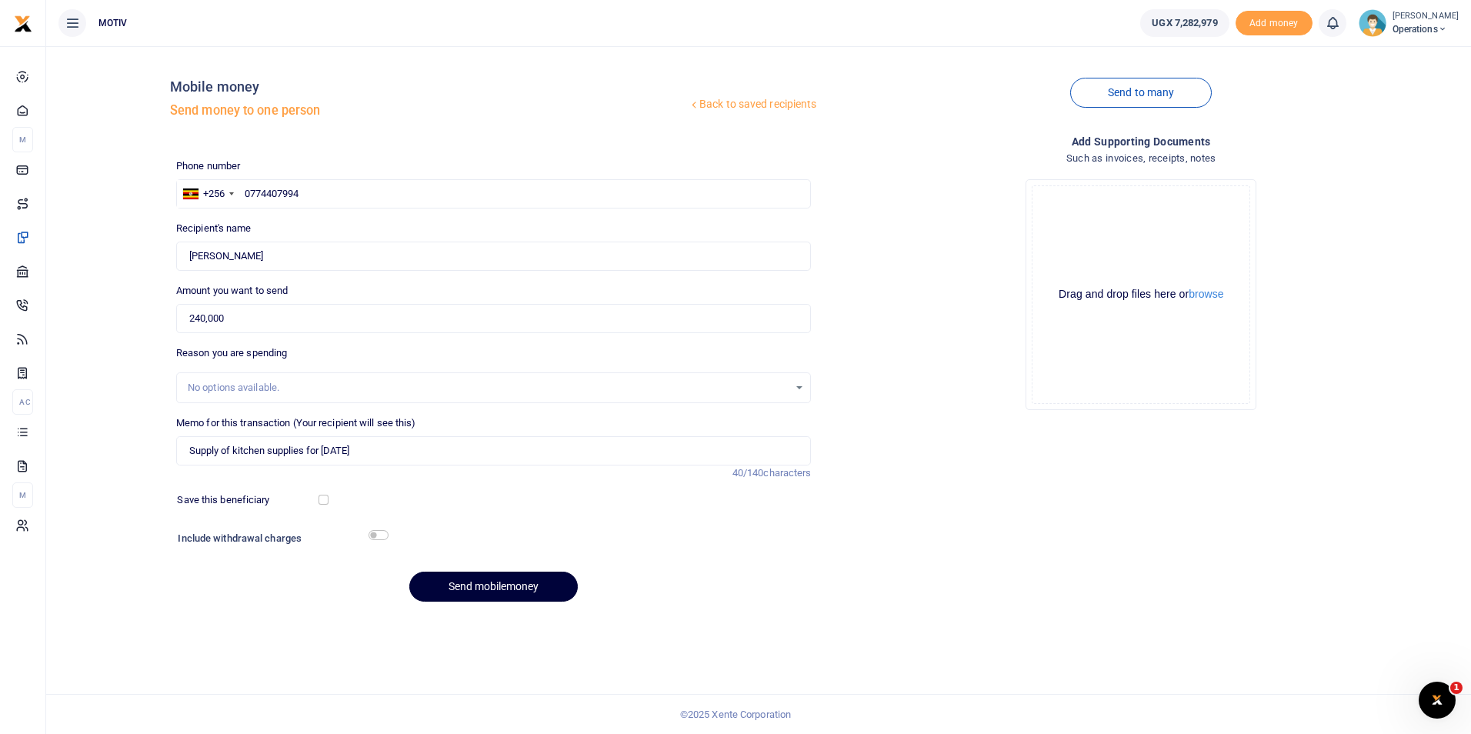
click at [478, 585] on button "Send mobilemoney" at bounding box center [493, 587] width 168 height 30
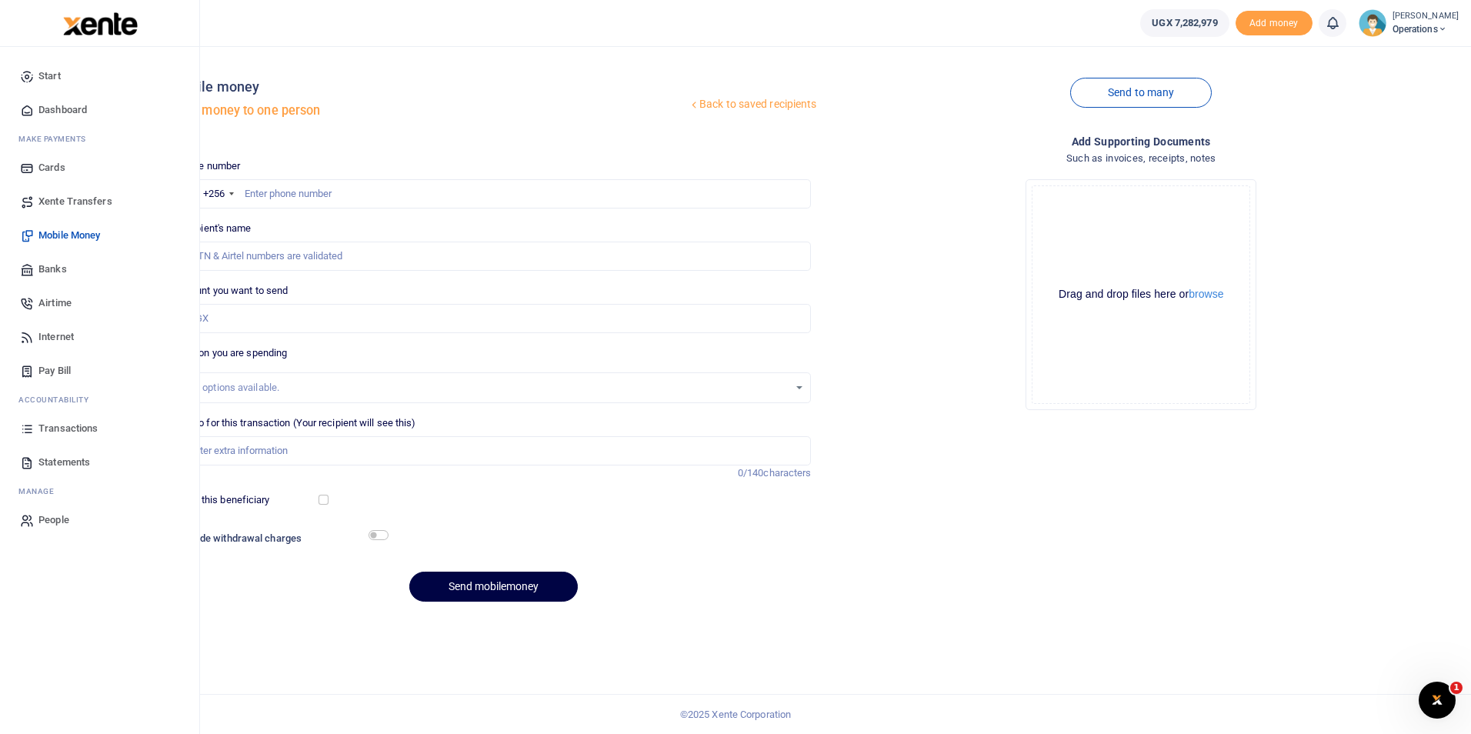
click at [64, 109] on span "Dashboard" at bounding box center [62, 109] width 48 height 15
